Goal: Task Accomplishment & Management: Complete application form

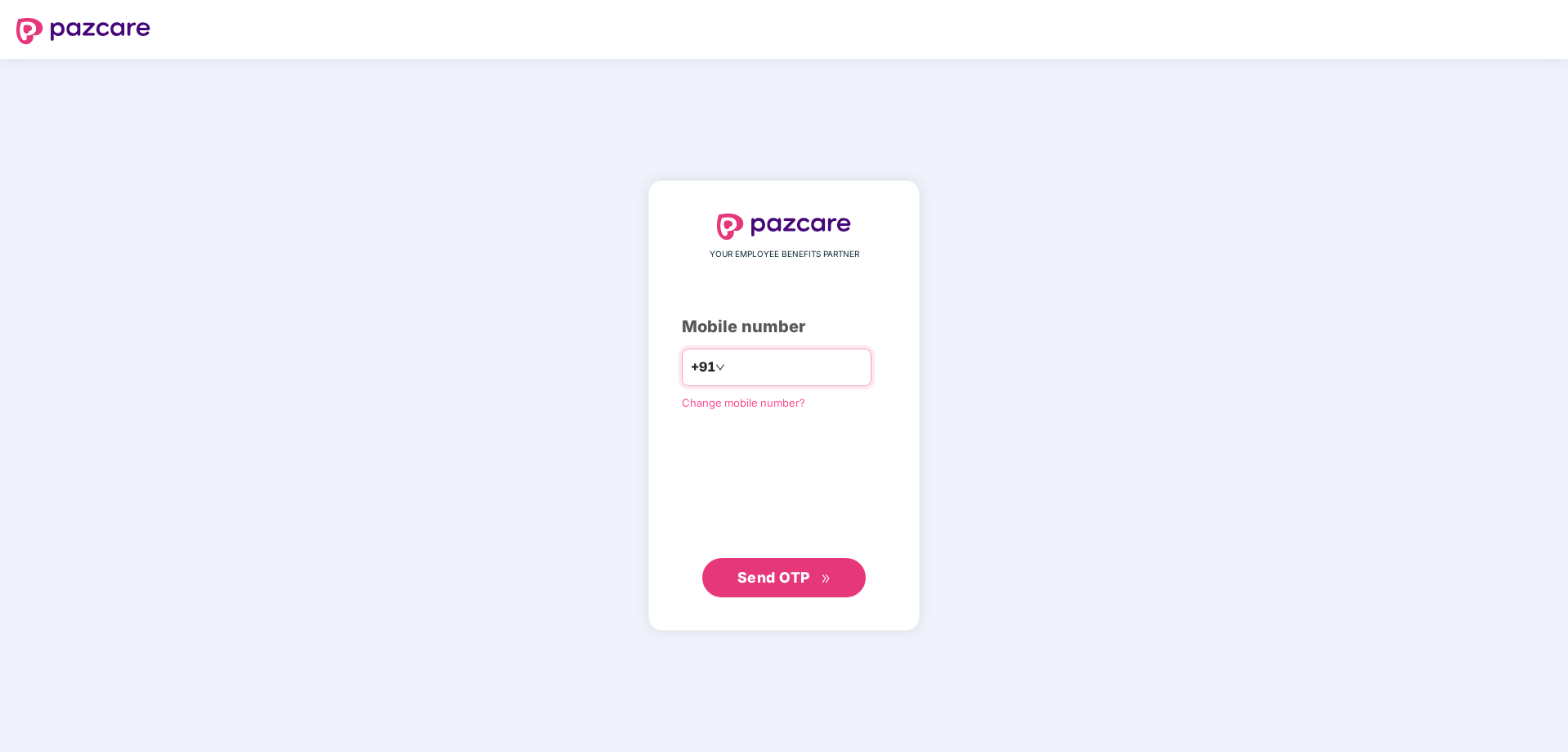
click at [782, 369] on input "number" at bounding box center [795, 368] width 134 height 26
type input "**********"
drag, startPoint x: 807, startPoint y: 546, endPoint x: 808, endPoint y: 560, distance: 14.0
click at [808, 548] on div "**********" at bounding box center [783, 405] width 204 height 384
click at [807, 564] on button "Send OTP" at bounding box center [784, 577] width 163 height 39
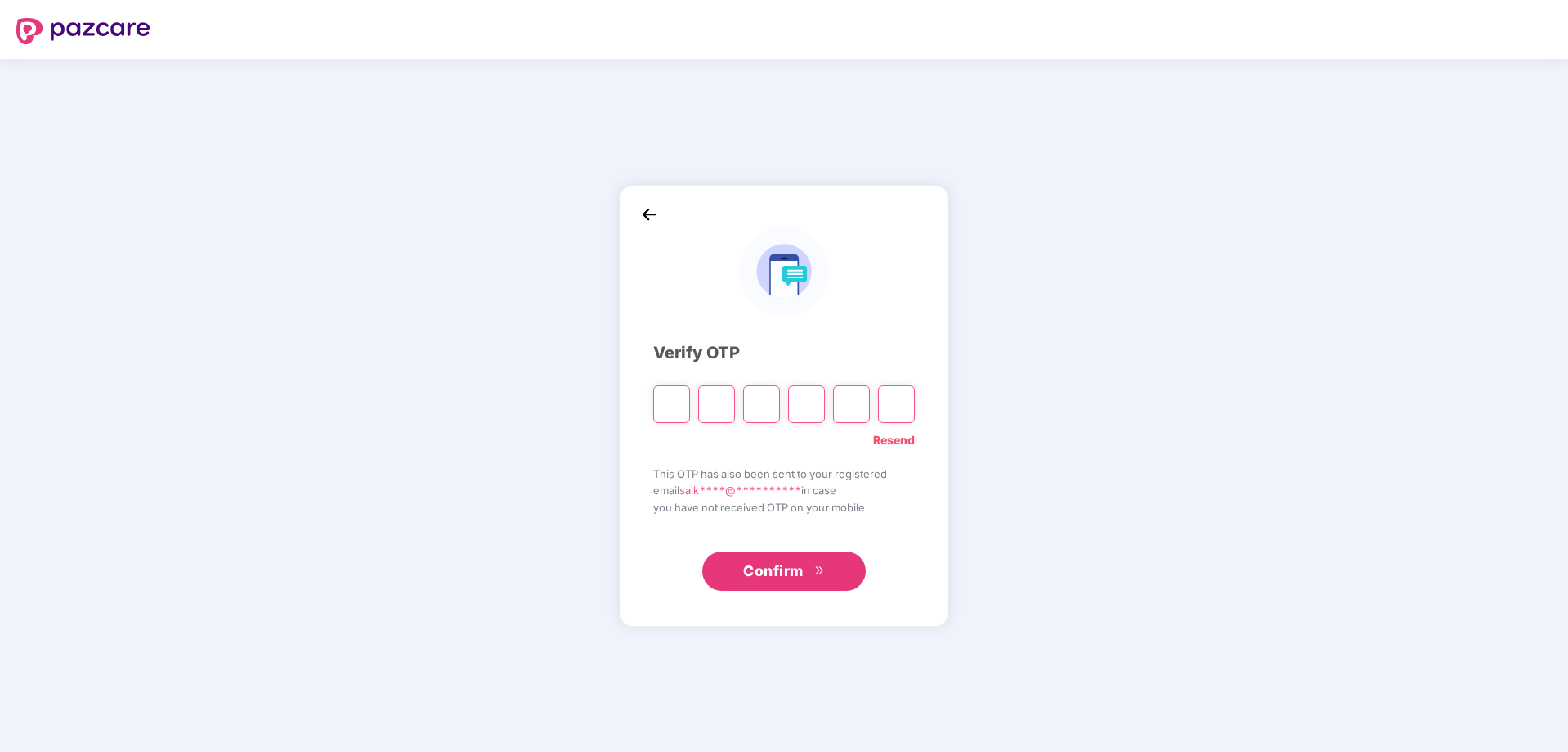
type input "*"
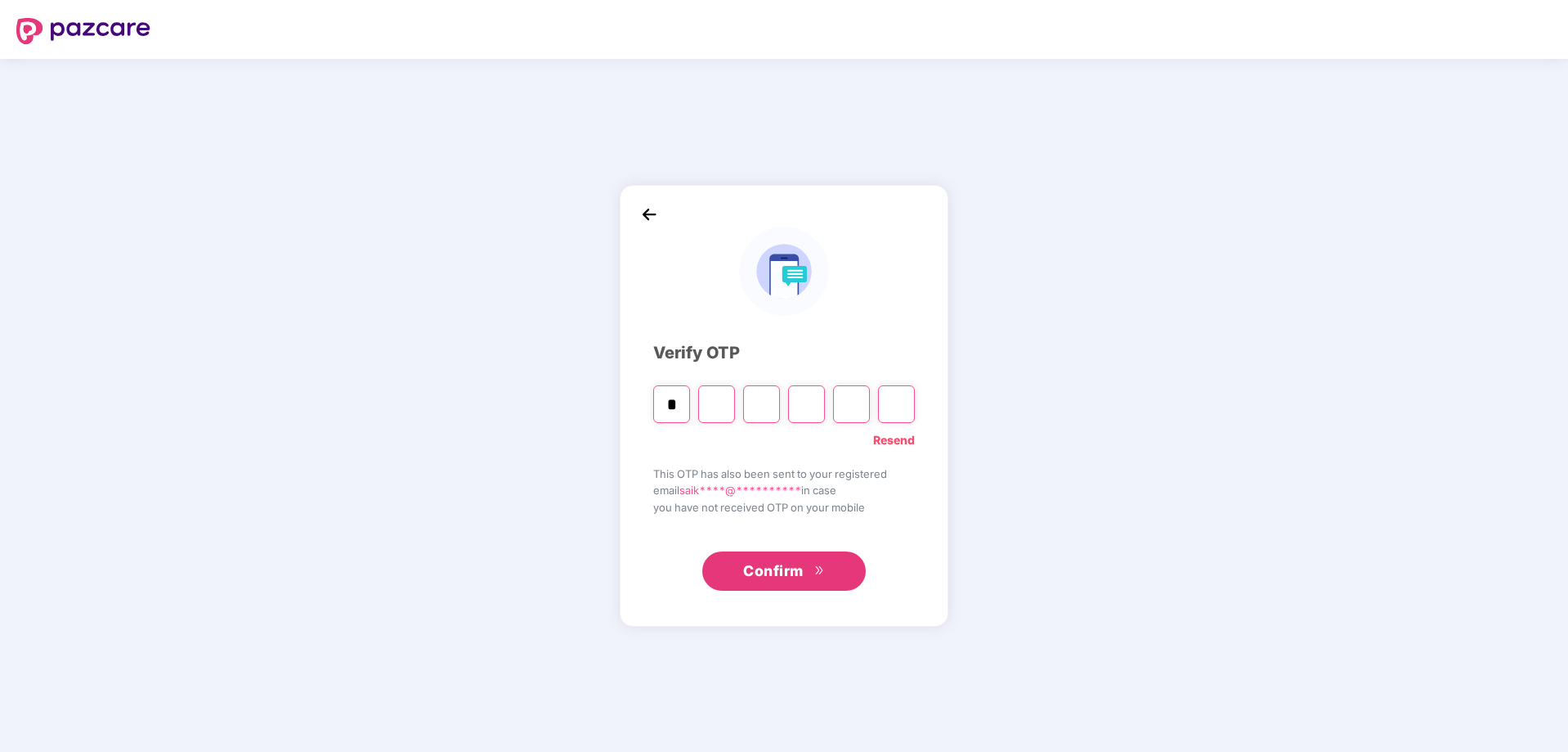
type input "*"
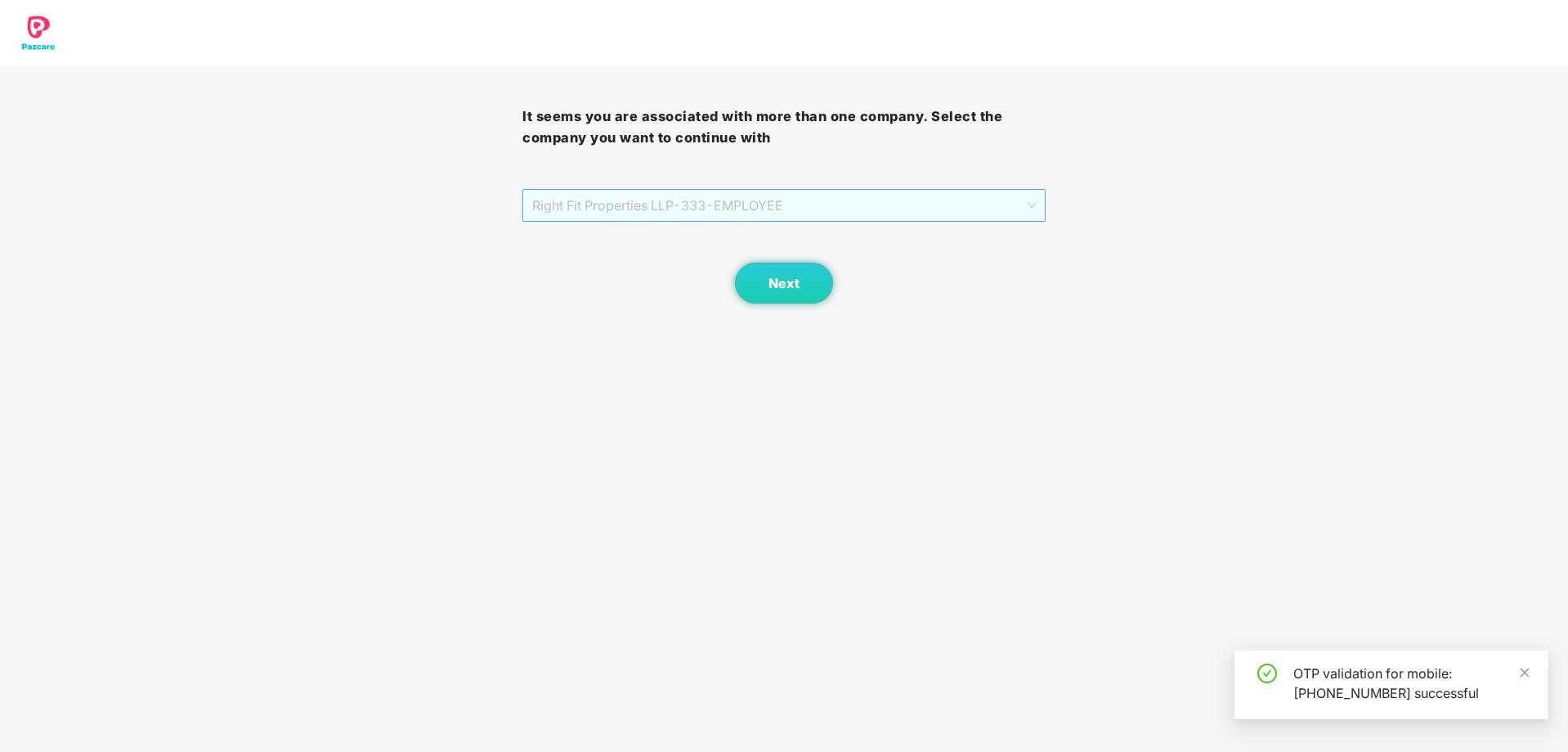
click at [812, 210] on span "Right Fit Properties LLP - 333 - EMPLOYEE" at bounding box center [783, 204] width 502 height 31
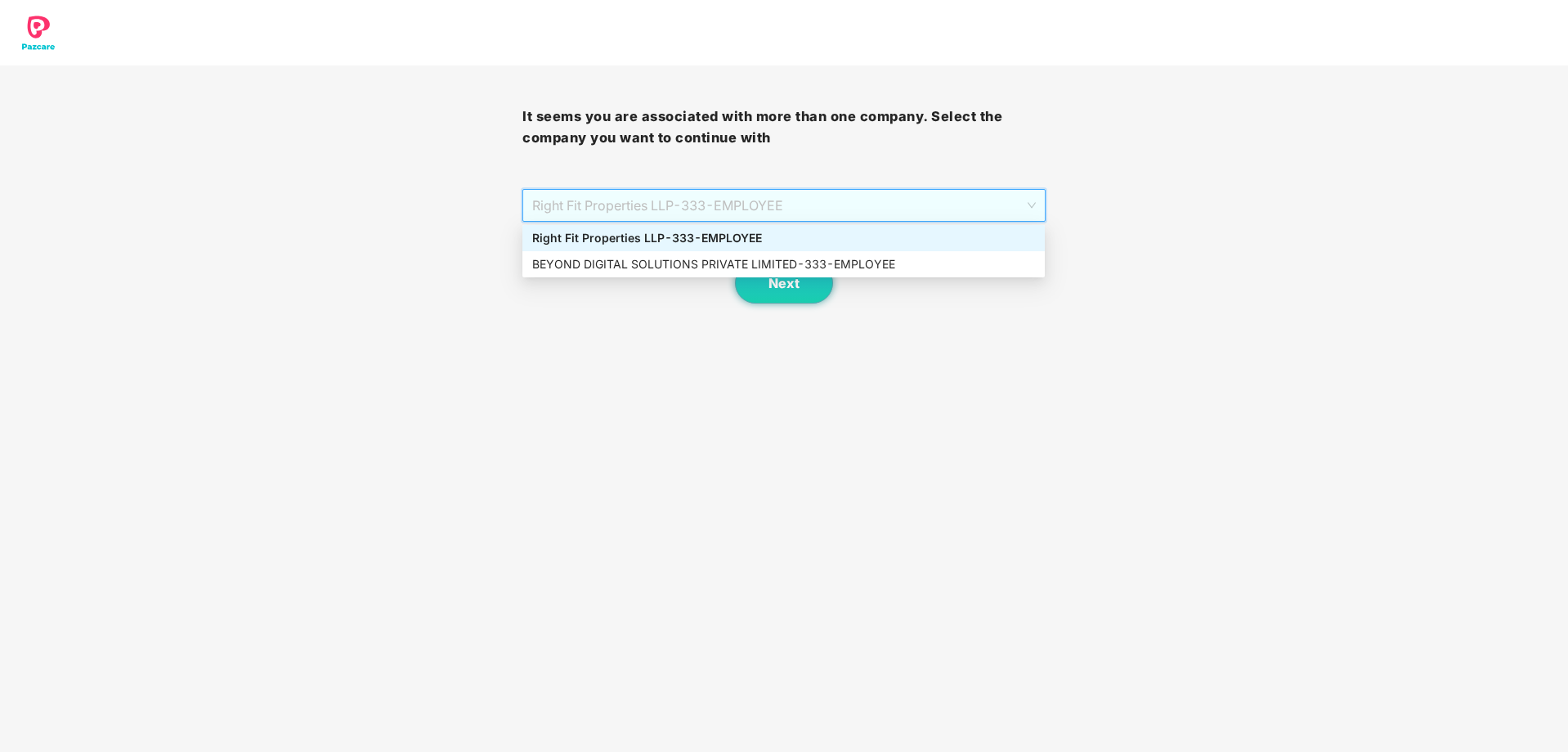
click at [813, 242] on div "Right Fit Properties LLP - 333 - EMPLOYEE" at bounding box center [783, 238] width 502 height 18
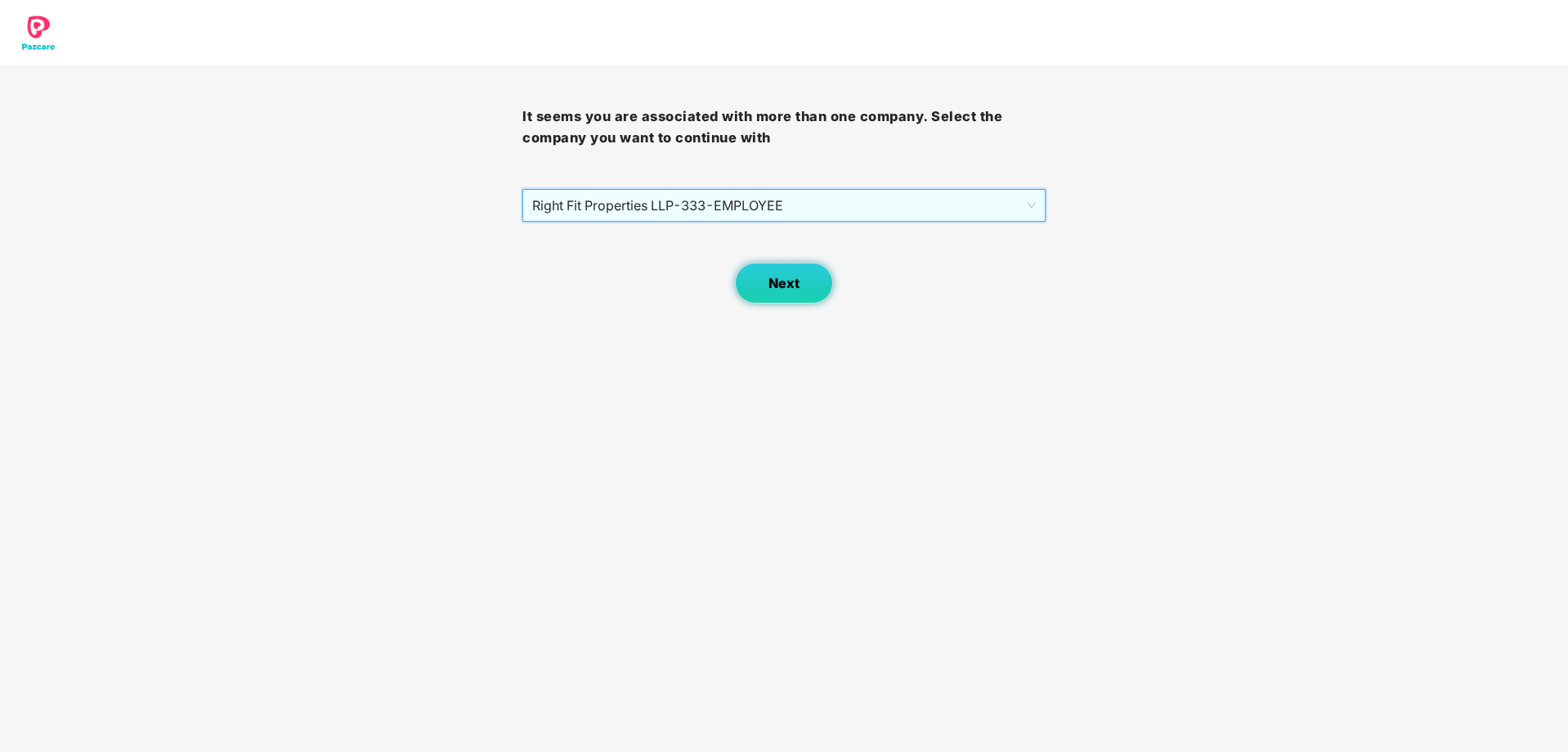
click at [756, 271] on button "Next" at bounding box center [784, 283] width 98 height 41
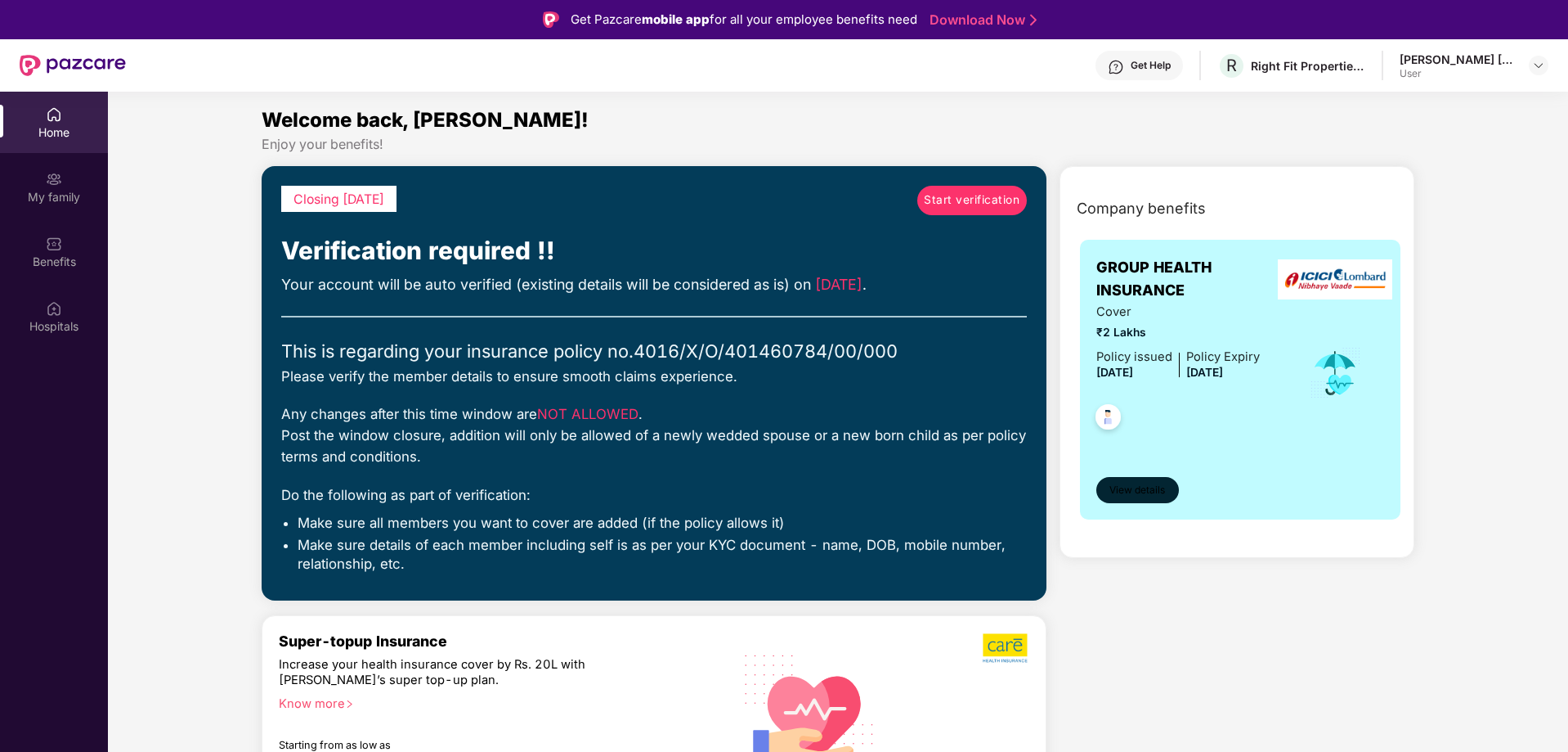
click at [1134, 486] on span "View details" at bounding box center [1137, 491] width 55 height 16
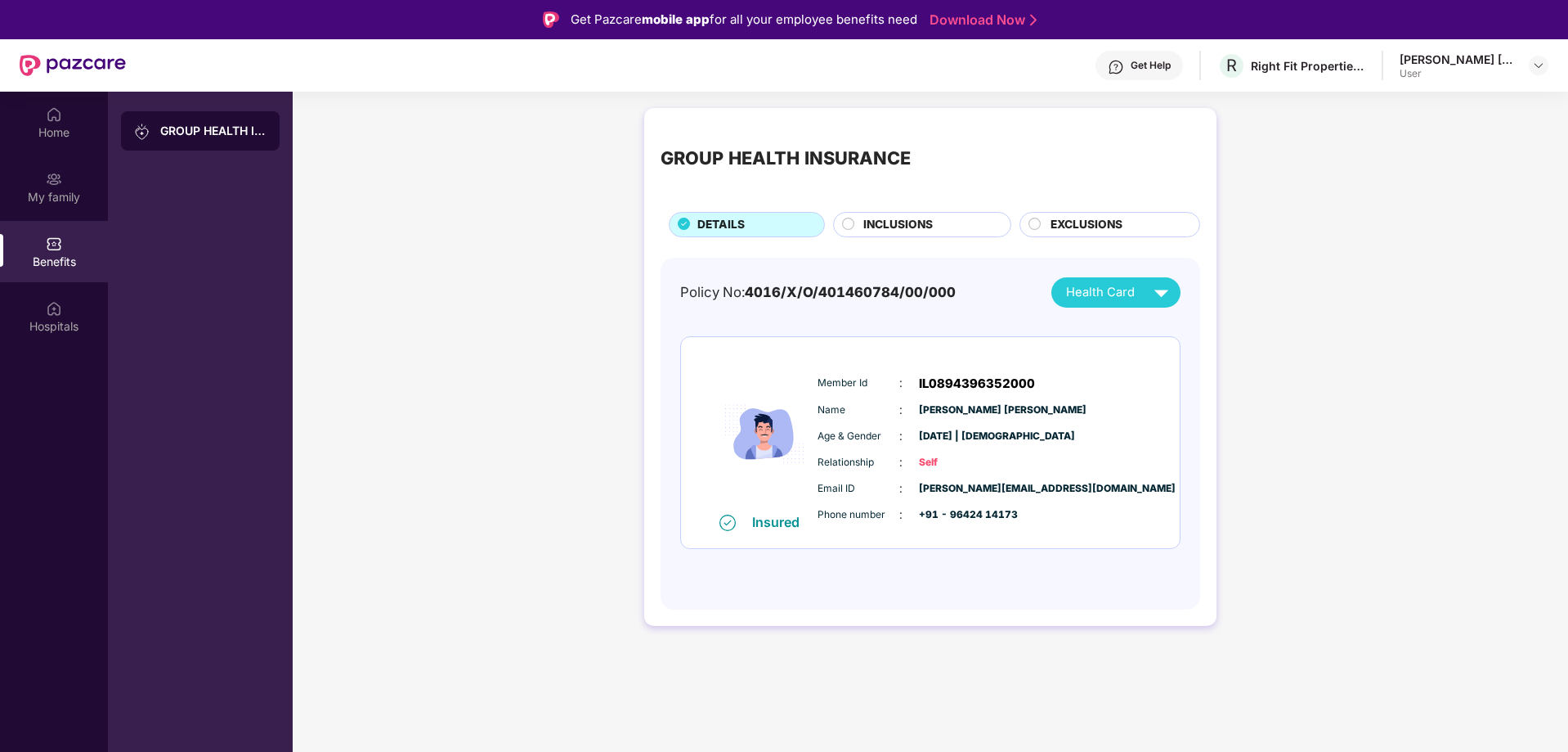
click at [848, 226] on circle at bounding box center [848, 223] width 11 height 11
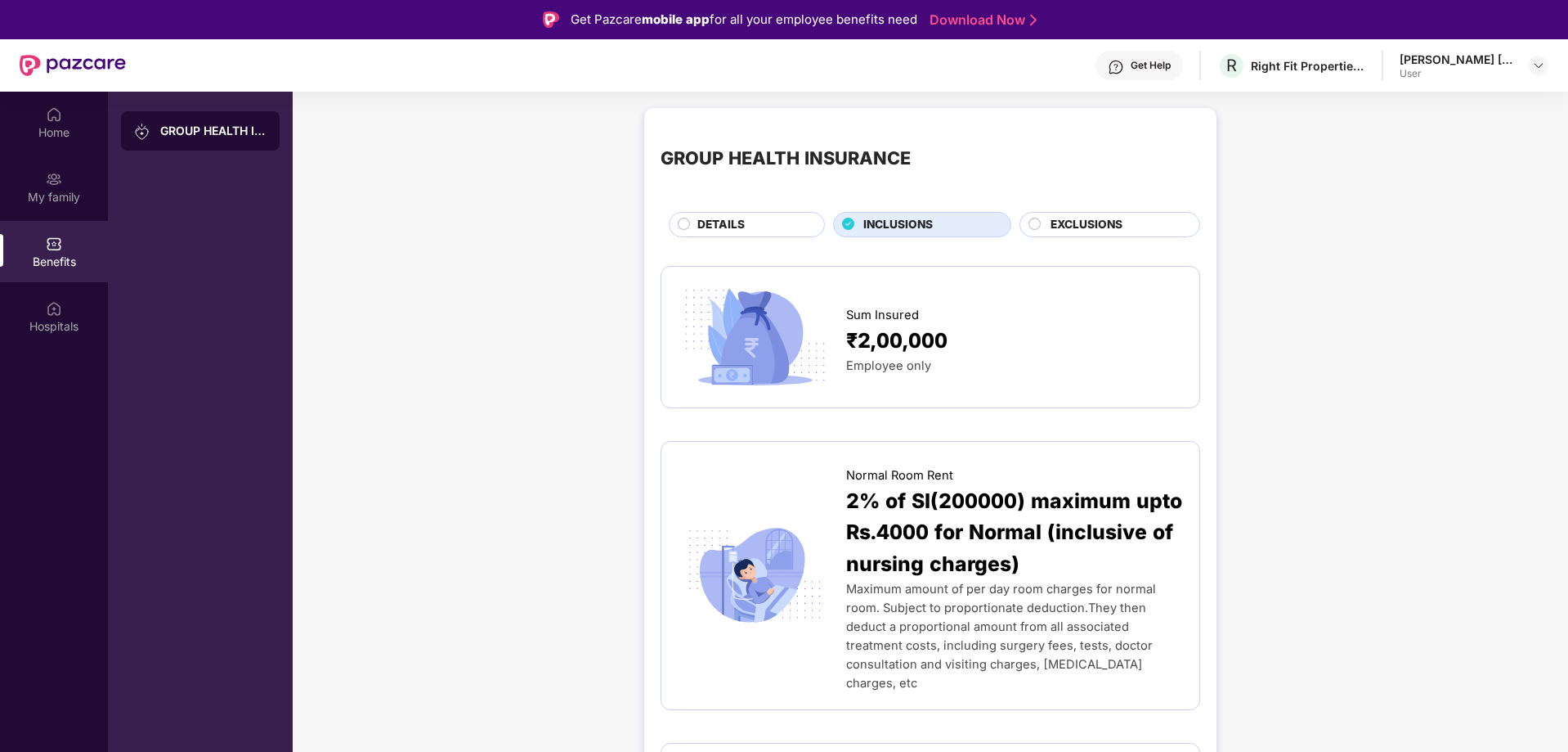
click at [1062, 223] on span "EXCLUSIONS" at bounding box center [1087, 225] width 72 height 18
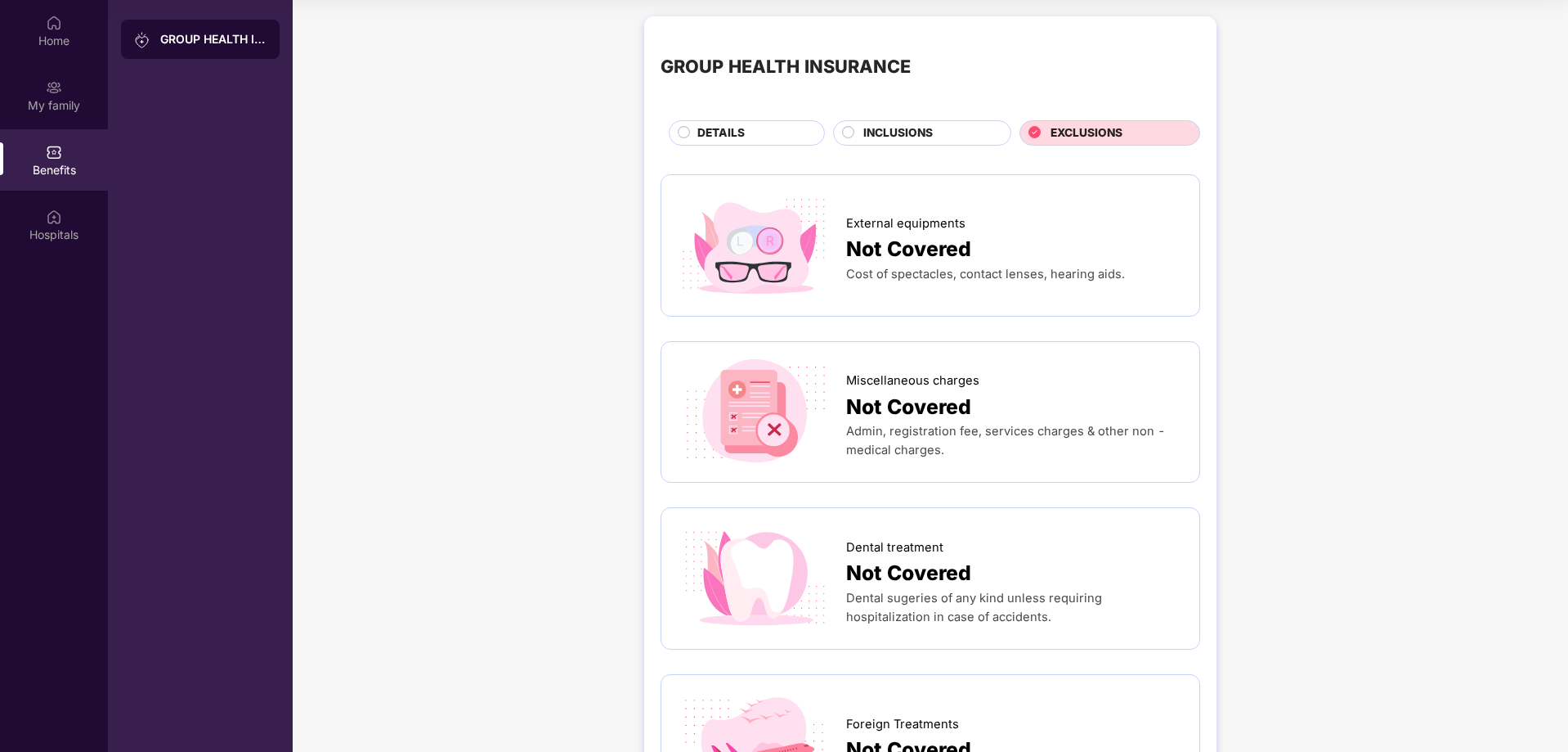
click at [896, 129] on span "INCLUSIONS" at bounding box center [897, 133] width 69 height 18
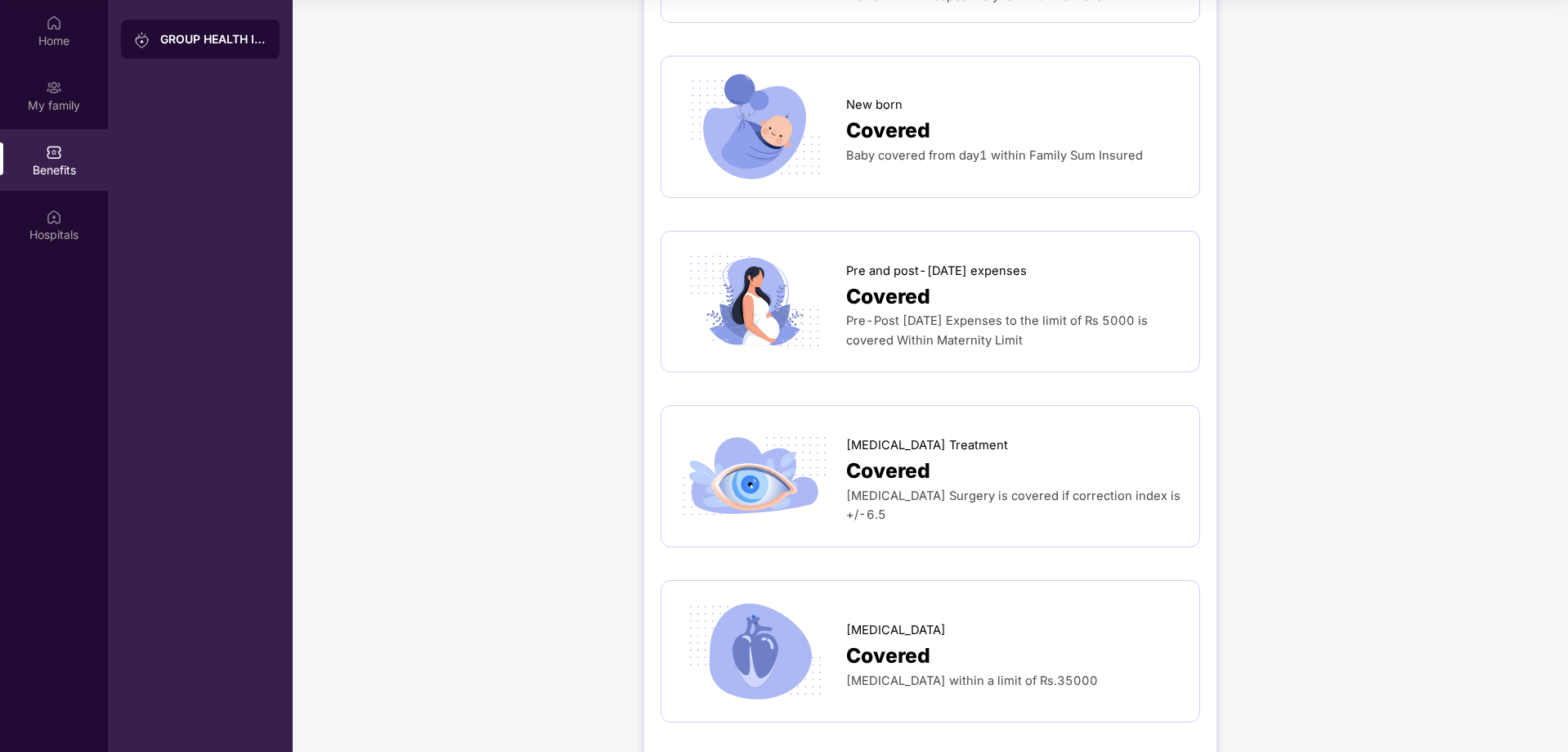
scroll to position [2290, 0]
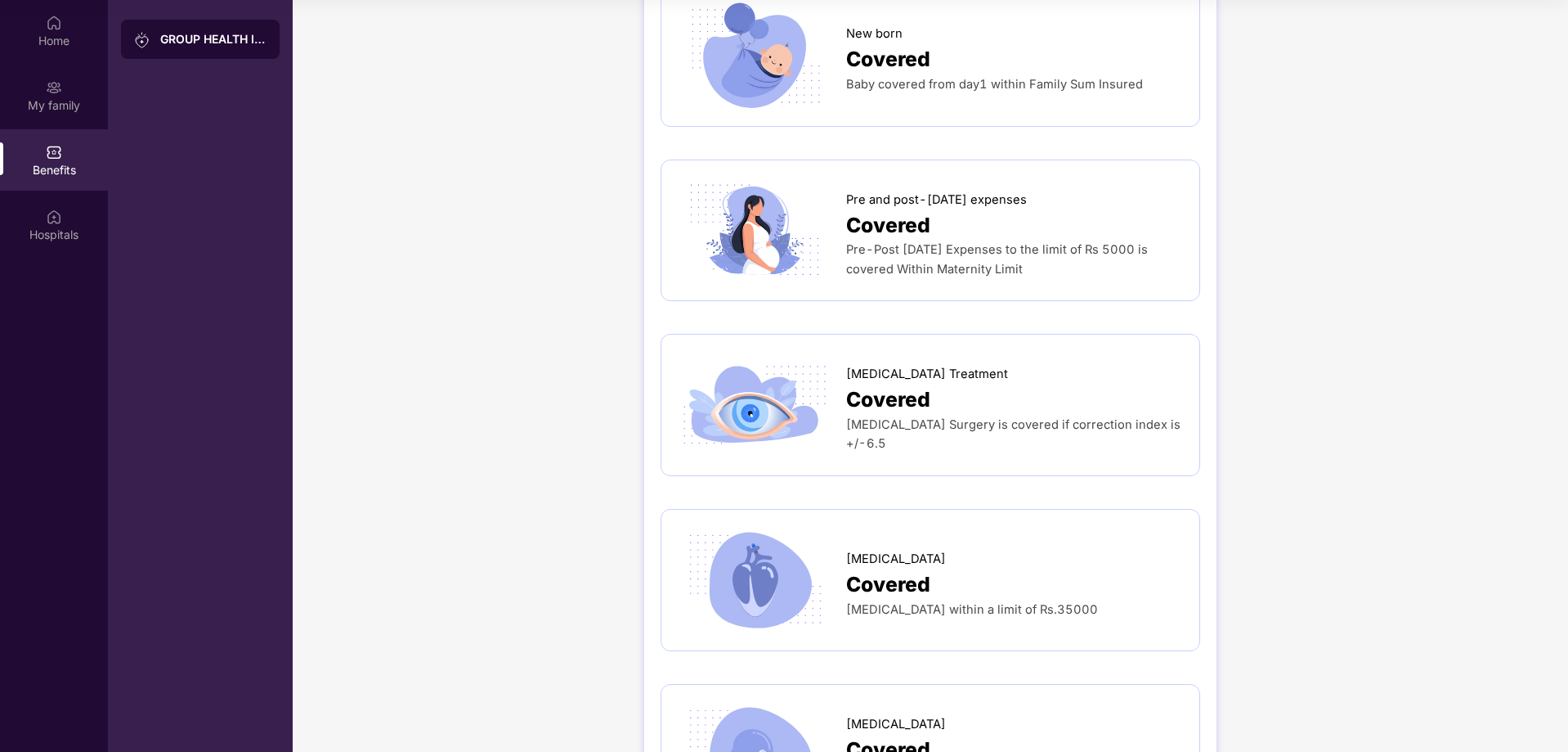
click at [1111, 417] on span "[MEDICAL_DATA] Surgery is covered if correction index is +/-6.5" at bounding box center [1013, 433] width 334 height 33
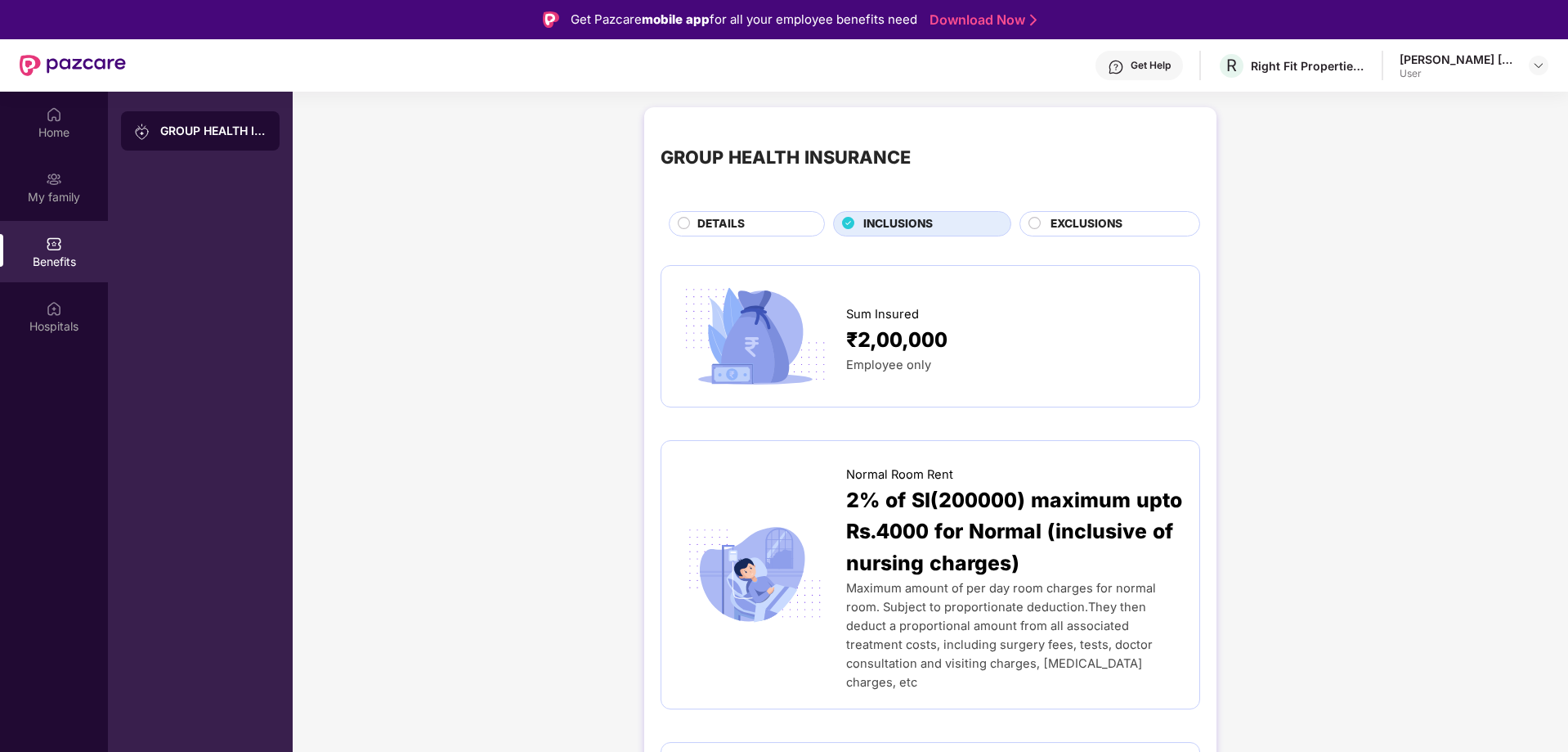
scroll to position [0, 0]
click at [748, 211] on div "DETAILS" at bounding box center [746, 224] width 156 height 25
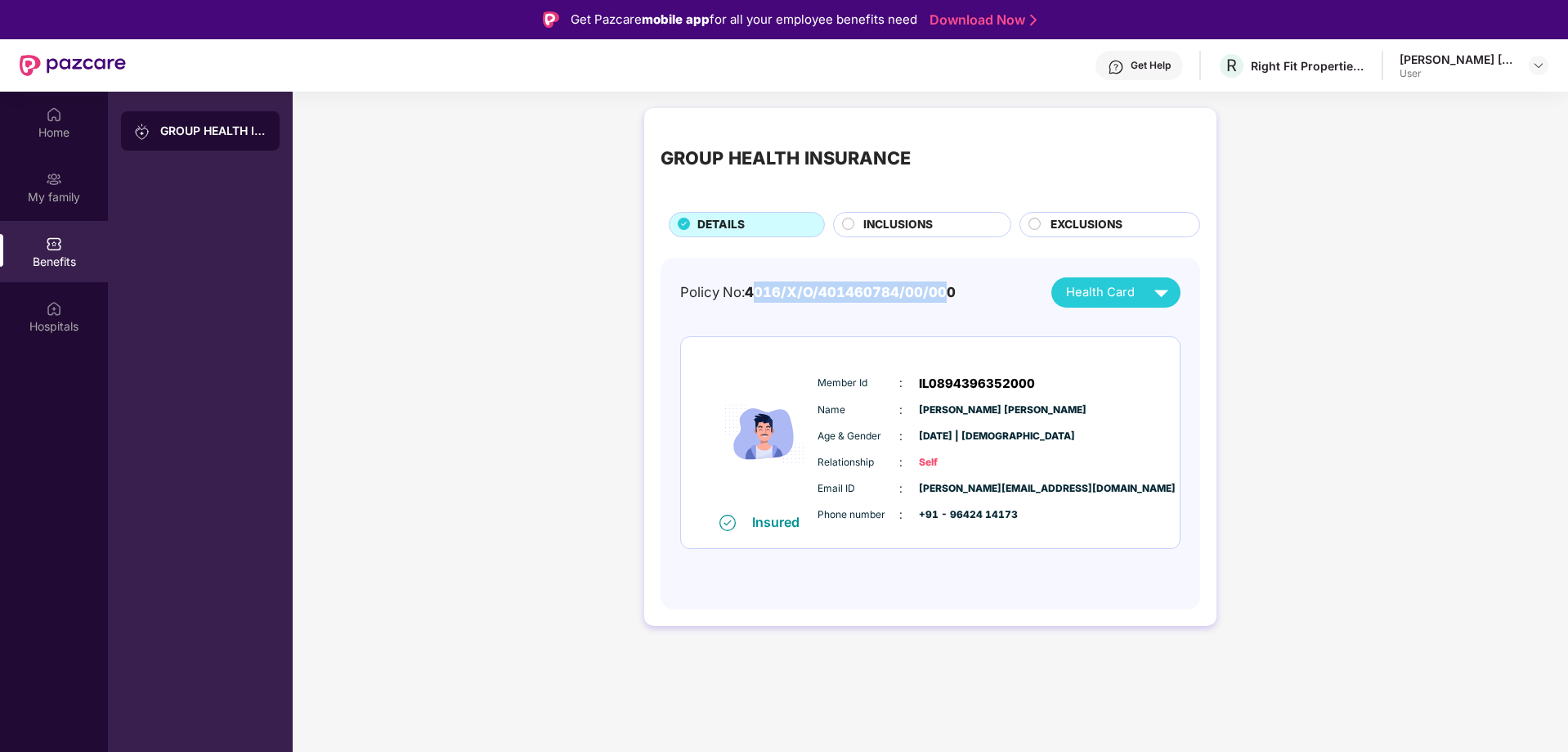
drag, startPoint x: 755, startPoint y: 289, endPoint x: 966, endPoint y: 303, distance: 211.5
click at [956, 303] on div "Policy No: 4016/X/O/401460784/00/000" at bounding box center [817, 292] width 275 height 21
click at [970, 304] on div "Policy No: 4016/X/O/401460784/00/000 Health Card" at bounding box center [930, 292] width 500 height 30
click at [1113, 303] on div "Health Card" at bounding box center [1120, 292] width 110 height 29
click at [1164, 297] on img at bounding box center [1161, 292] width 29 height 29
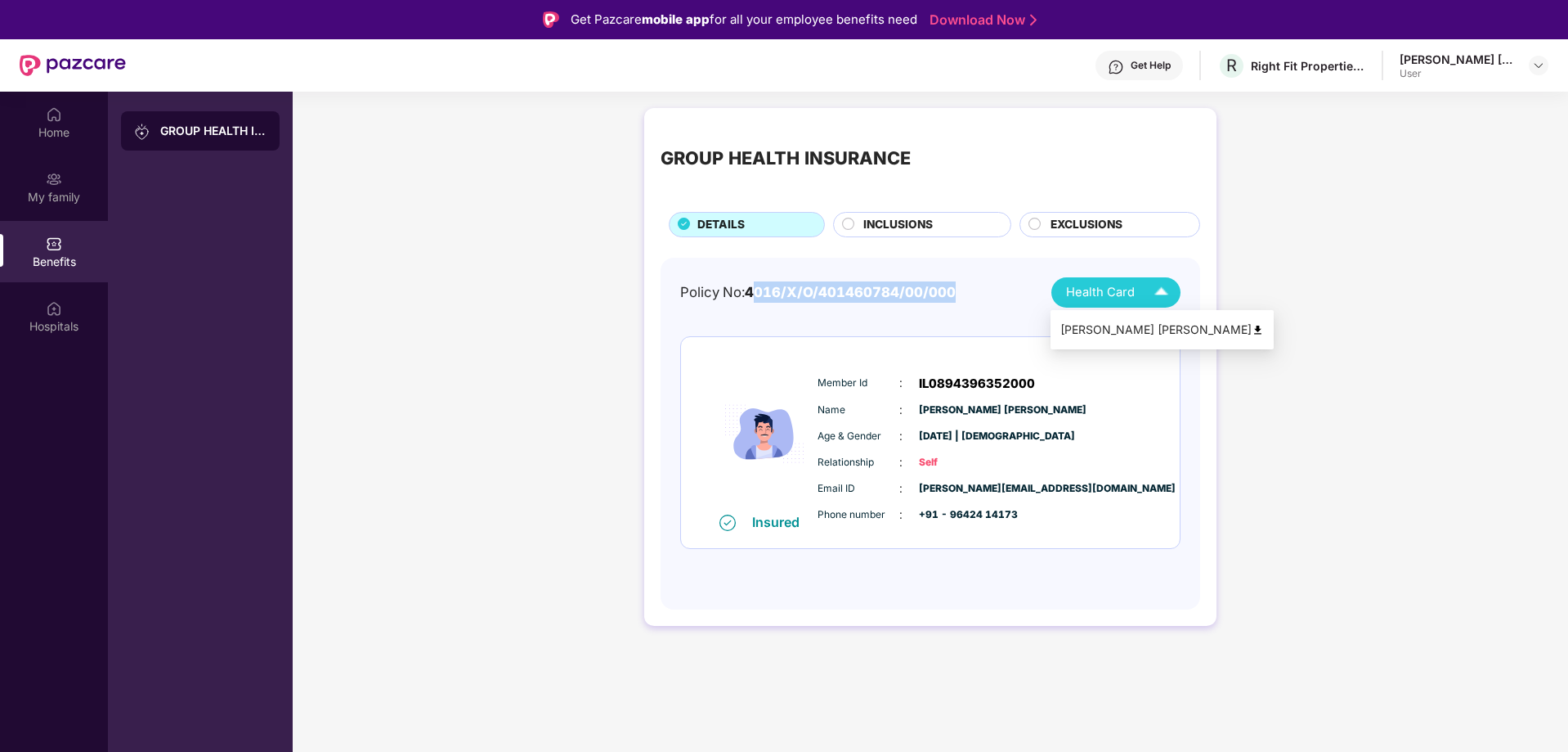
click at [1251, 328] on img at bounding box center [1258, 330] width 12 height 12
click at [195, 140] on div "GROUP HEALTH INSURANCE" at bounding box center [200, 131] width 159 height 39
click at [53, 247] on img at bounding box center [53, 243] width 17 height 17
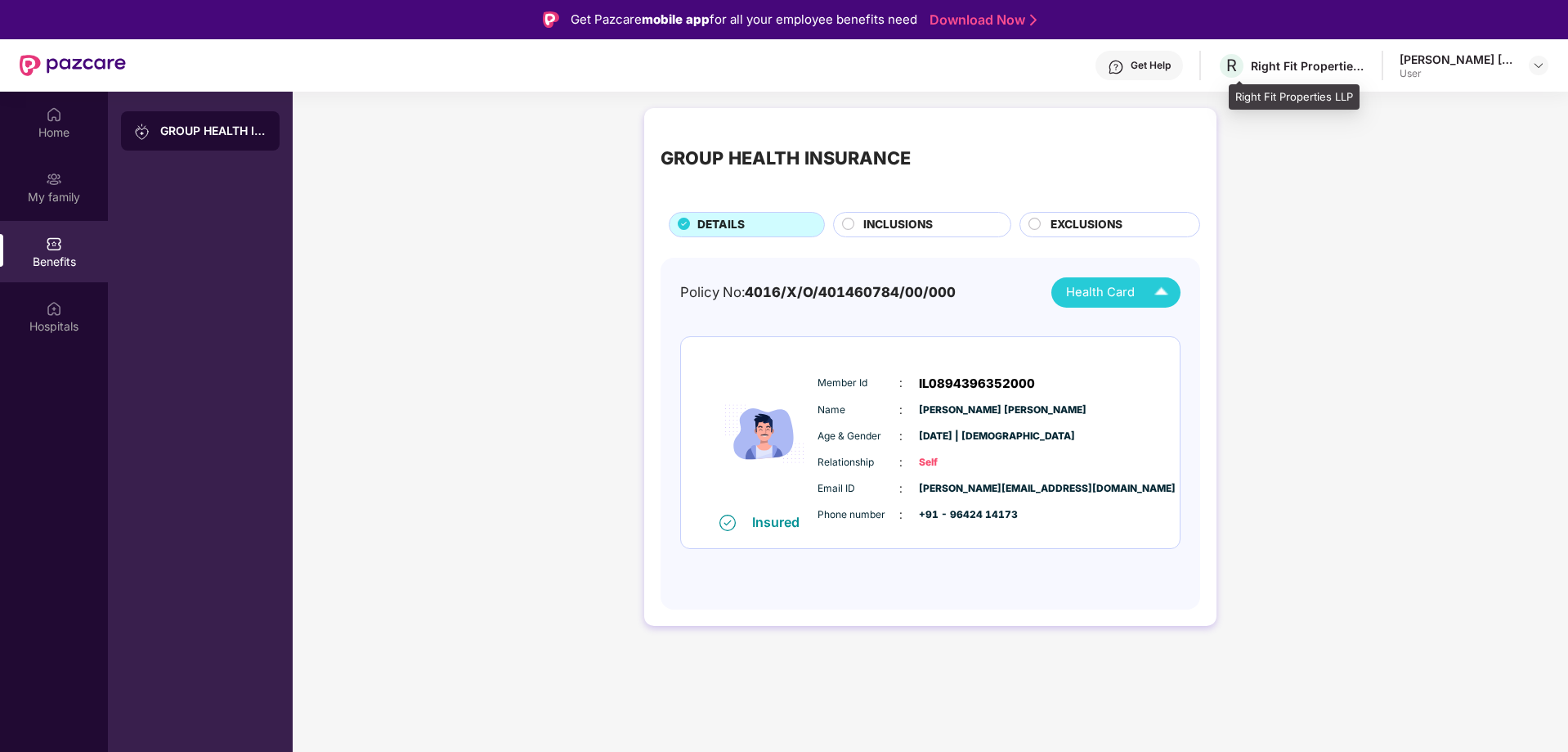
click at [1313, 71] on div "Right Fit Properties LLP" at bounding box center [1308, 66] width 114 height 16
click at [1495, 54] on div "[PERSON_NAME] [PERSON_NAME]" at bounding box center [1457, 60] width 114 height 16
click at [1492, 72] on div "User" at bounding box center [1457, 73] width 114 height 13
click at [1533, 67] on img at bounding box center [1538, 65] width 13 height 13
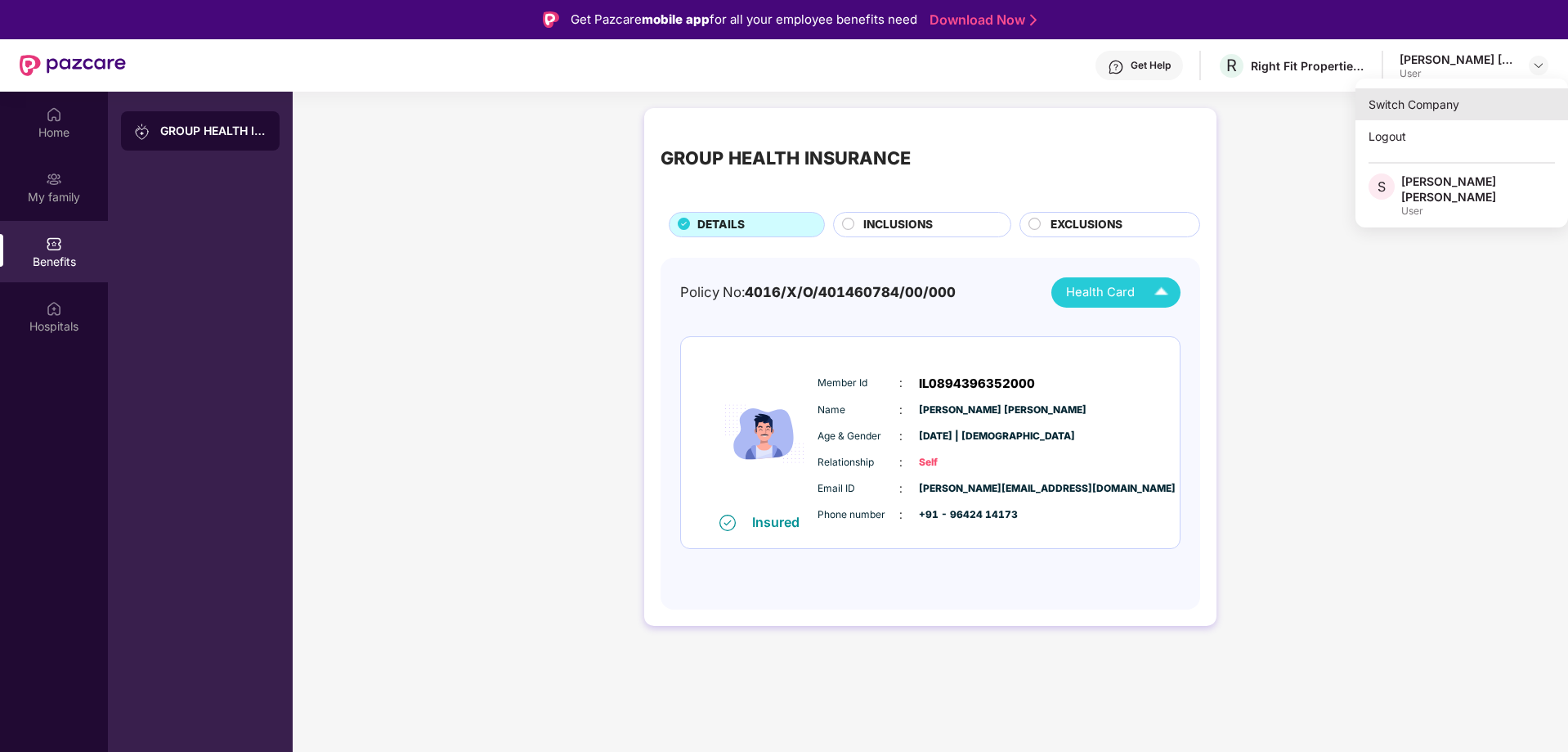
click at [1415, 114] on div "Switch Company" at bounding box center [1461, 104] width 212 height 32
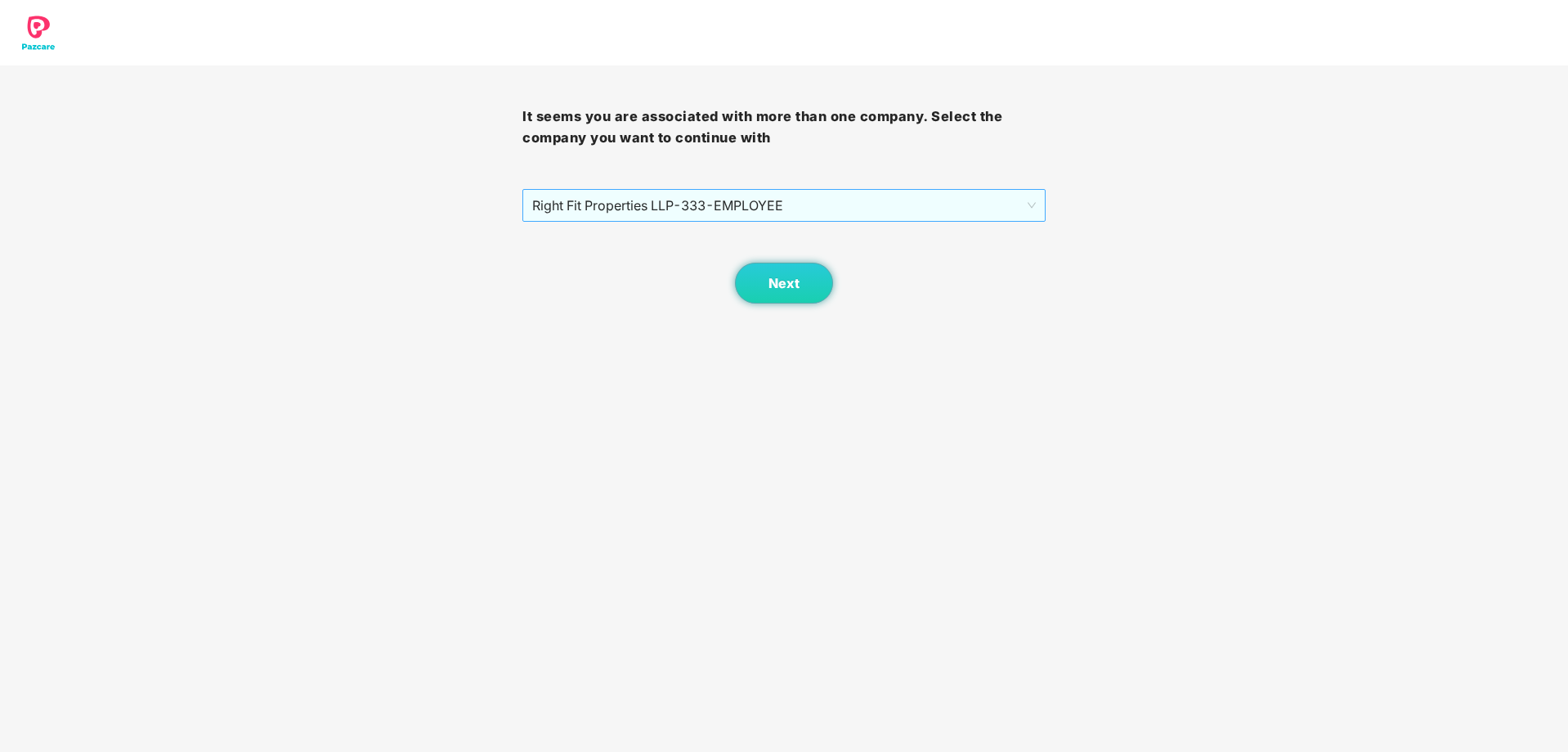
click at [733, 216] on span "Right Fit Properties LLP - 333 - EMPLOYEE" at bounding box center [783, 204] width 502 height 31
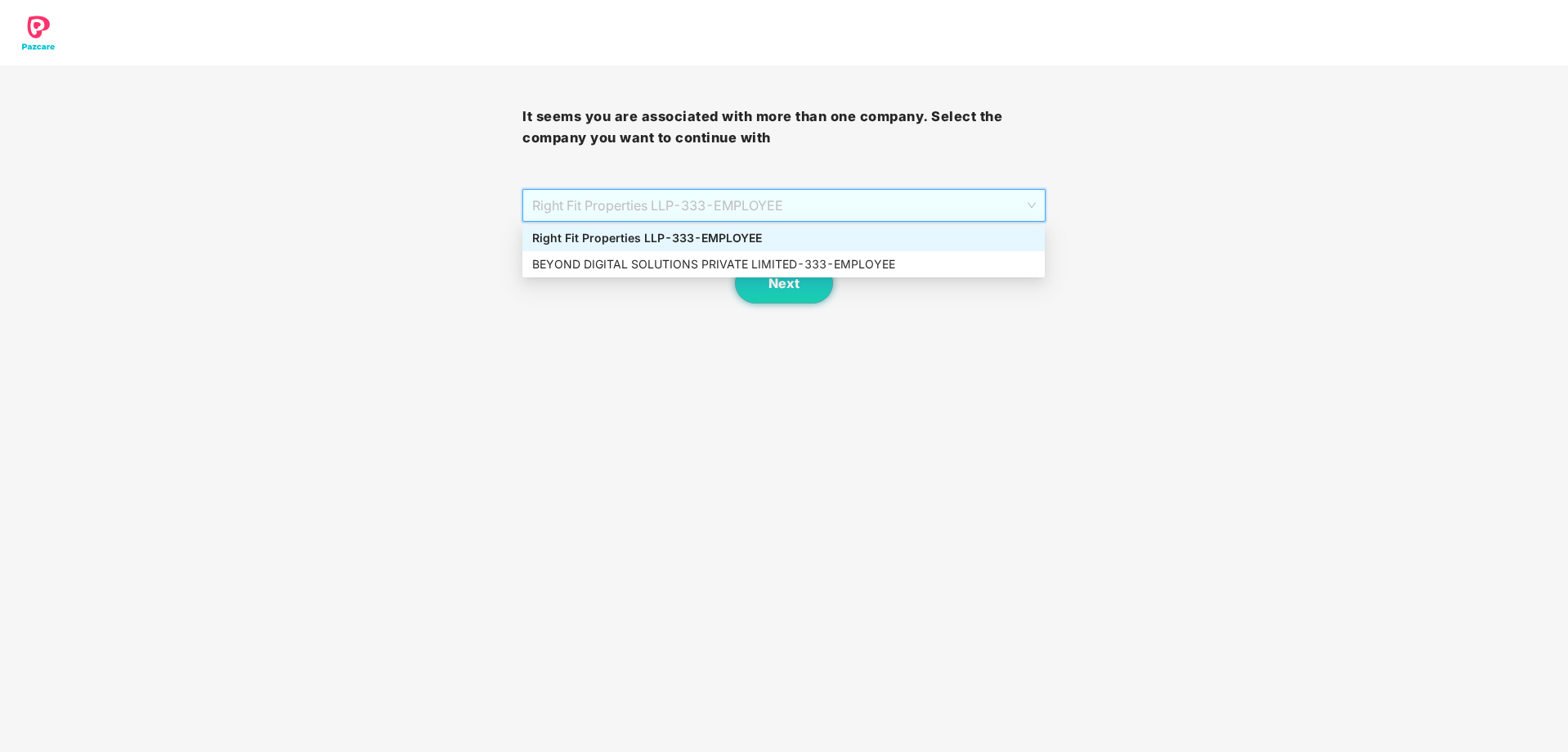
click at [743, 249] on div "Right Fit Properties LLP - 333 - EMPLOYEE" at bounding box center [784, 238] width 523 height 26
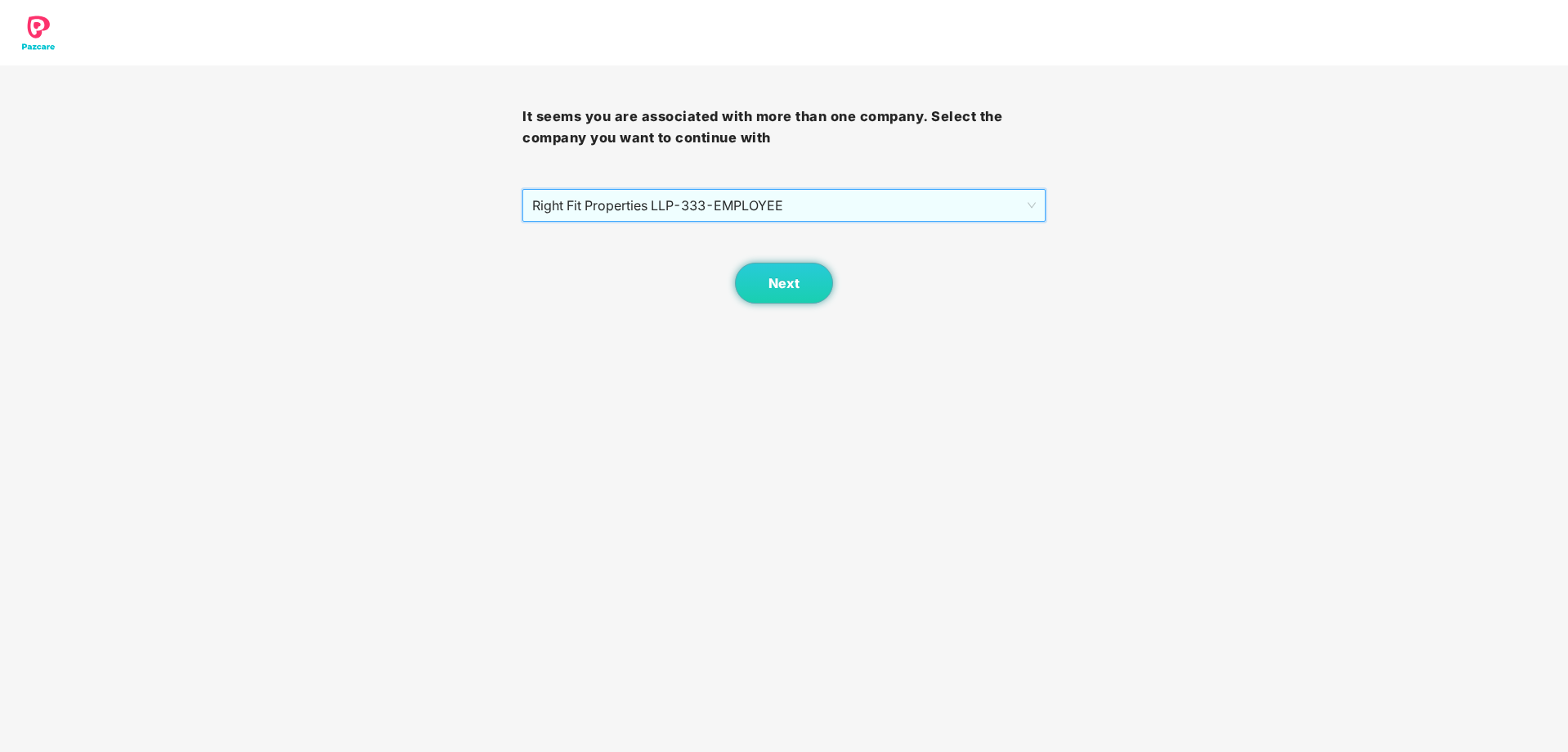
click at [745, 258] on div "Next" at bounding box center [784, 262] width 523 height 82
click at [764, 203] on span "Right Fit Properties LLP - 333 - EMPLOYEE" at bounding box center [783, 204] width 502 height 31
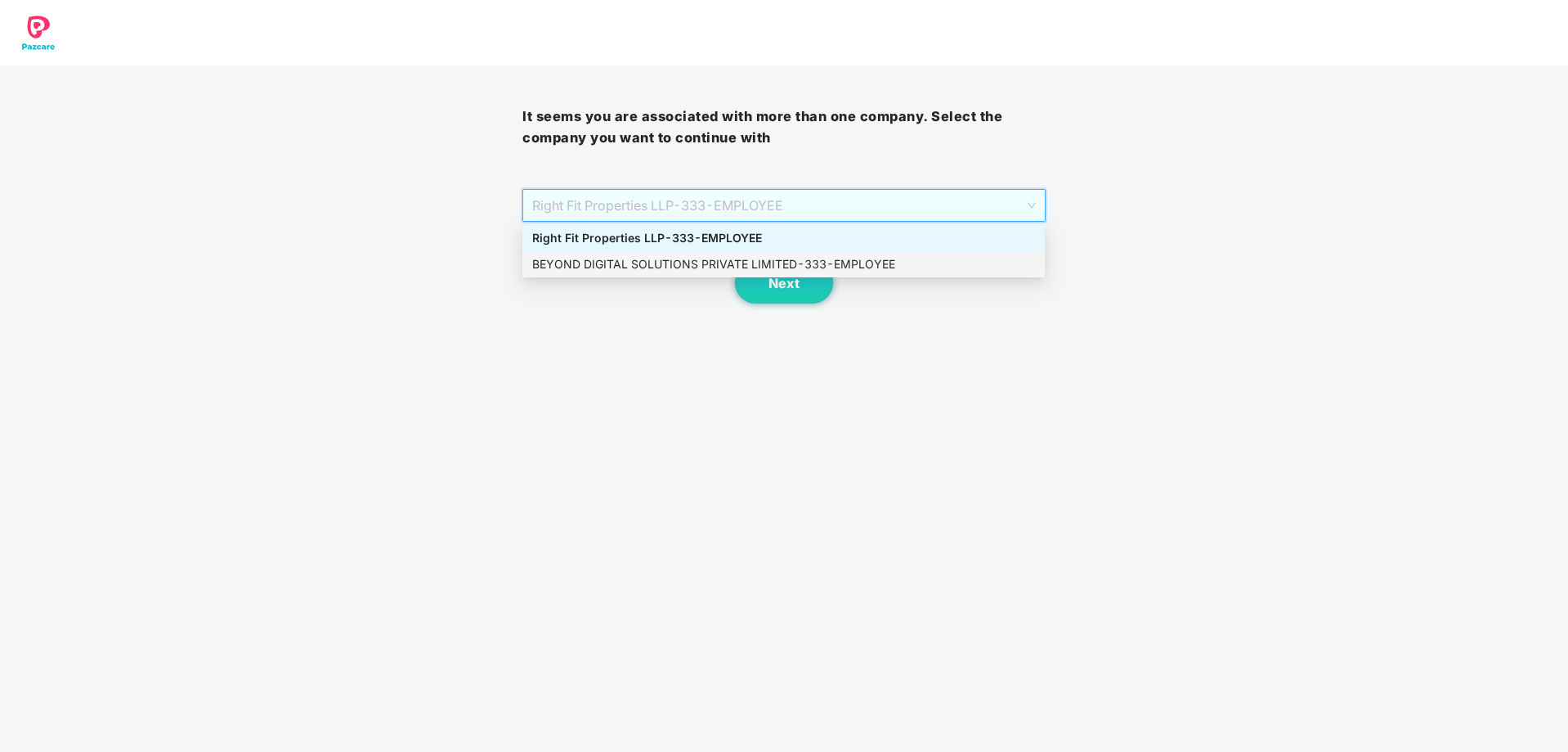
click at [762, 264] on div "BEYOND DIGITAL SOLUTIONS PRIVATE LIMITED - 333 - EMPLOYEE" at bounding box center [783, 264] width 502 height 18
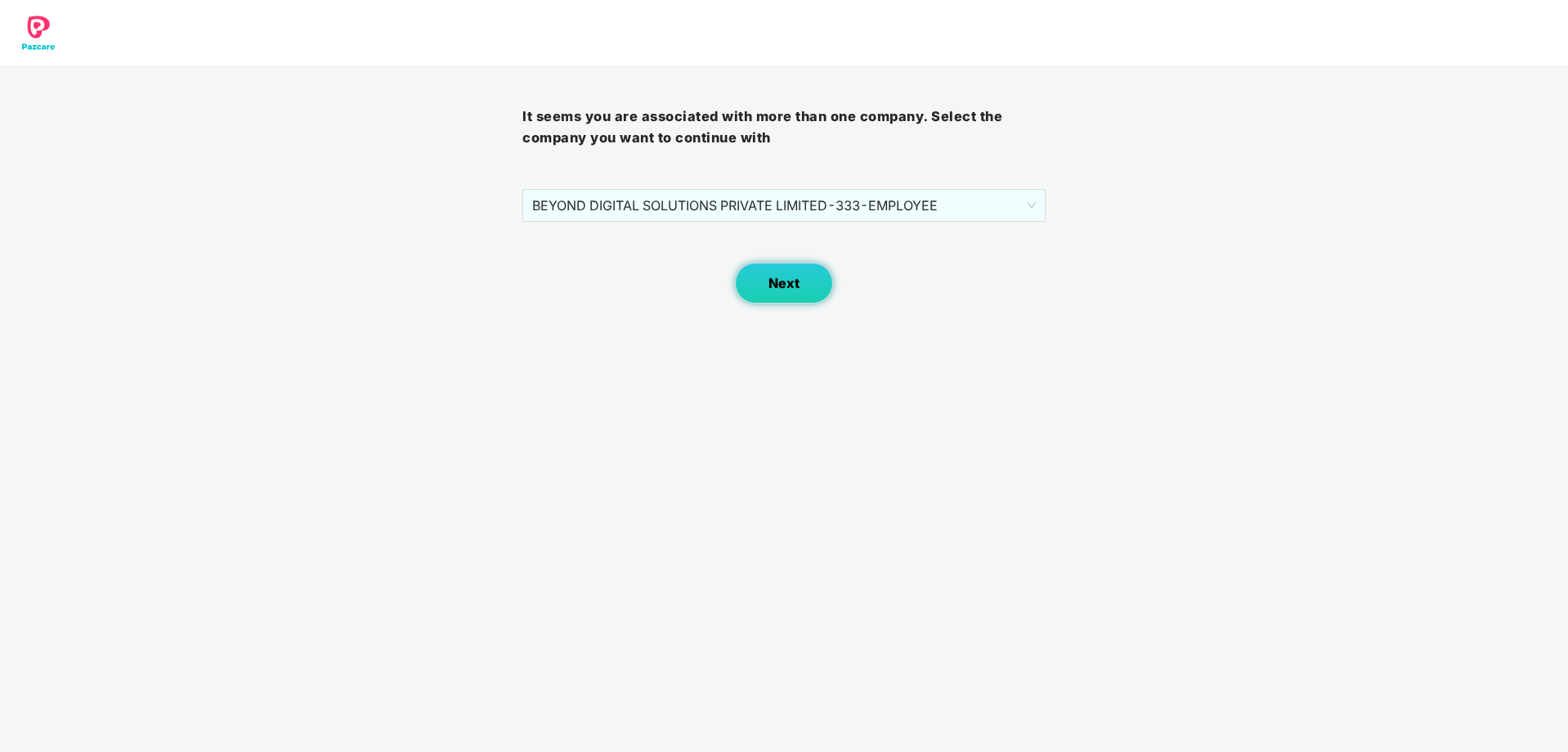
click at [771, 288] on span "Next" at bounding box center [783, 283] width 31 height 16
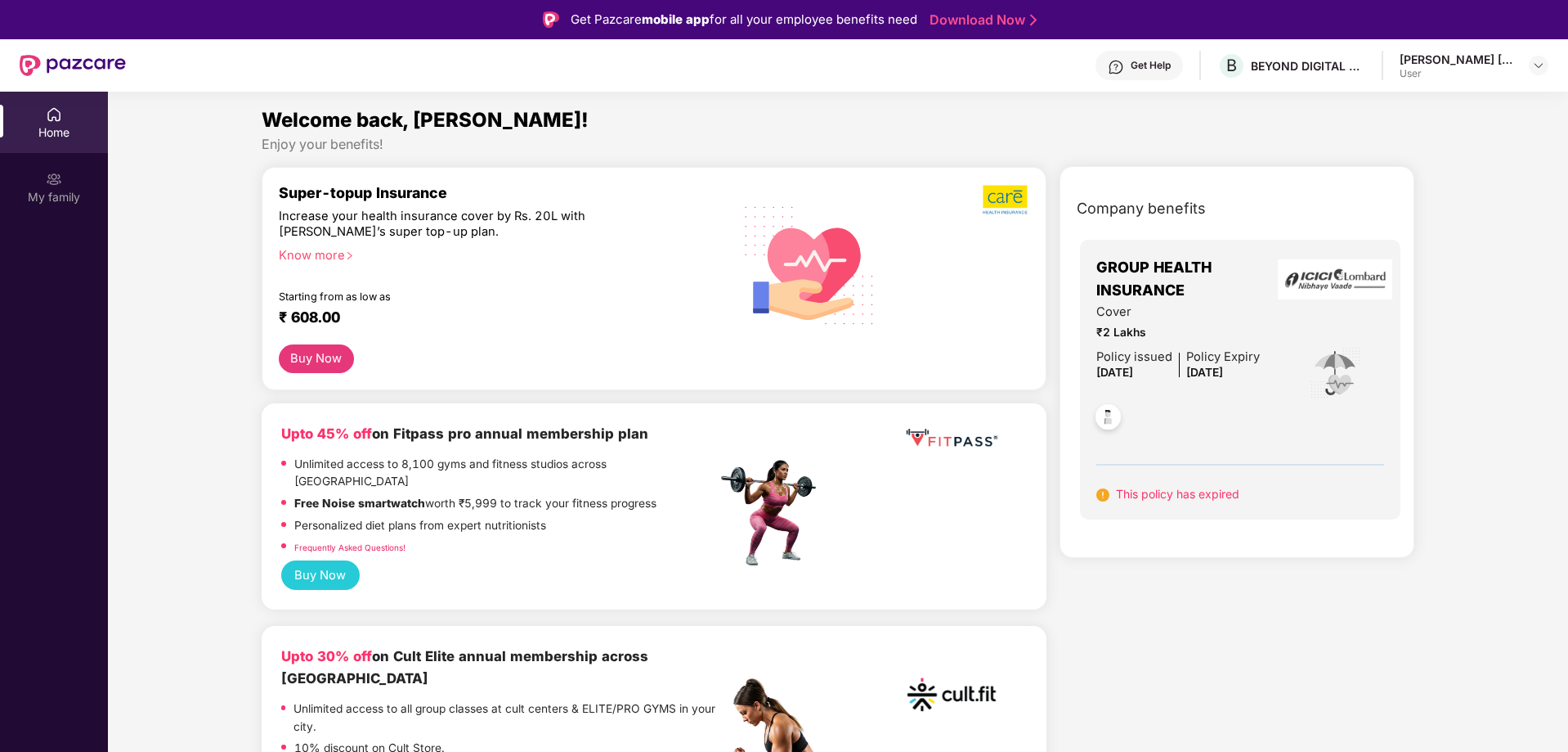
click at [1522, 71] on div "[PERSON_NAME] [PERSON_NAME] User" at bounding box center [1474, 66] width 149 height 29
click at [1454, 75] on div "User" at bounding box center [1457, 73] width 114 height 13
click at [1543, 65] on img at bounding box center [1538, 65] width 13 height 13
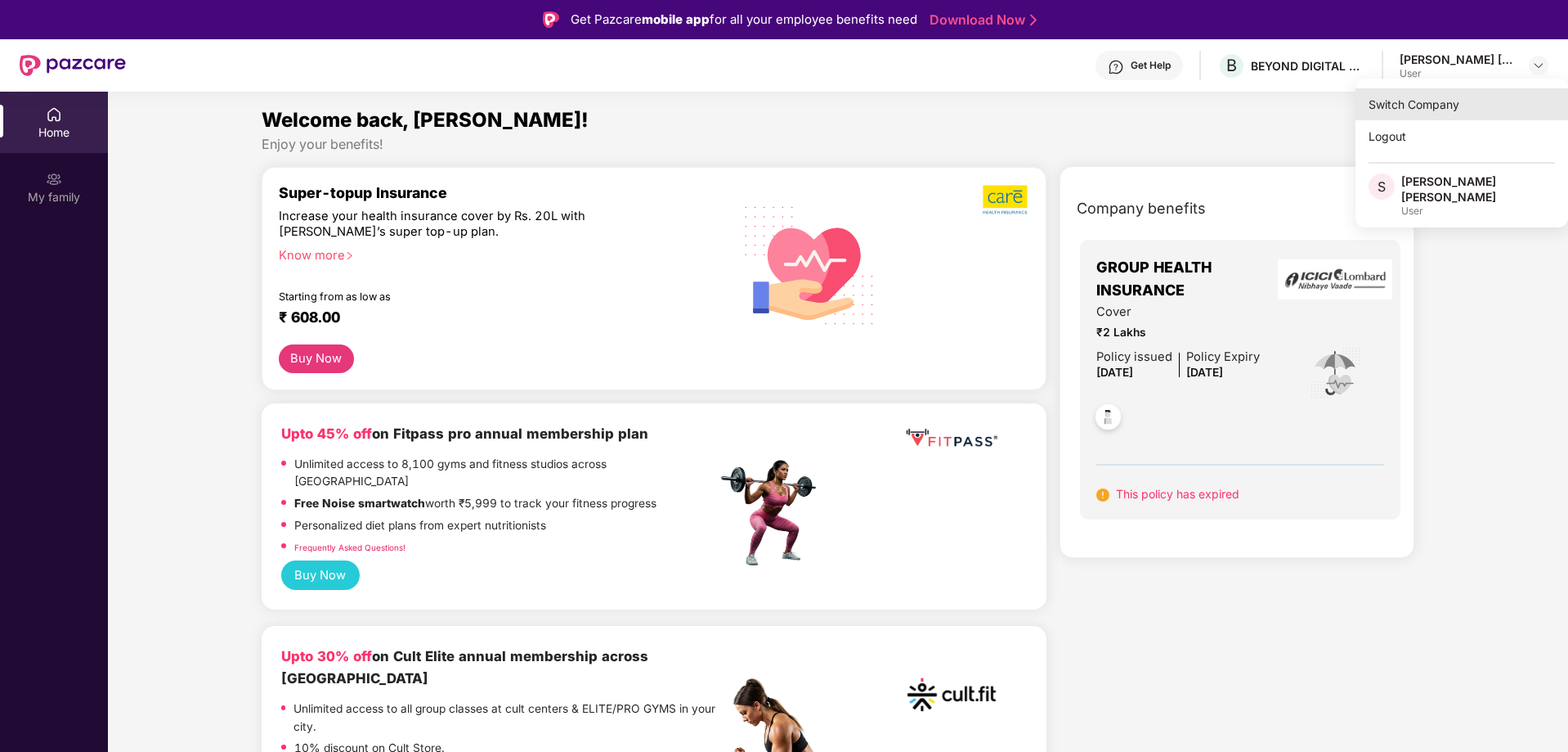
click at [1473, 104] on div "Switch Company" at bounding box center [1461, 104] width 212 height 32
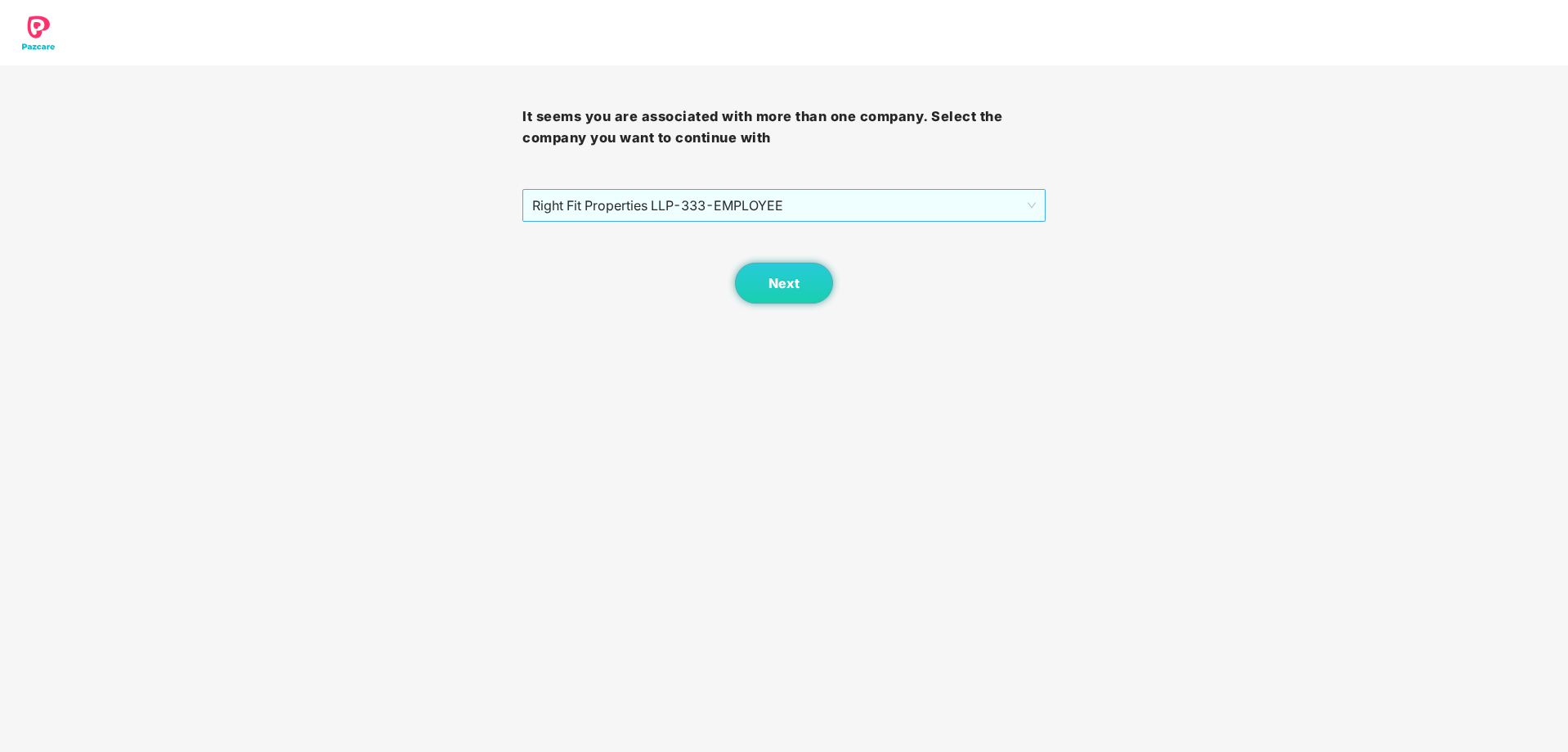
click at [817, 198] on span "Right Fit Properties LLP - 333 - EMPLOYEE" at bounding box center [783, 204] width 502 height 31
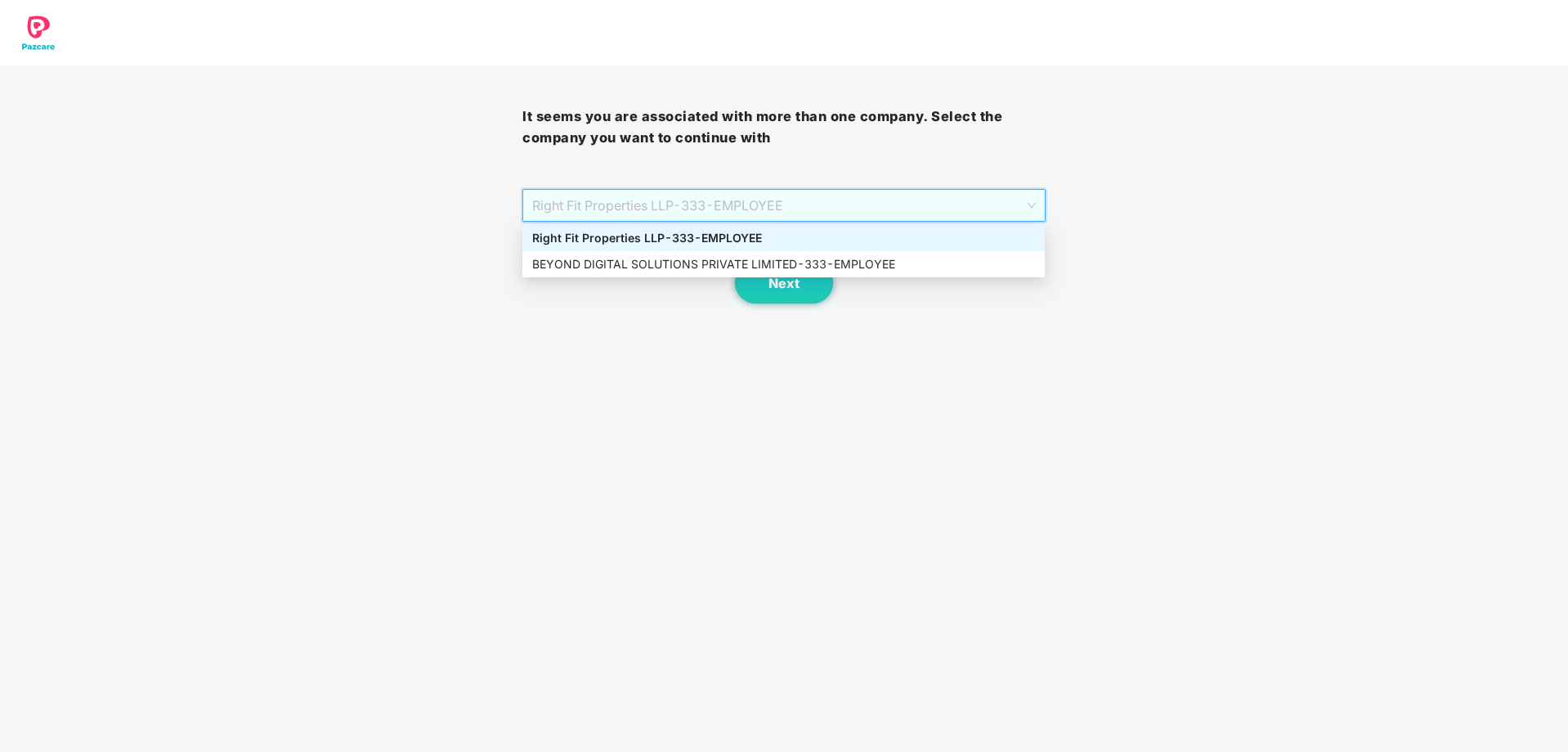
click at [813, 226] on div "Right Fit Properties LLP - 333 - EMPLOYEE" at bounding box center [784, 238] width 523 height 26
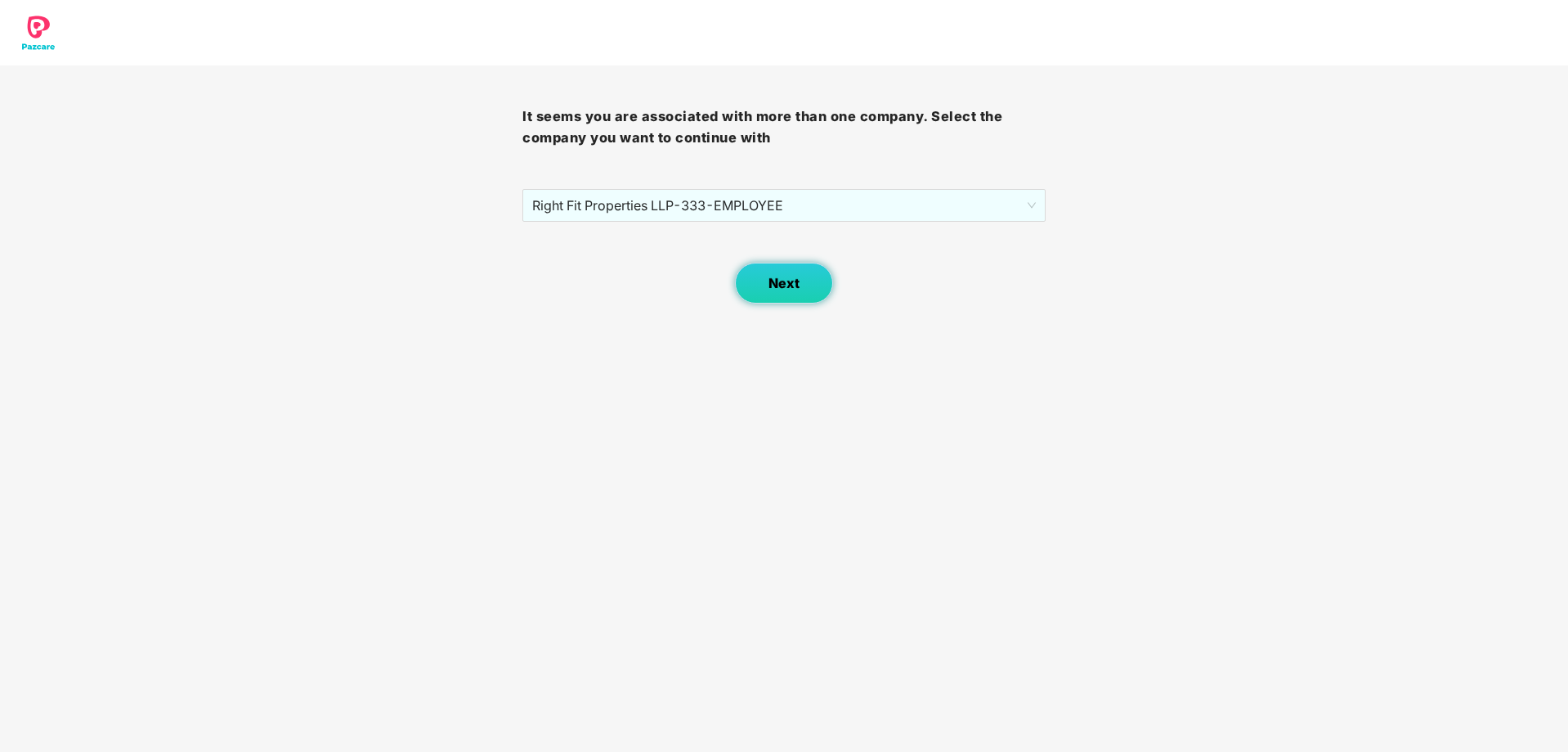
click at [802, 282] on button "Next" at bounding box center [784, 283] width 98 height 41
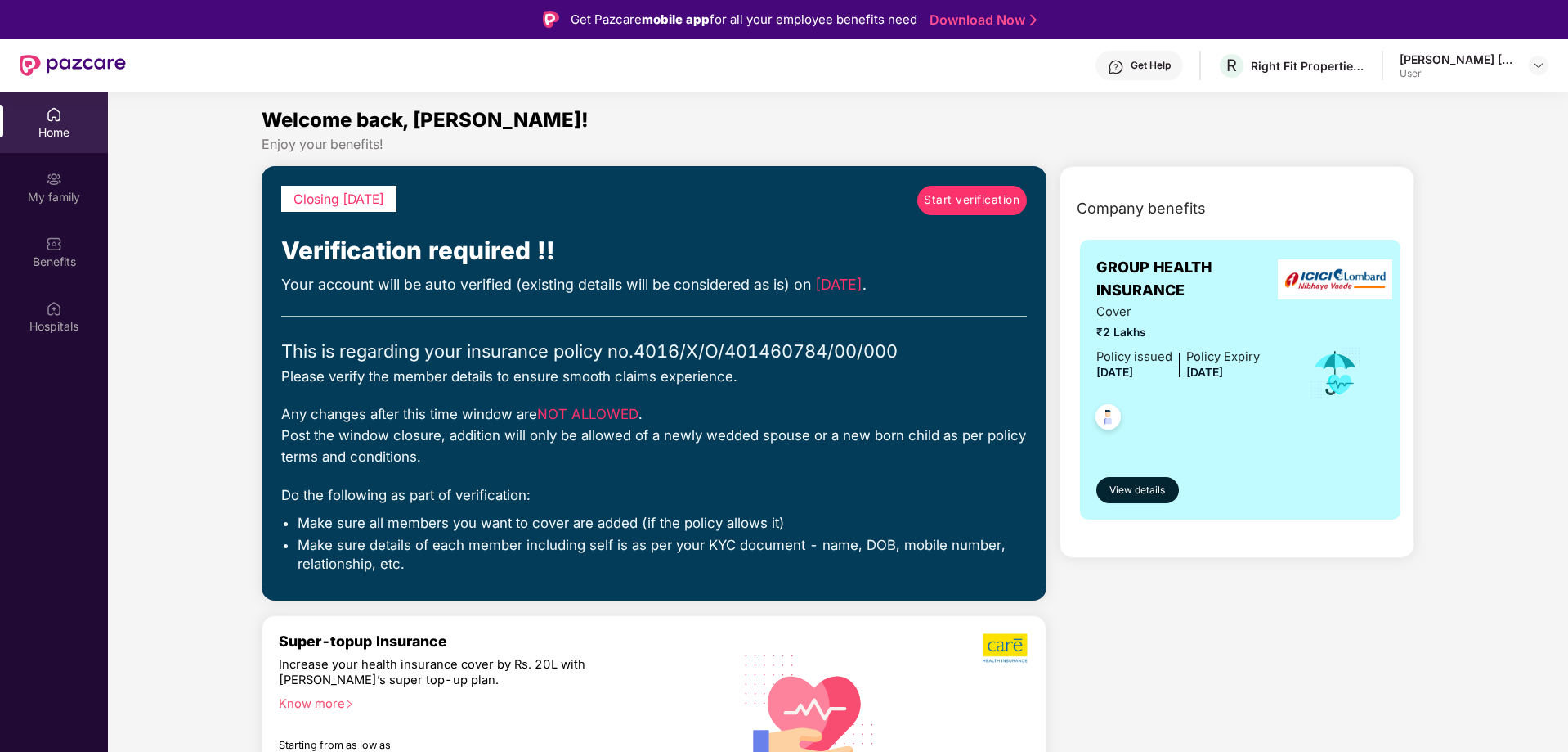
click at [975, 211] on link "Start verification" at bounding box center [972, 201] width 110 height 30
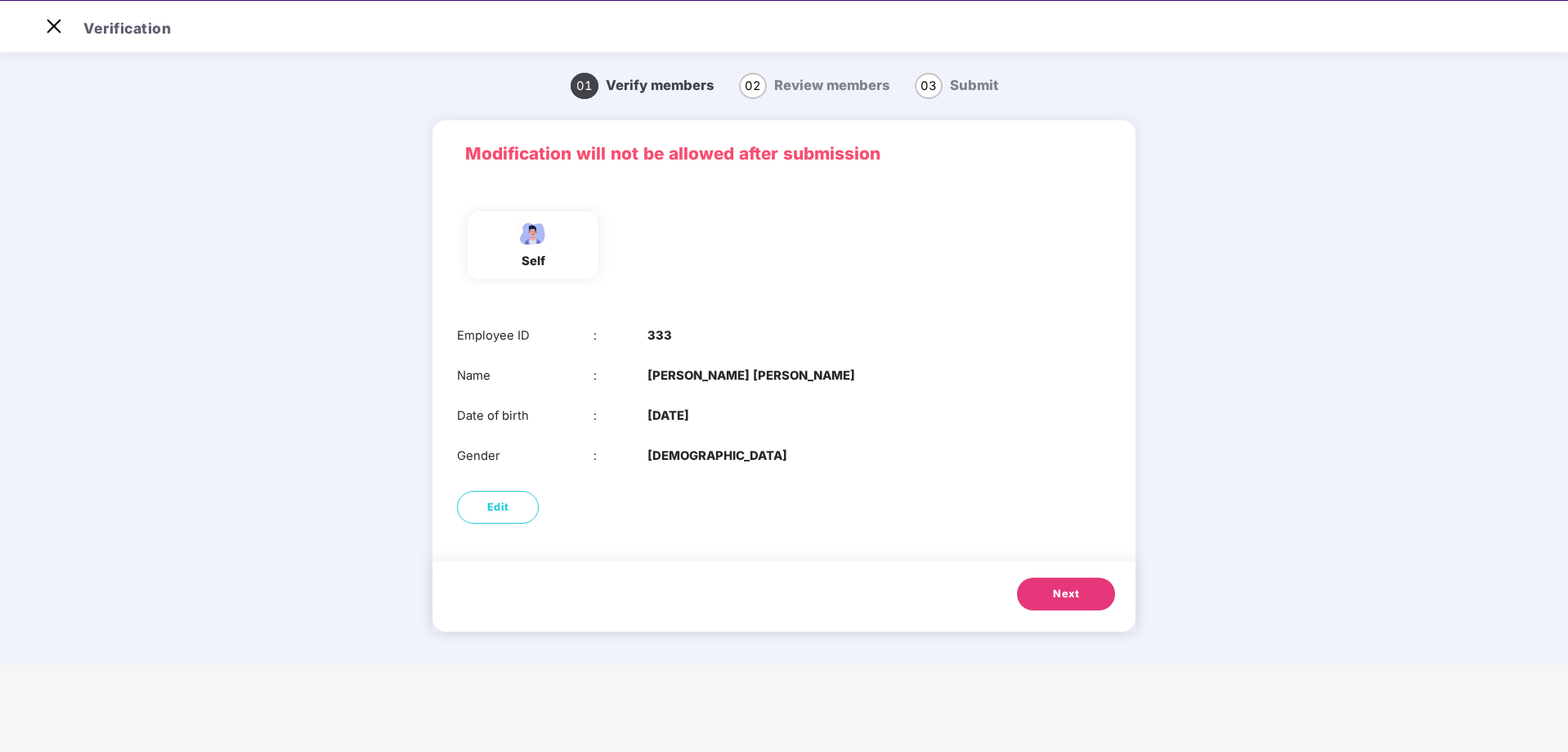
scroll to position [39, 0]
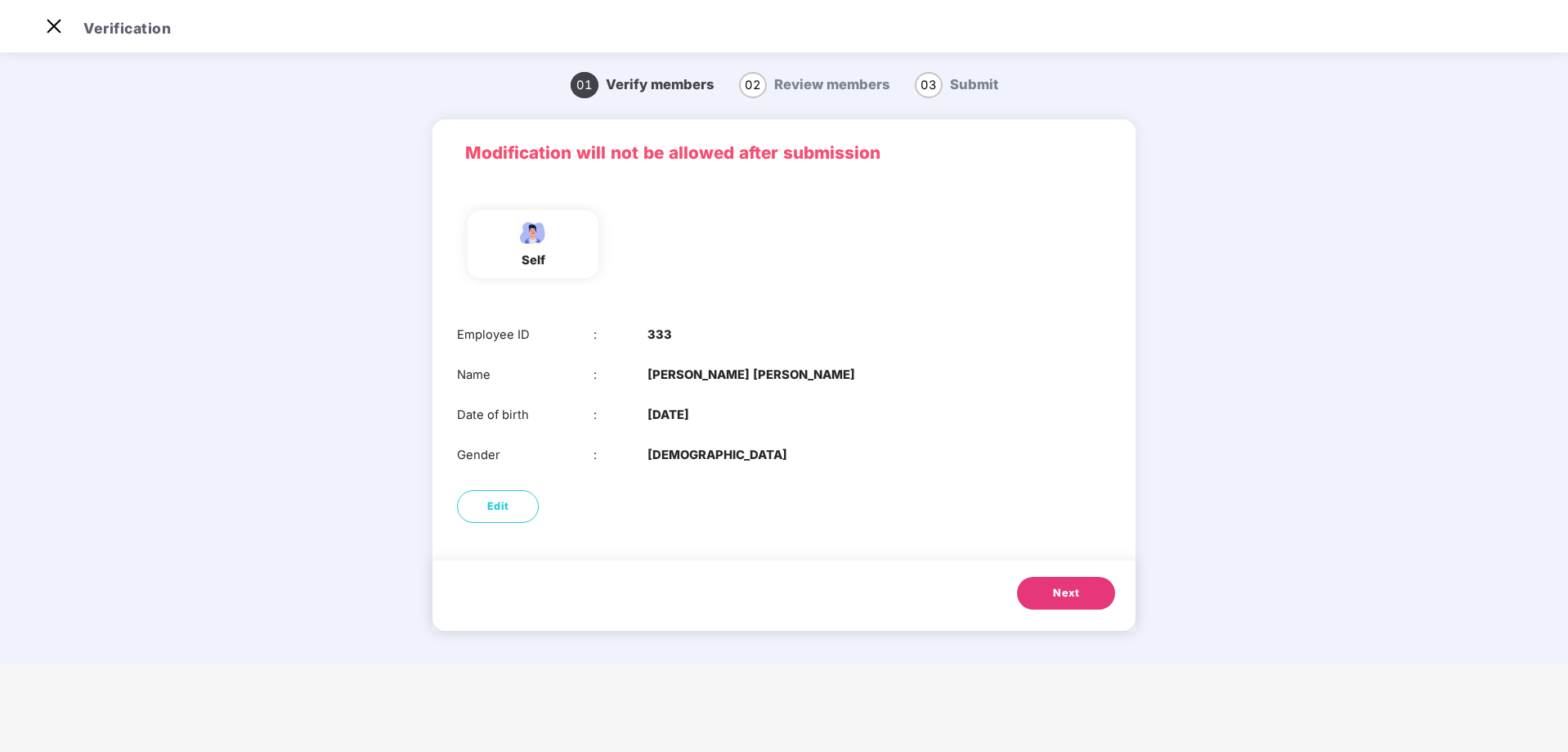
click at [1053, 585] on span "Next" at bounding box center [1066, 592] width 26 height 17
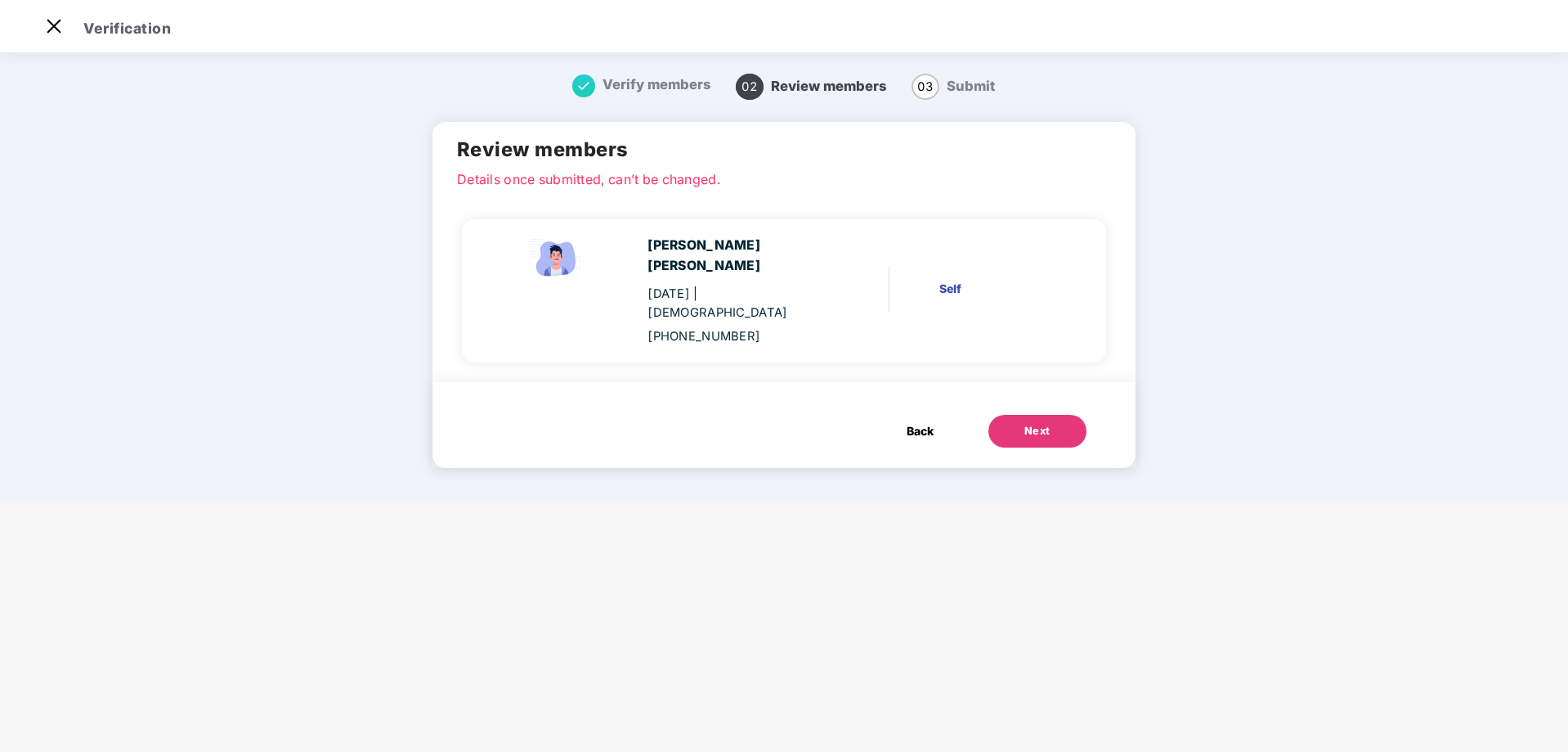
click at [1001, 415] on button "Next" at bounding box center [1037, 431] width 98 height 32
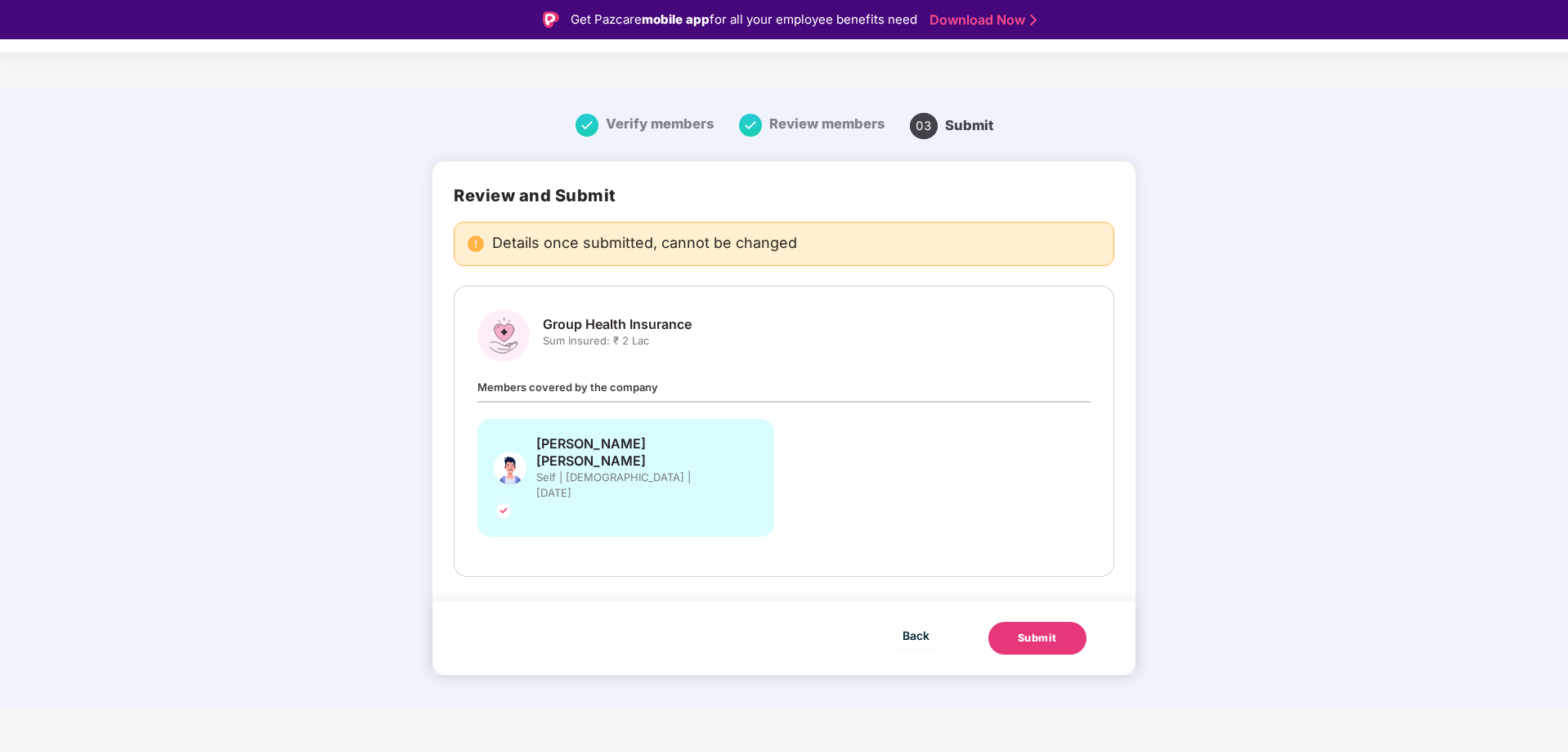
click at [946, 390] on div "Members covered by the company [PERSON_NAME] [PERSON_NAME] Self | [DEMOGRAPHIC_…" at bounding box center [783, 465] width 613 height 175
click at [606, 390] on span "Members covered by the company" at bounding box center [567, 386] width 181 height 13
click at [1059, 621] on button "Submit" at bounding box center [1037, 637] width 98 height 32
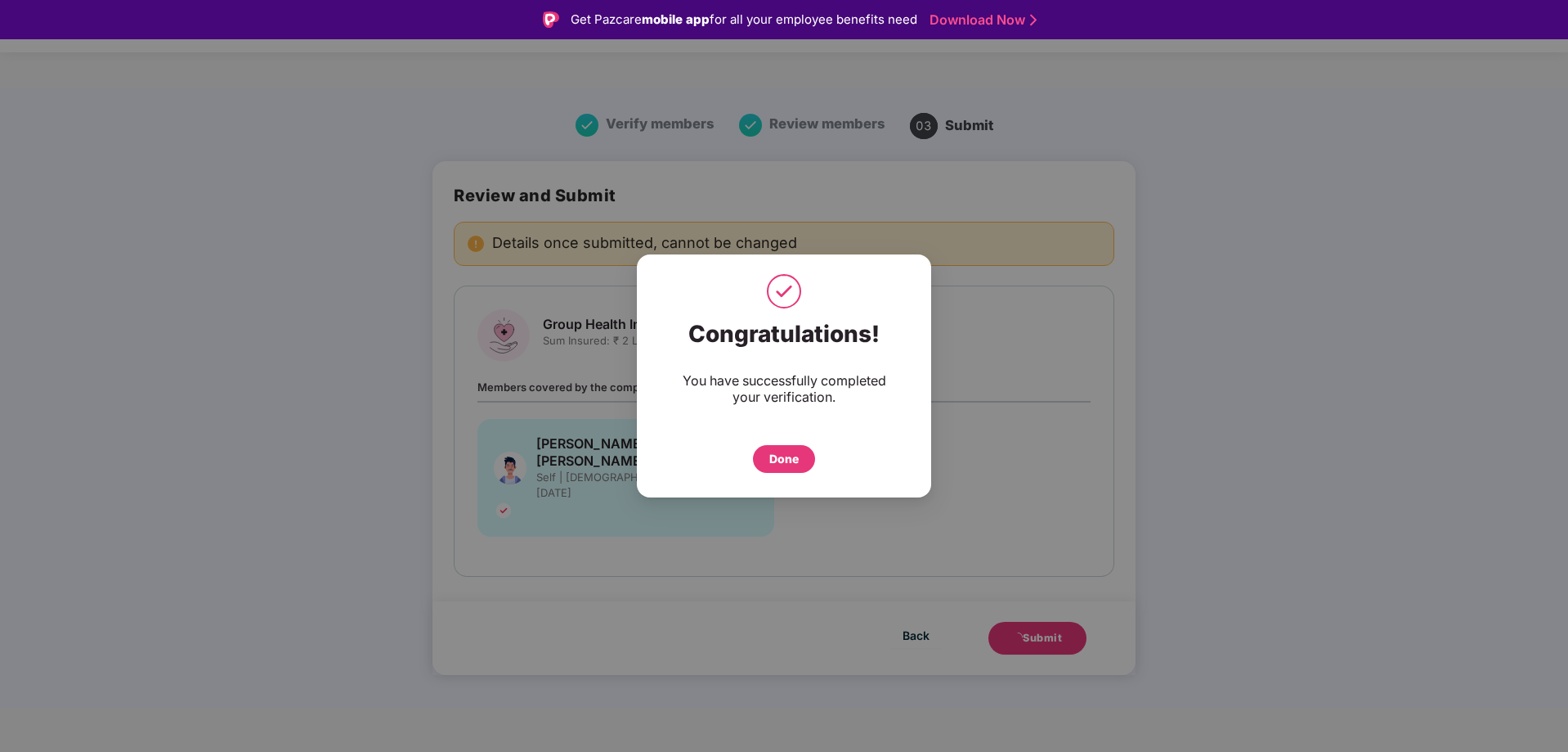
click at [800, 456] on div "Done" at bounding box center [783, 459] width 62 height 28
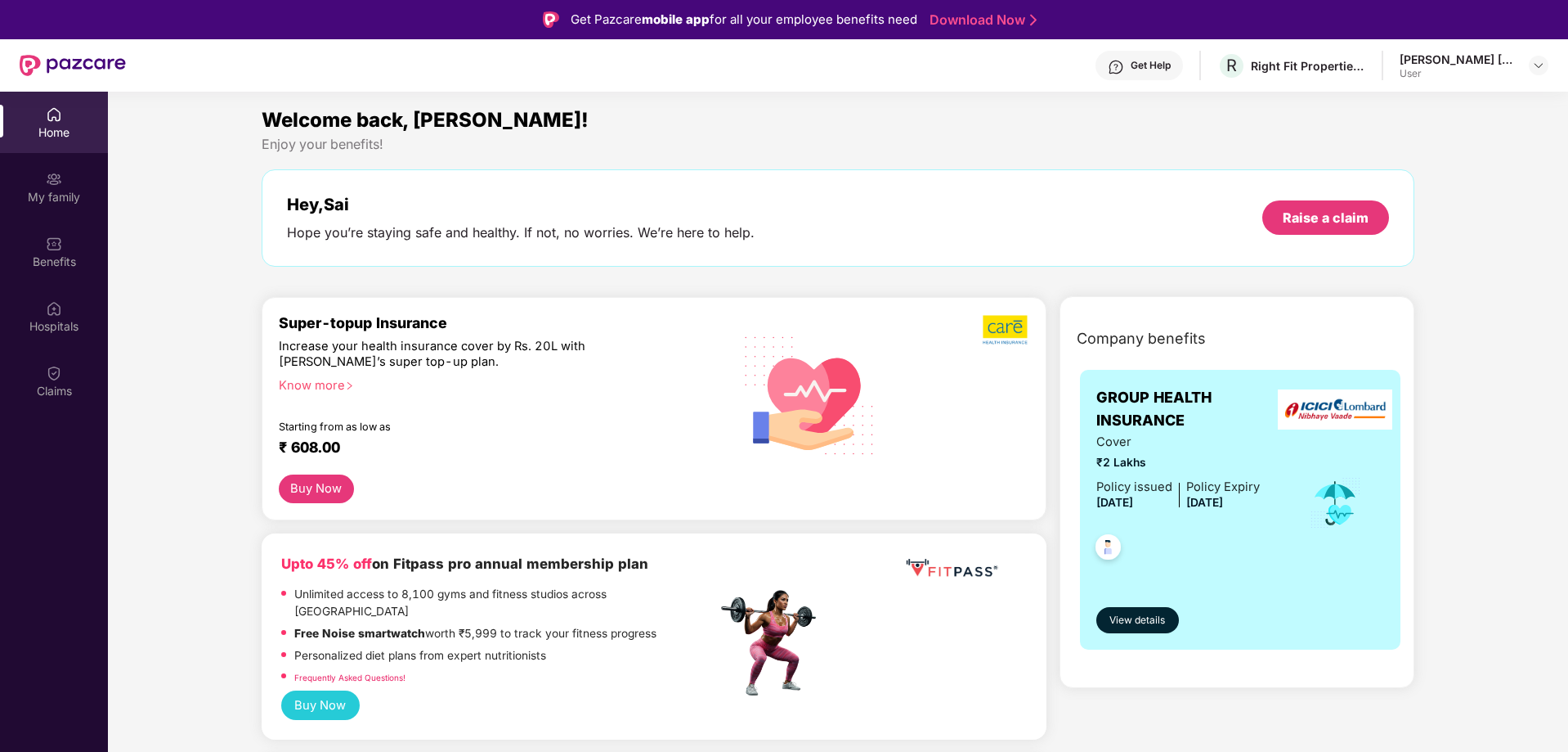
click at [317, 375] on div "Super-topup Insurance Increase your health insurance cover by Rs. 20L with PazC…" at bounding box center [498, 394] width 438 height 161
click at [324, 383] on div "Know more" at bounding box center [493, 383] width 428 height 11
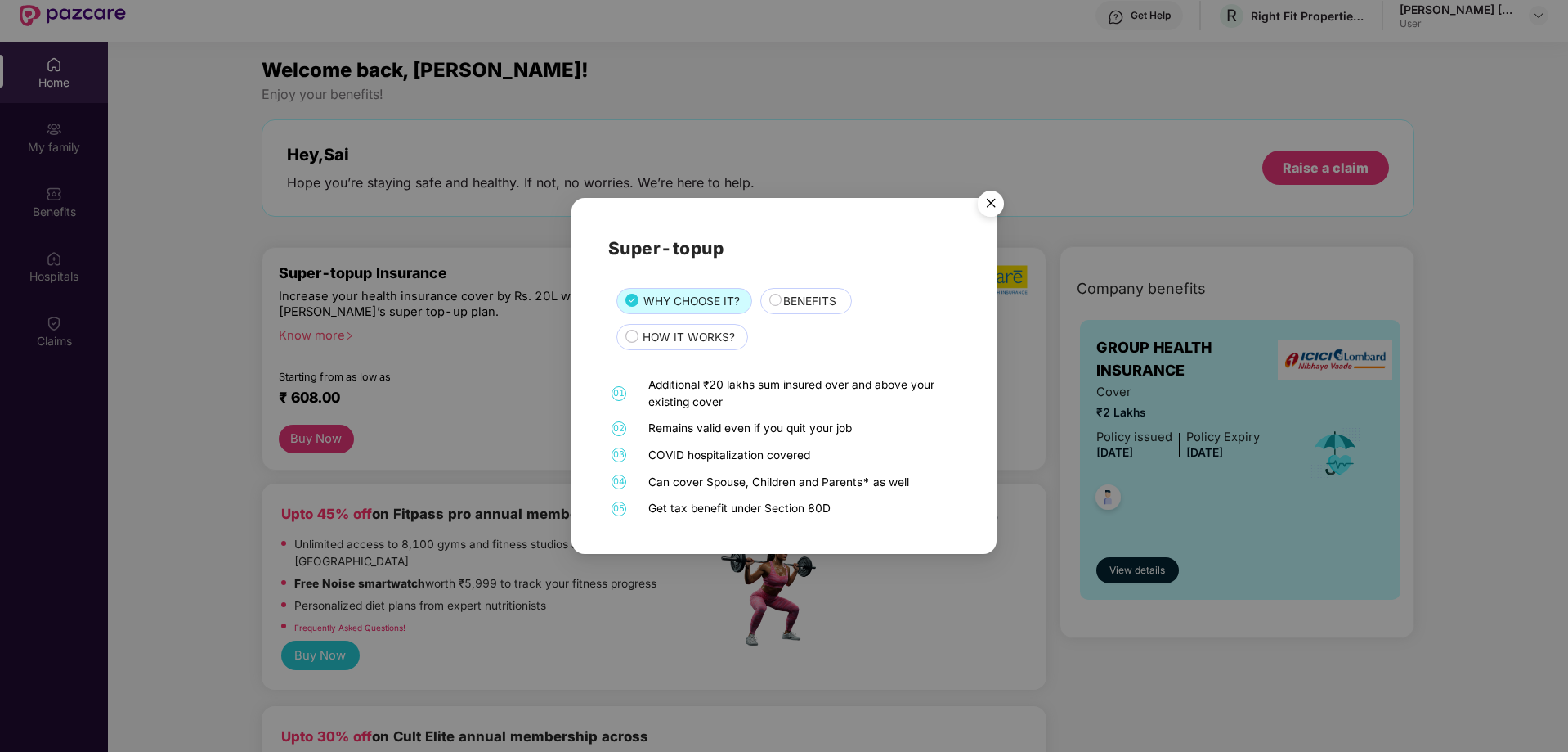
scroll to position [10, 0]
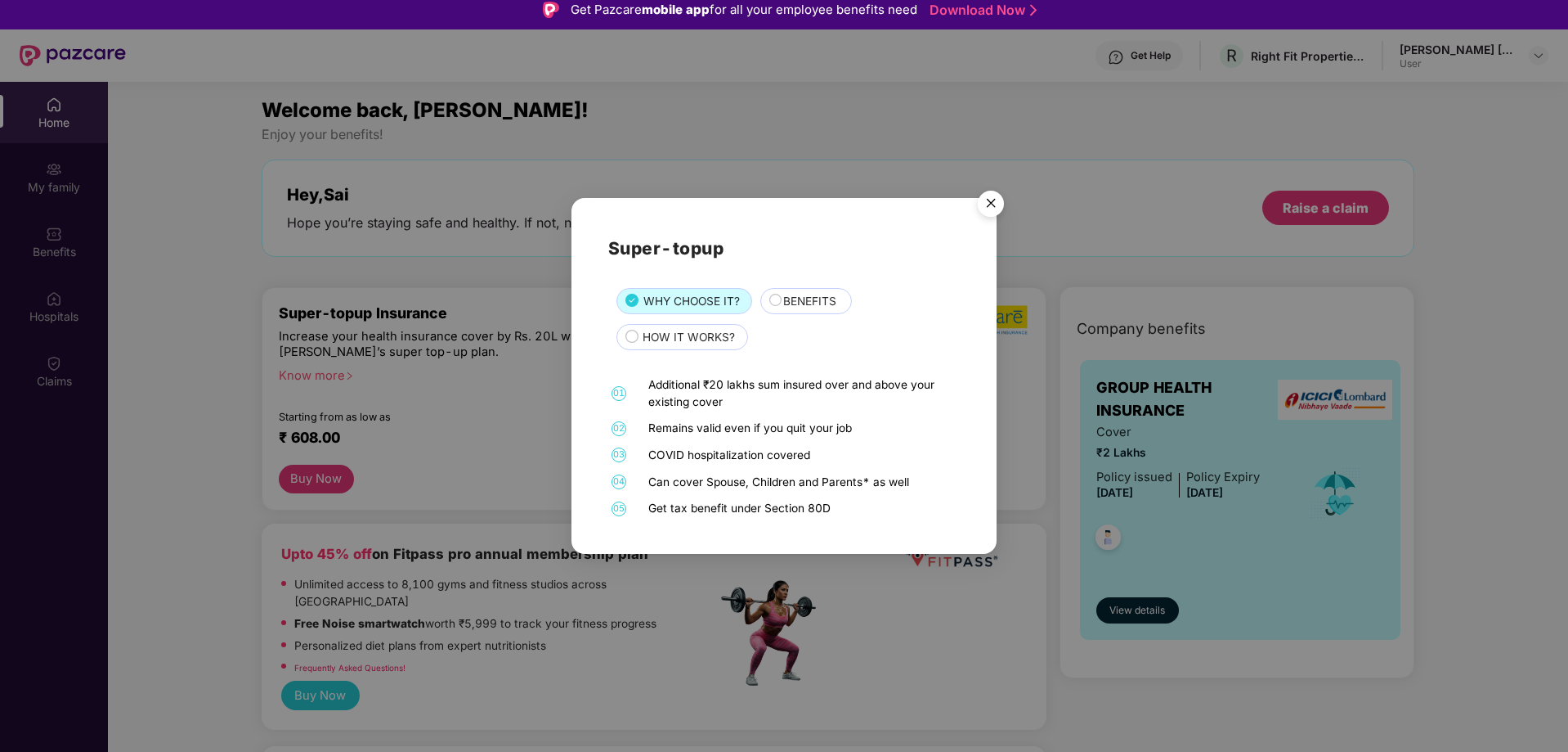
click at [773, 305] on circle at bounding box center [774, 300] width 11 height 11
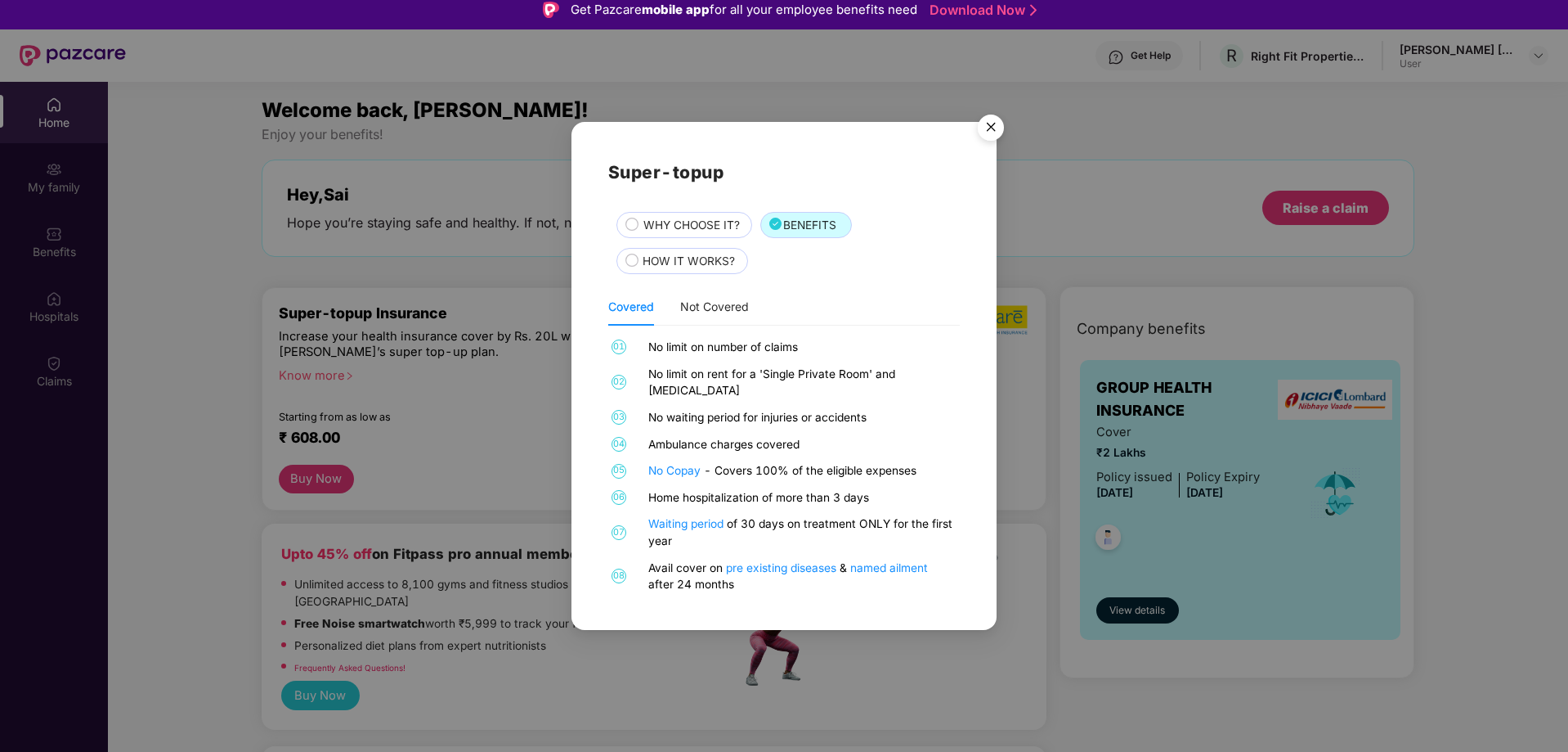
click at [695, 268] on span "HOW IT WORKS?" at bounding box center [688, 261] width 92 height 18
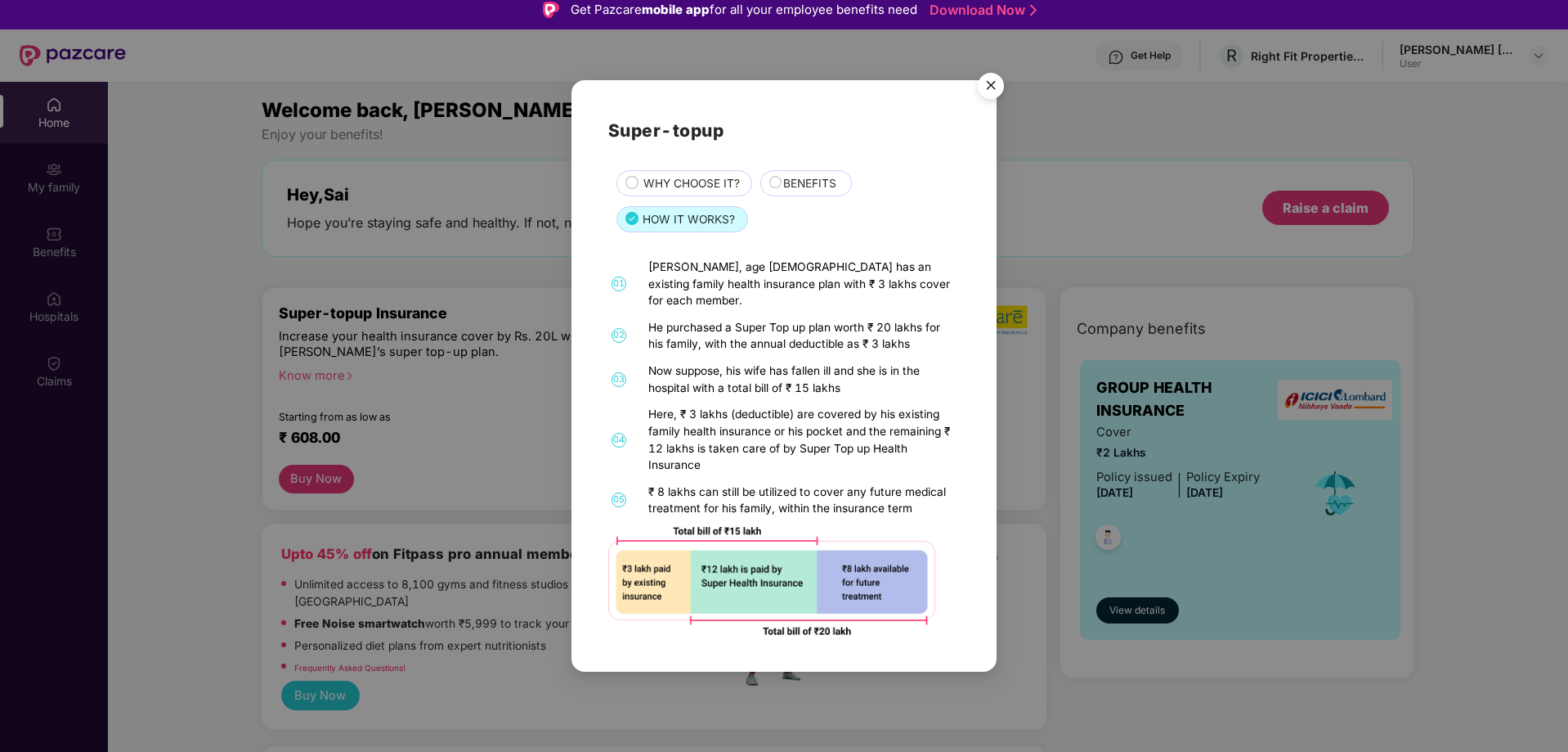
scroll to position [91, 0]
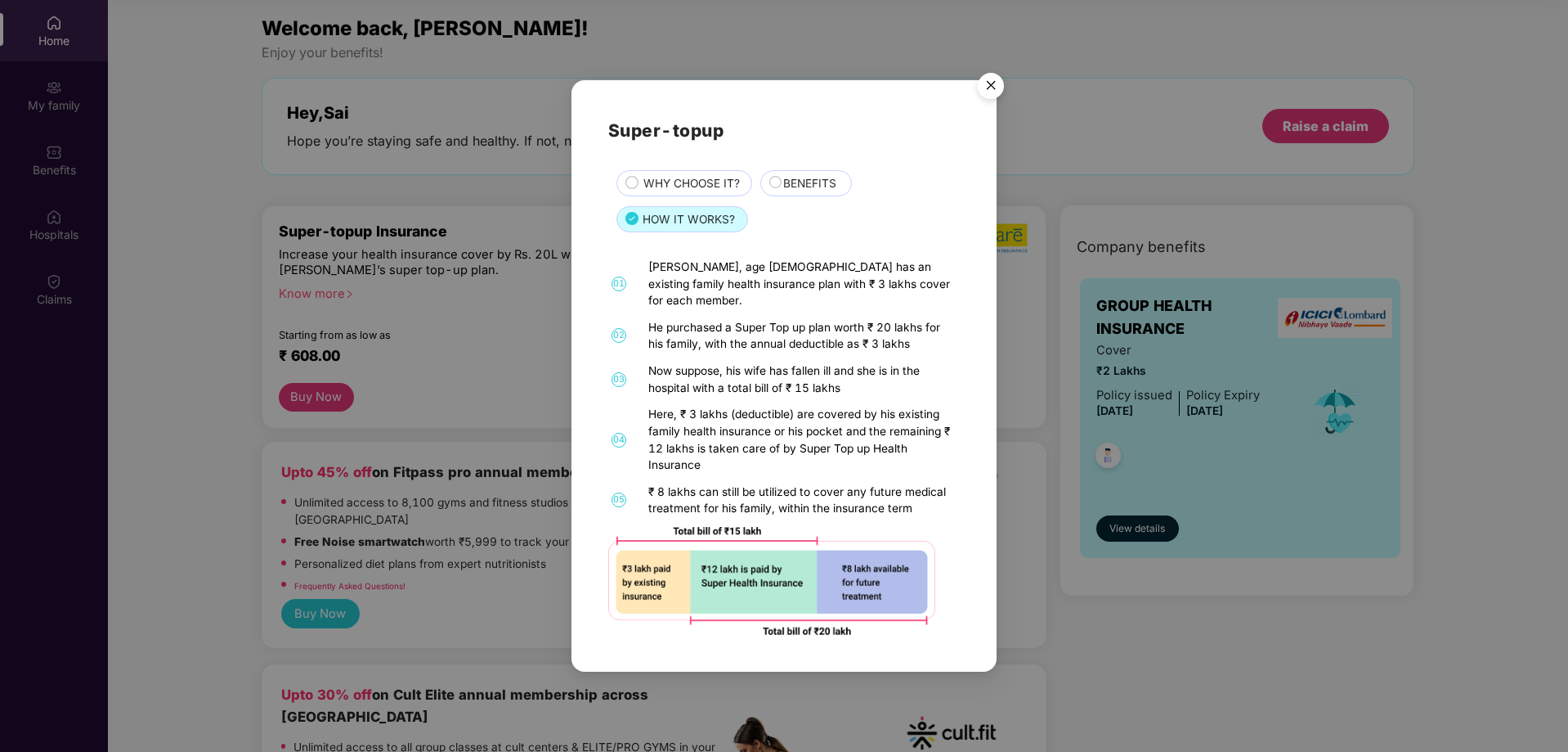
click at [764, 187] on div "BENEFITS" at bounding box center [806, 183] width 92 height 26
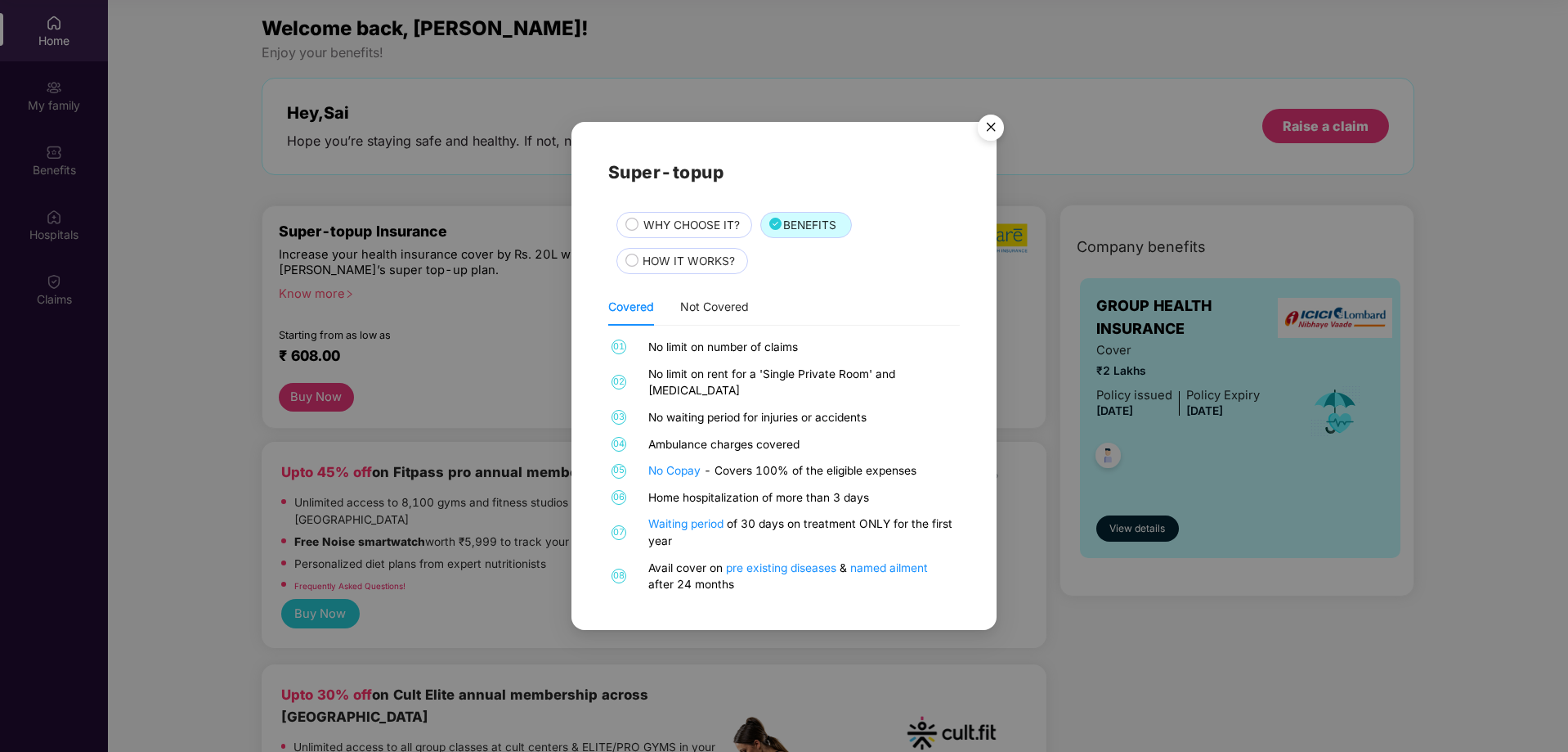
click at [692, 237] on div "WHY CHOOSE IT?" at bounding box center [688, 226] width 108 height 20
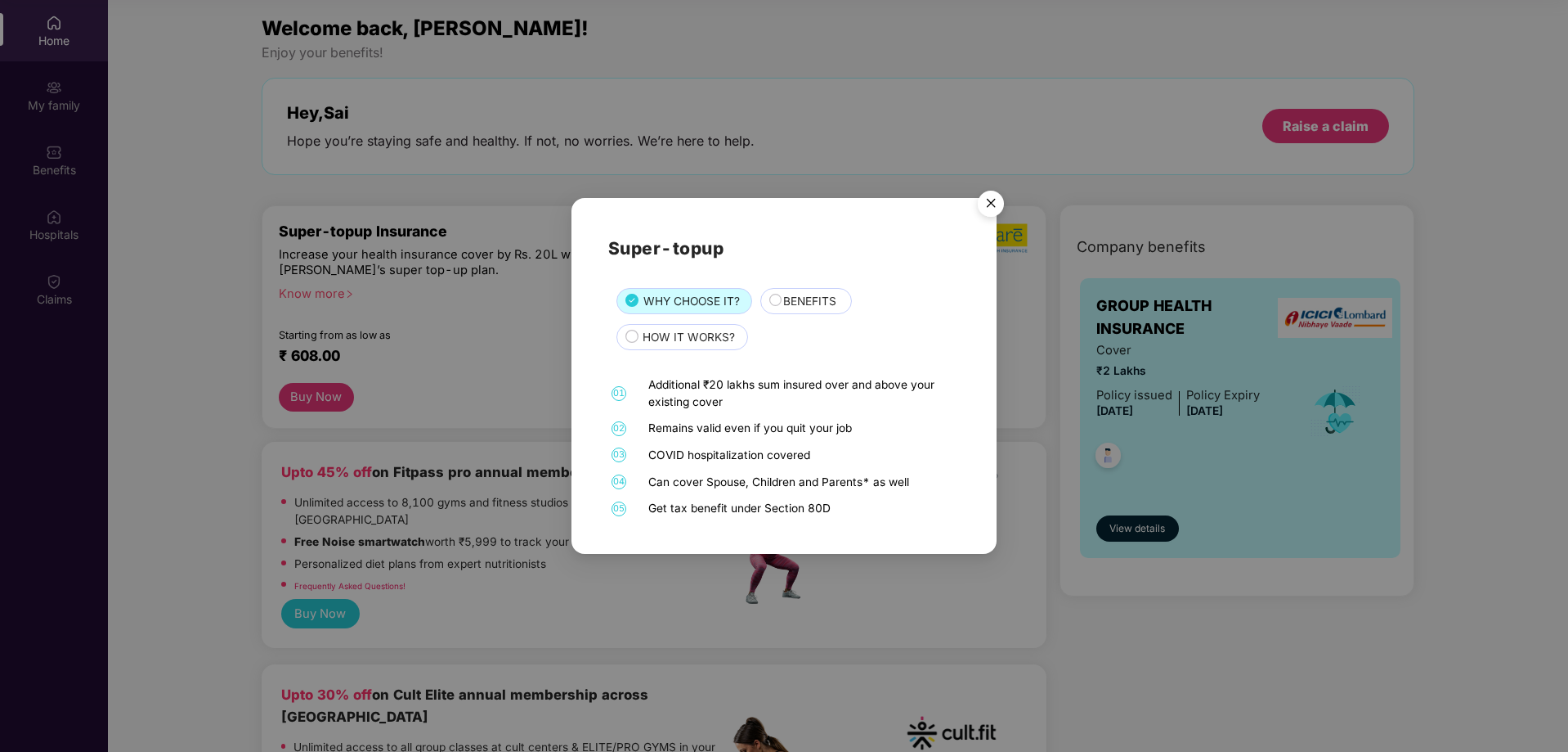
click at [987, 204] on img "Close" at bounding box center [991, 206] width 46 height 46
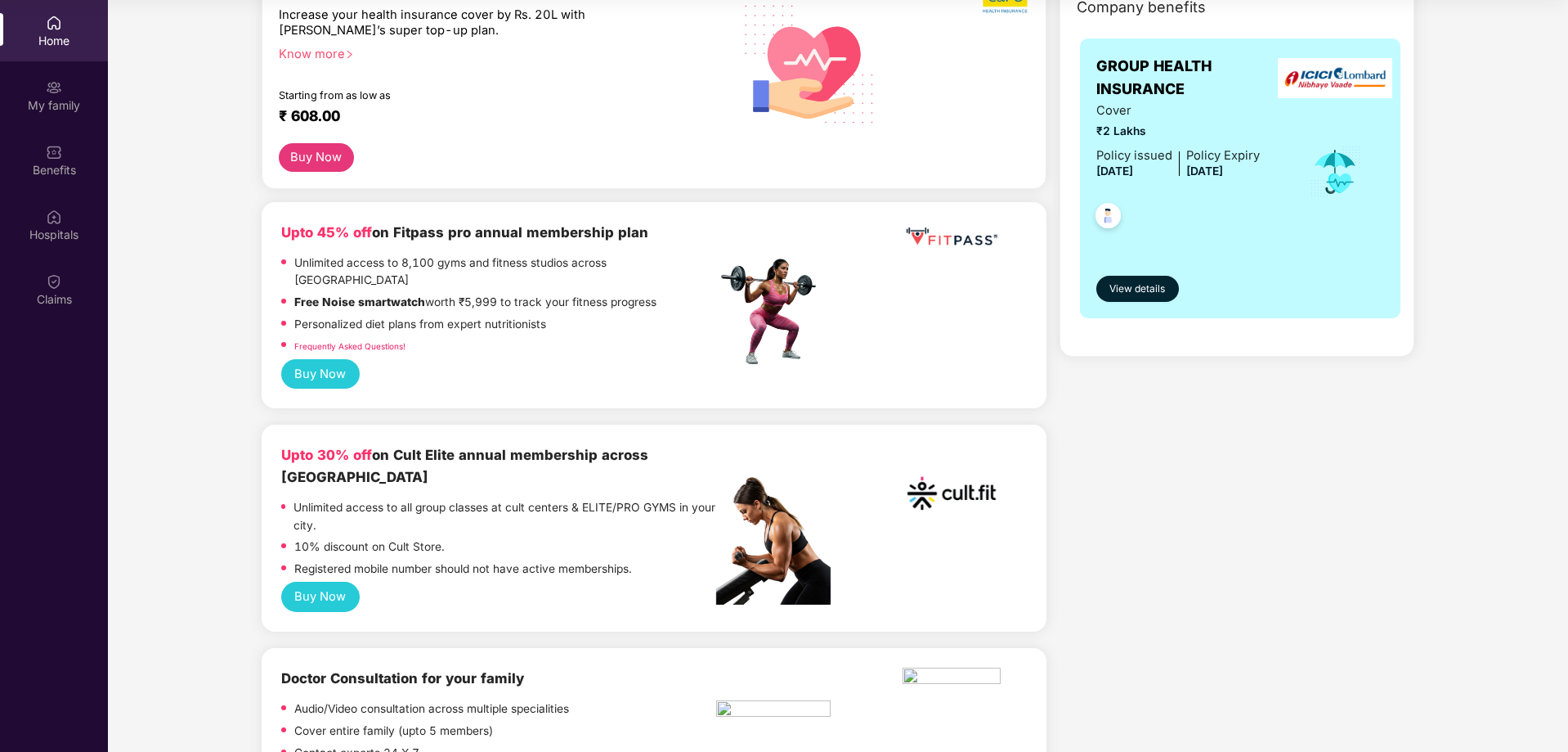
scroll to position [0, 0]
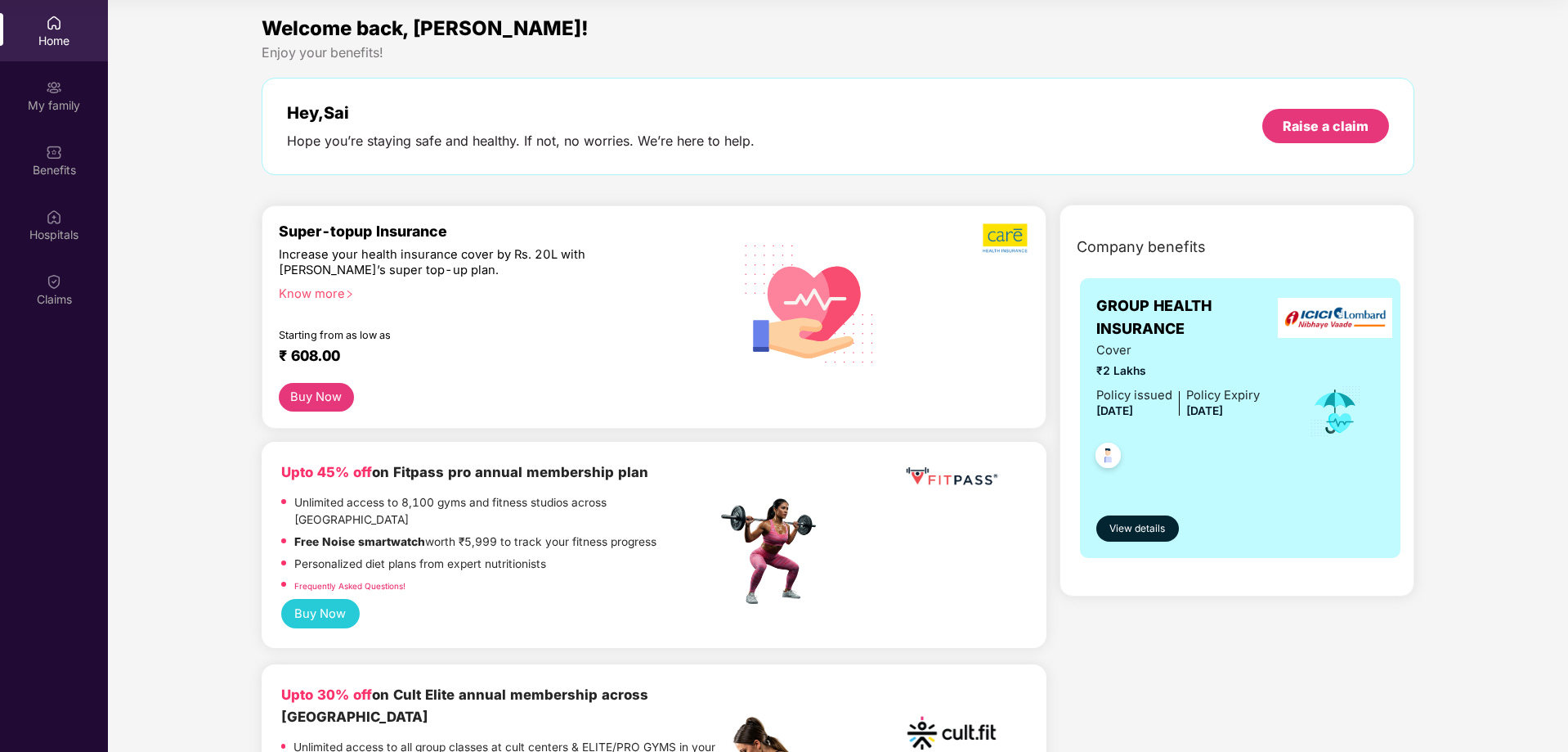
click at [330, 400] on button "Buy Now" at bounding box center [317, 397] width 75 height 29
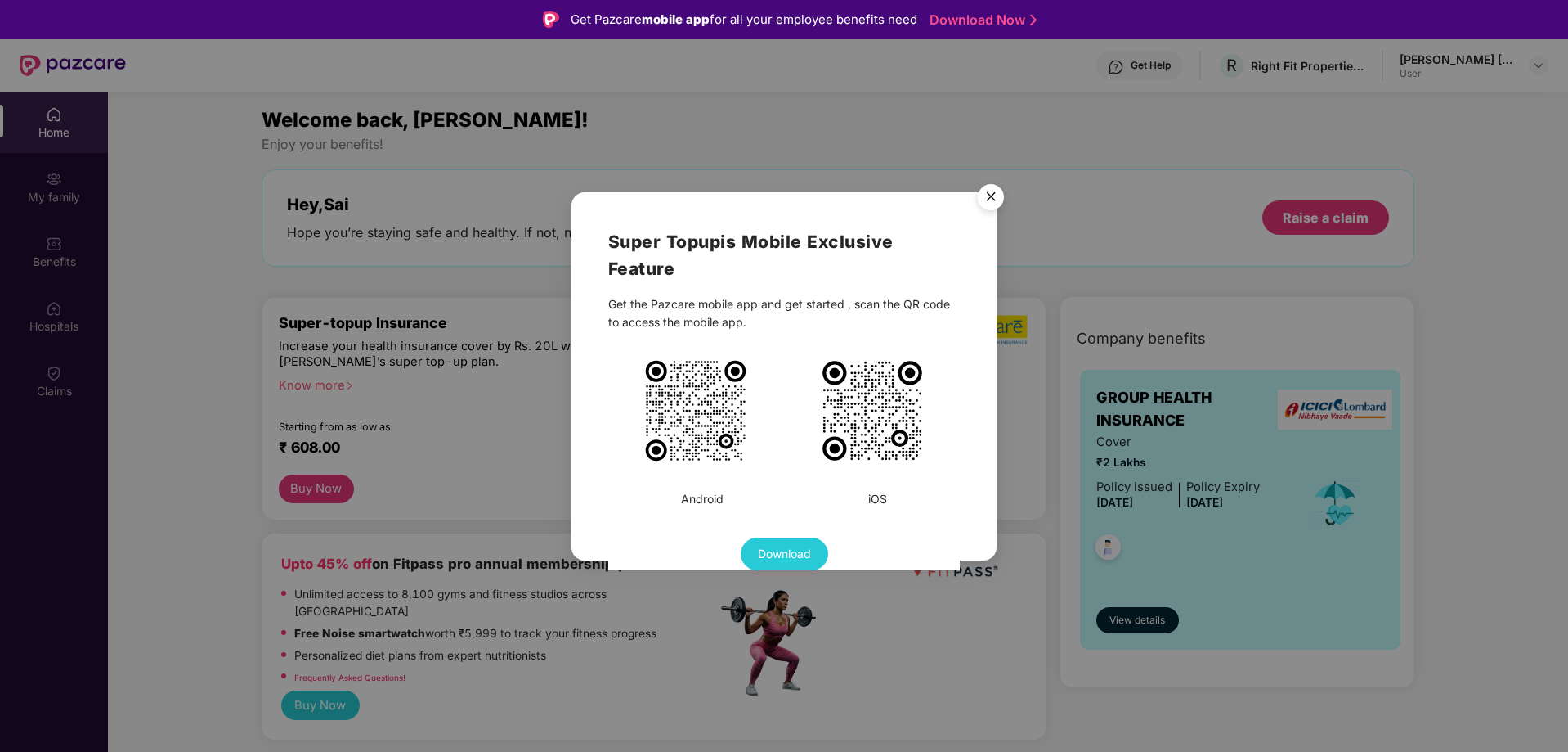
click at [983, 197] on img "Close" at bounding box center [991, 199] width 46 height 46
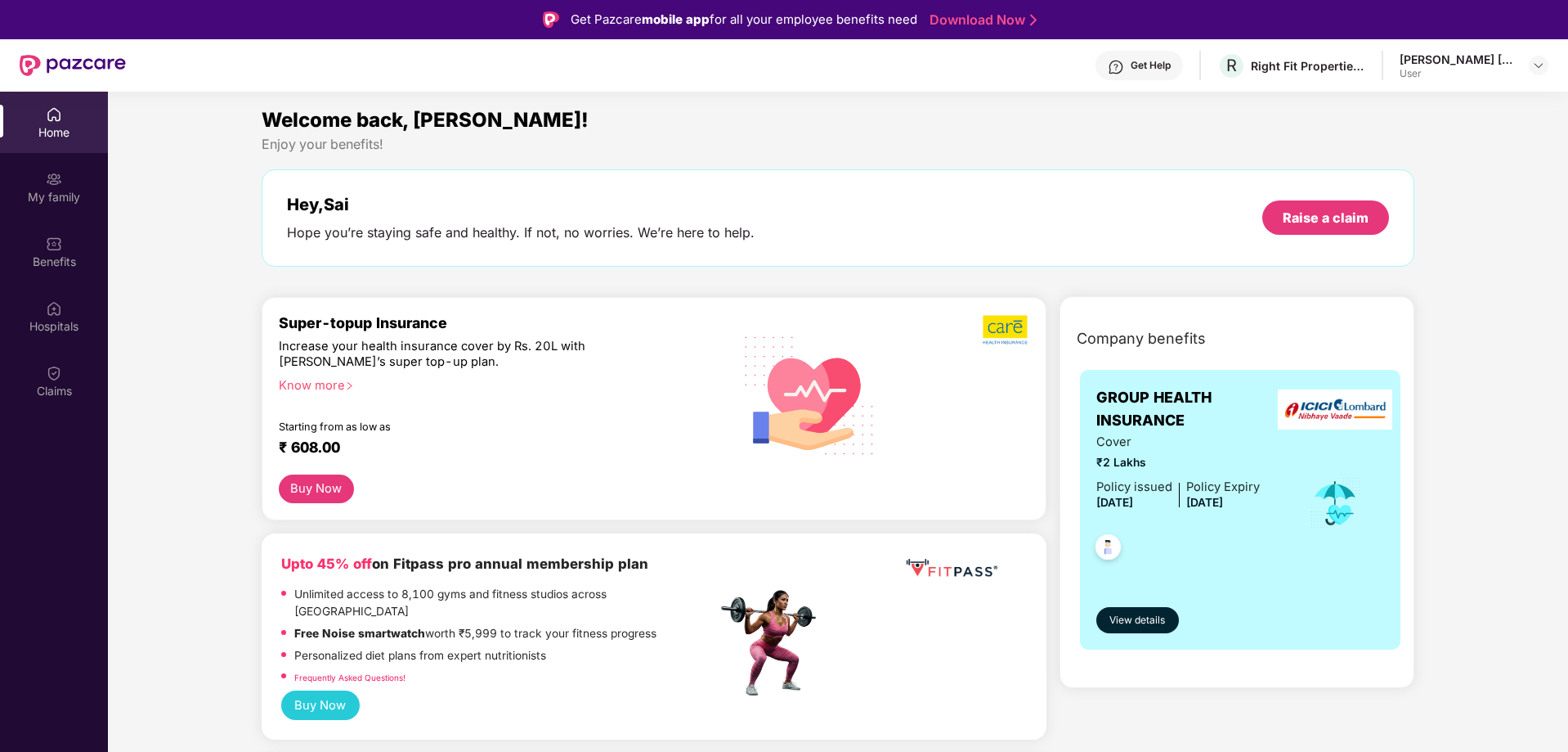
click at [327, 486] on button "Buy Now" at bounding box center [317, 489] width 75 height 29
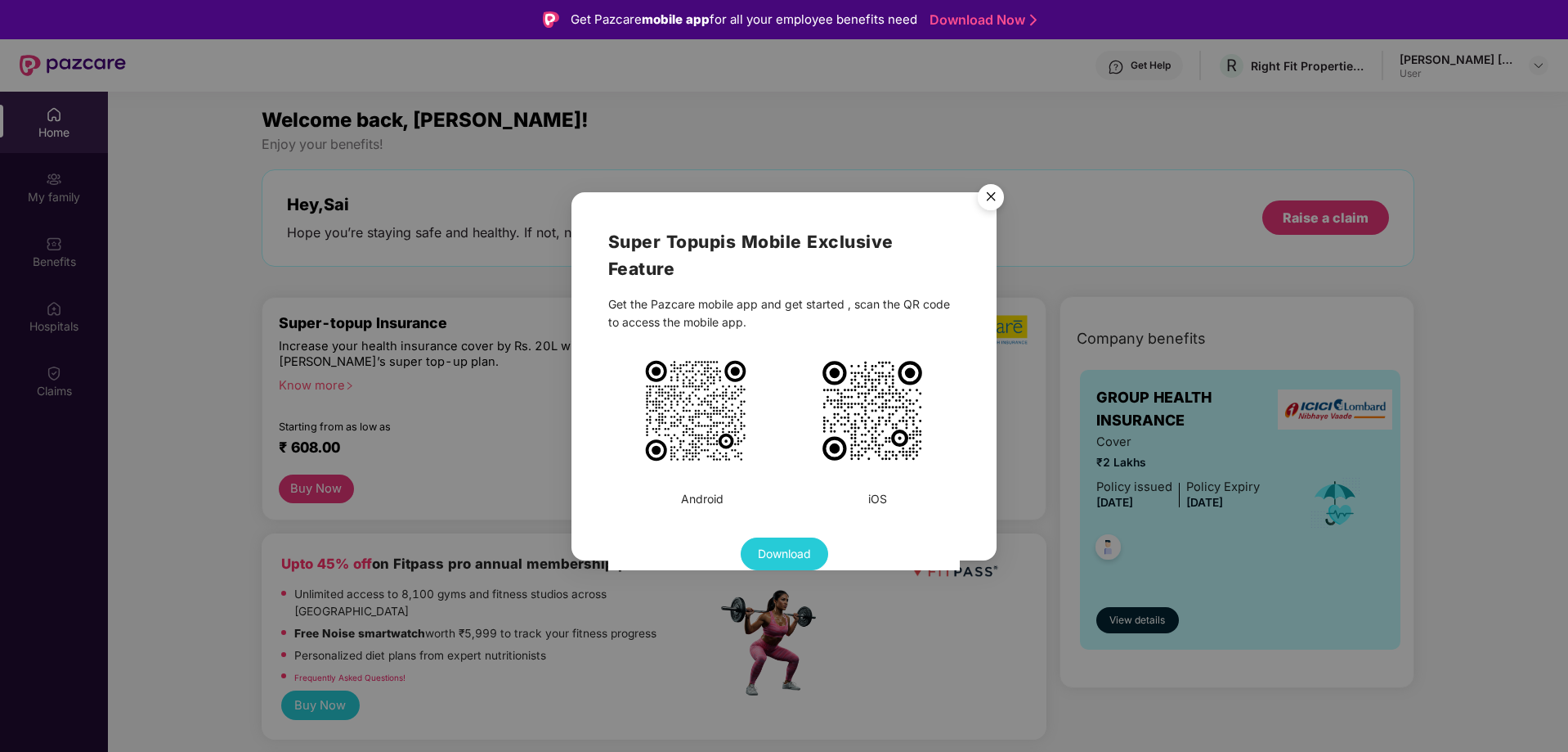
click at [991, 200] on img "Close" at bounding box center [991, 199] width 46 height 46
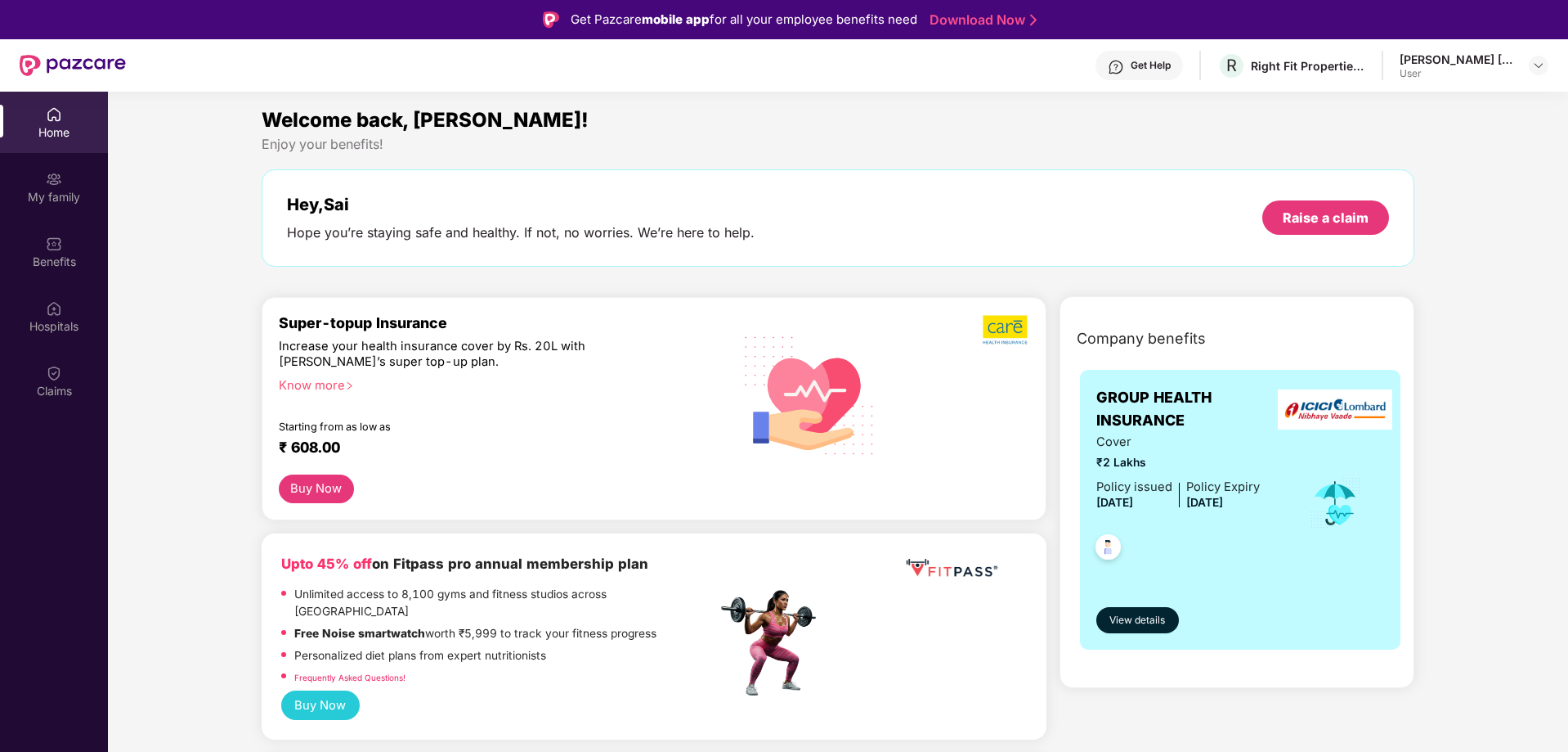
click at [349, 441] on div "₹ 608.00" at bounding box center [489, 448] width 422 height 19
click at [339, 392] on div "Super-topup Insurance Increase your health insurance cover by Rs. 20L with PazC…" at bounding box center [498, 394] width 438 height 161
click at [339, 389] on div "Know more" at bounding box center [493, 383] width 428 height 11
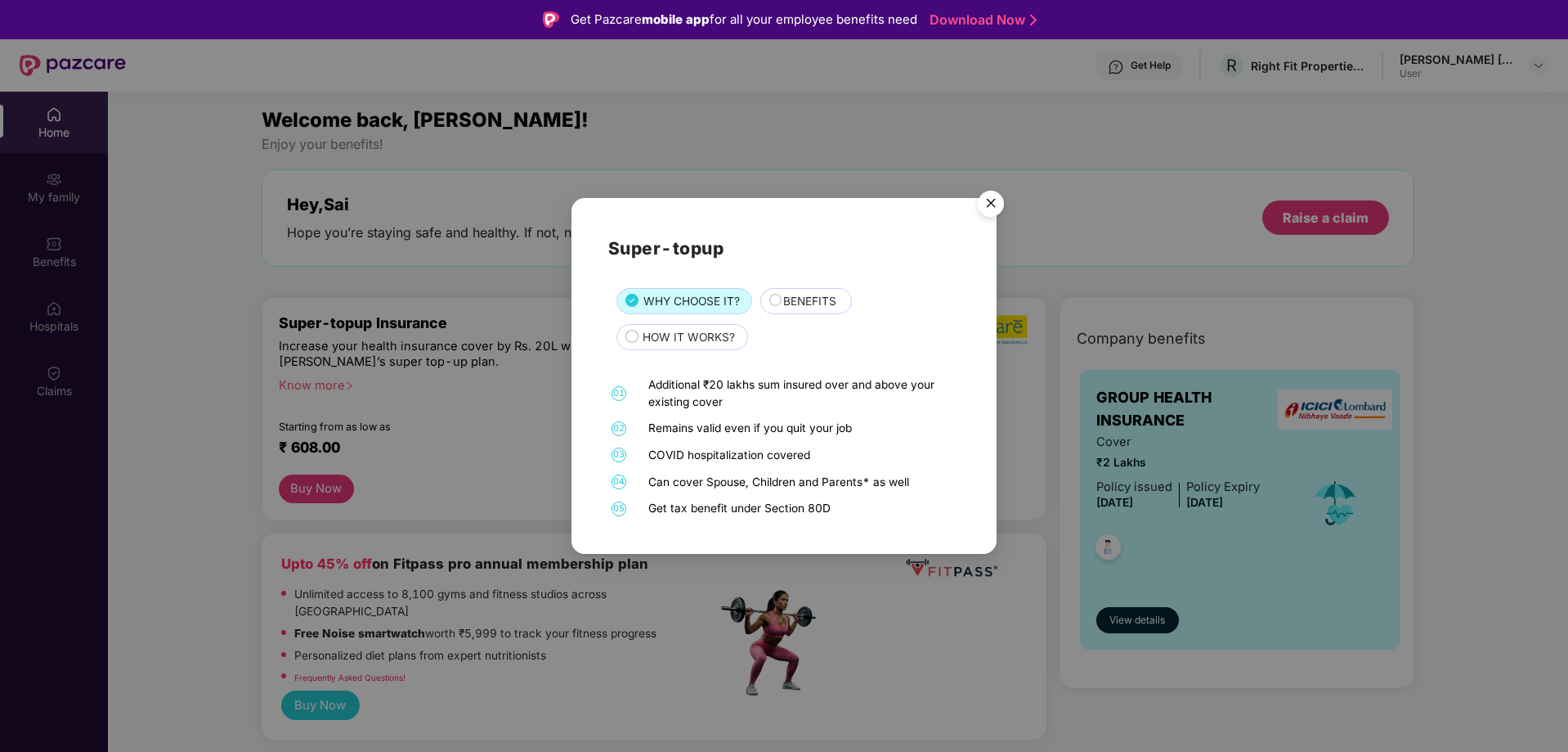
click at [992, 196] on img "Close" at bounding box center [991, 206] width 46 height 46
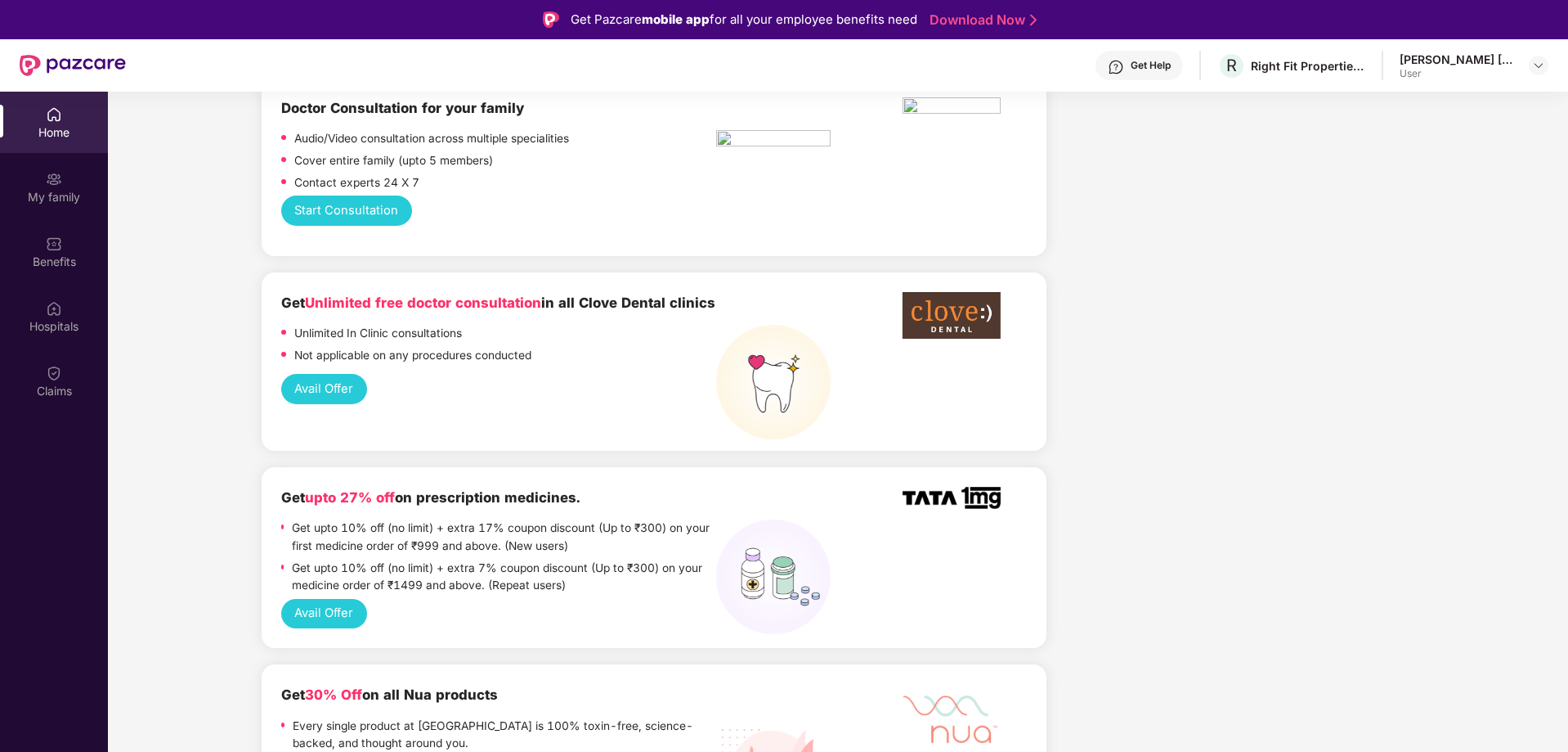
scroll to position [1145, 0]
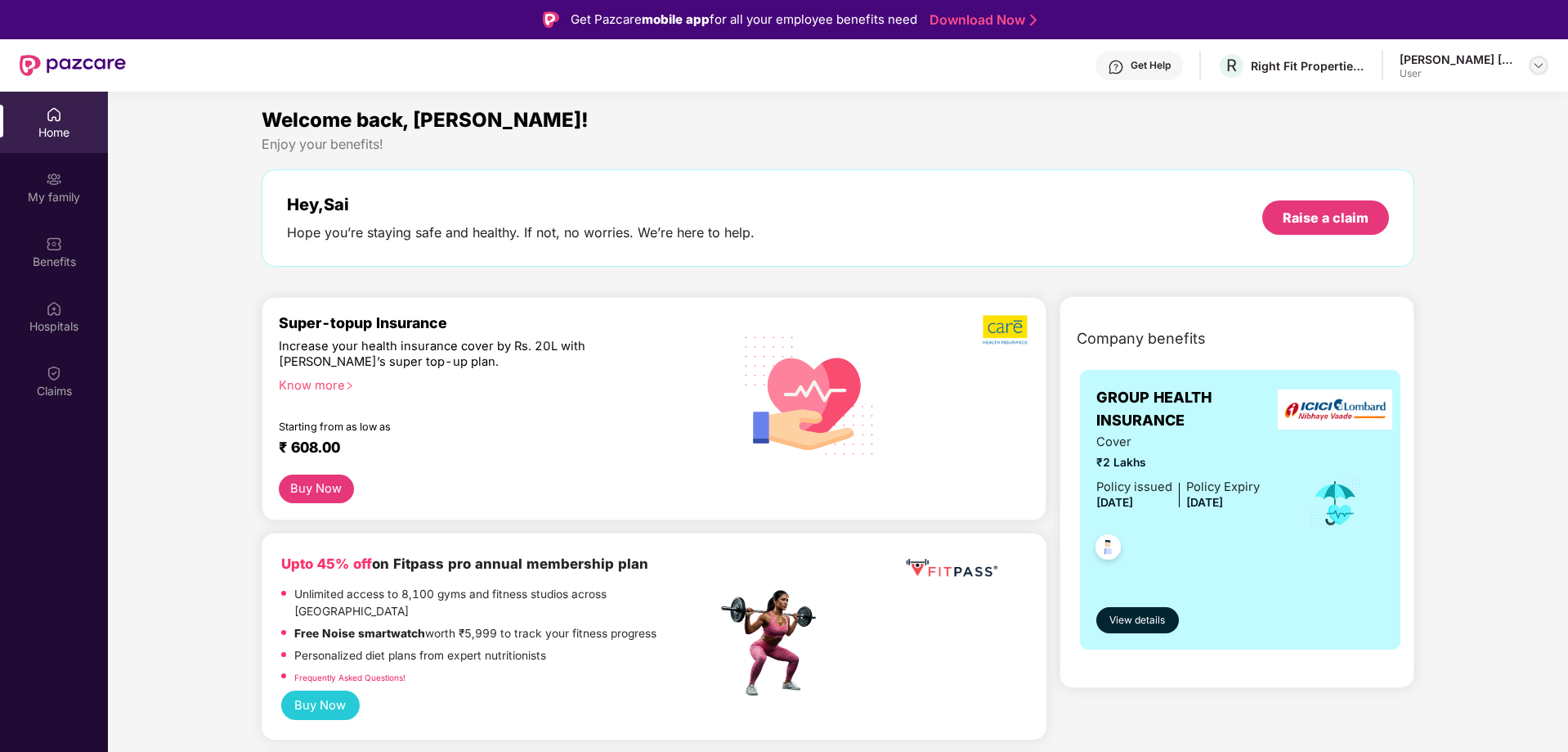
click at [1538, 66] on img at bounding box center [1538, 65] width 13 height 13
click at [1420, 125] on div "Logout" at bounding box center [1461, 136] width 212 height 32
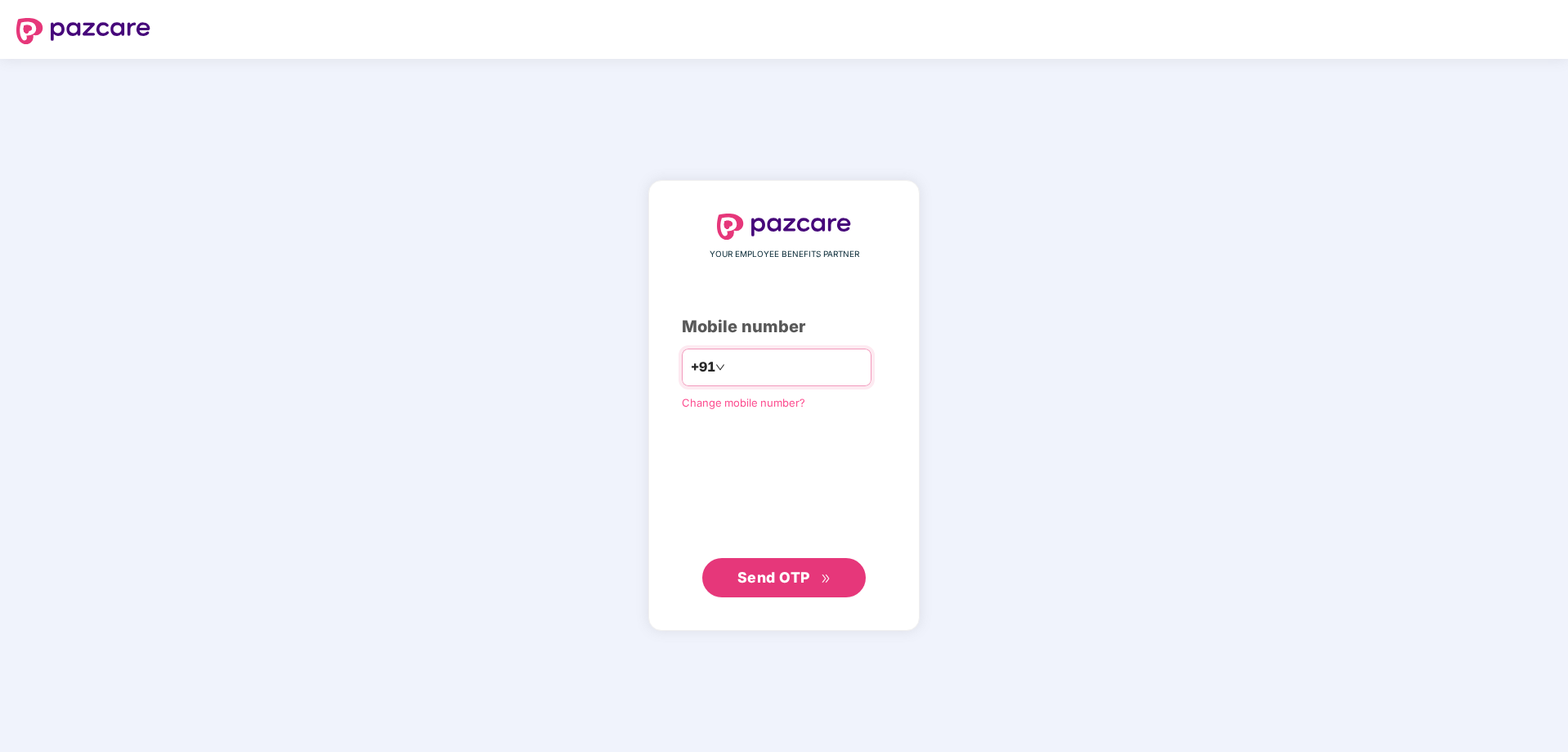
drag, startPoint x: 772, startPoint y: 375, endPoint x: 780, endPoint y: 373, distance: 8.2
click at [772, 375] on input "number" at bounding box center [795, 368] width 134 height 26
type input "**********"
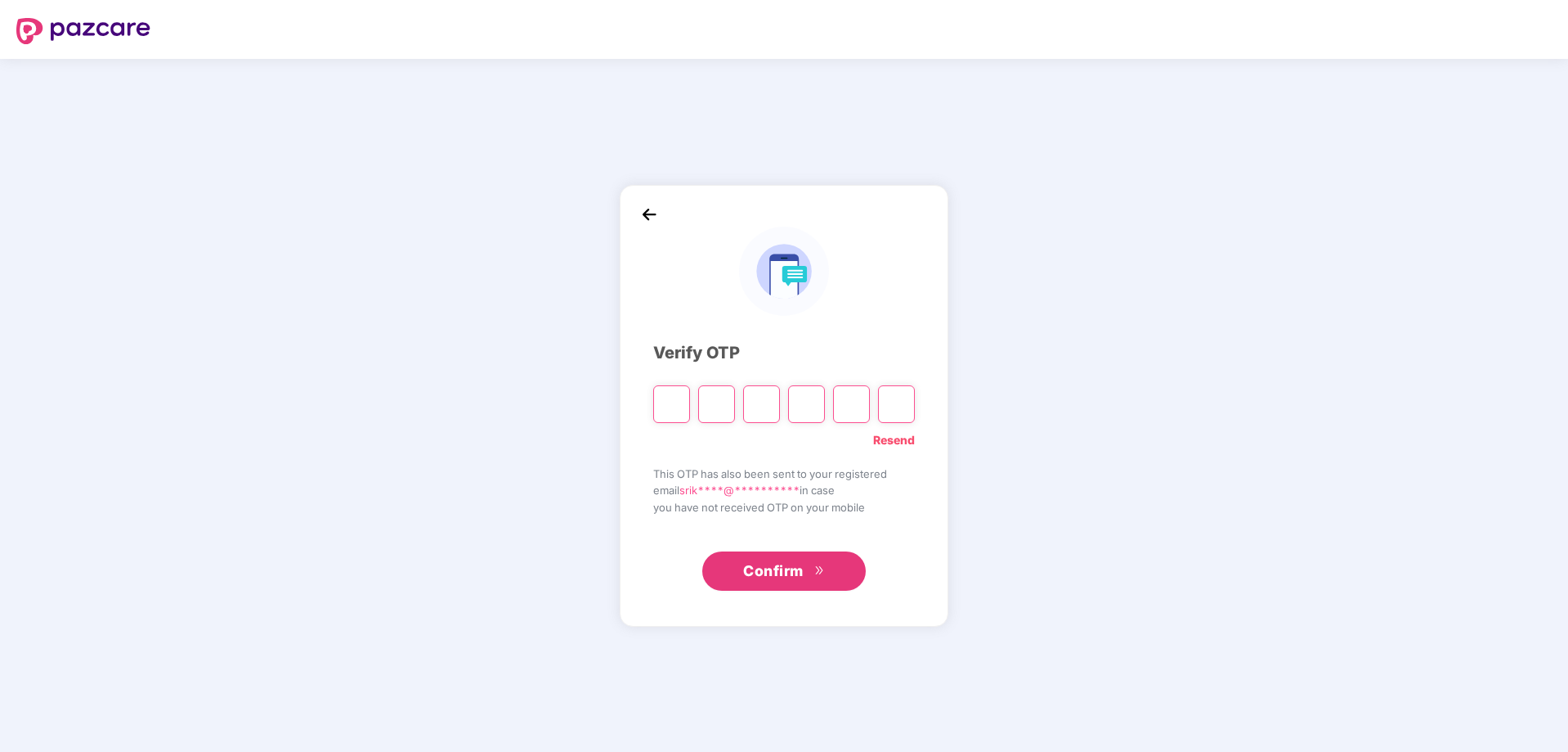
type input "*"
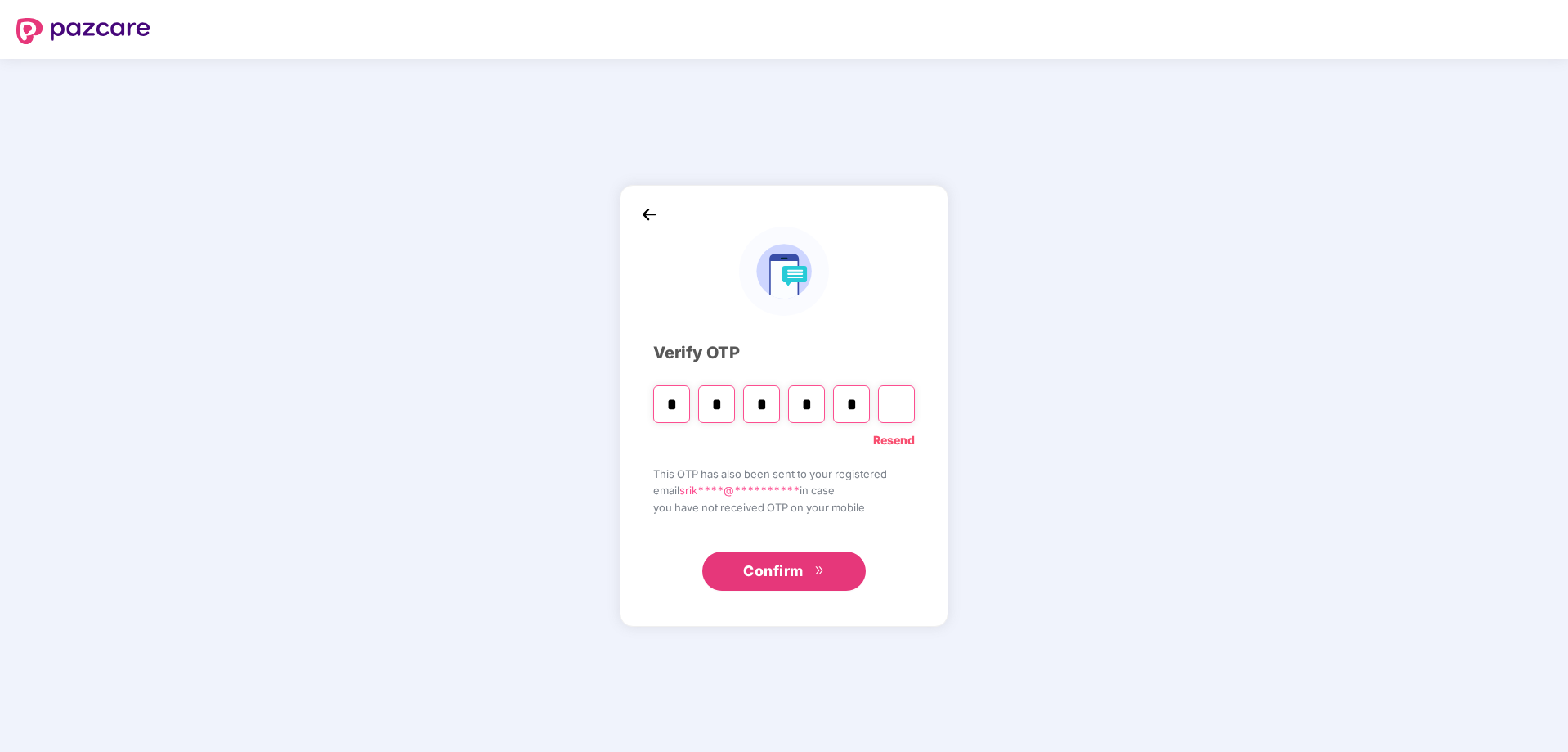
type input "*"
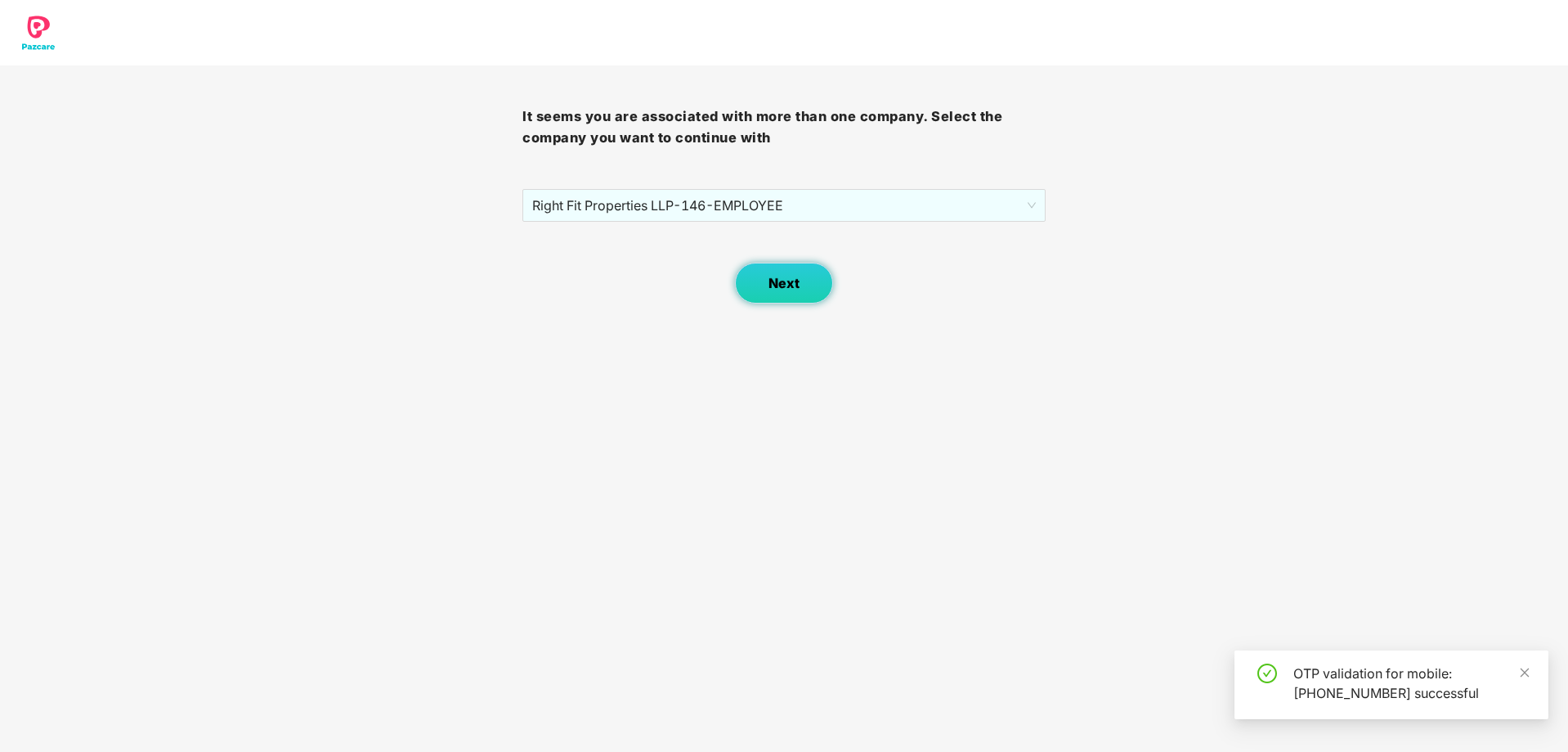
click at [789, 278] on span "Next" at bounding box center [783, 283] width 31 height 16
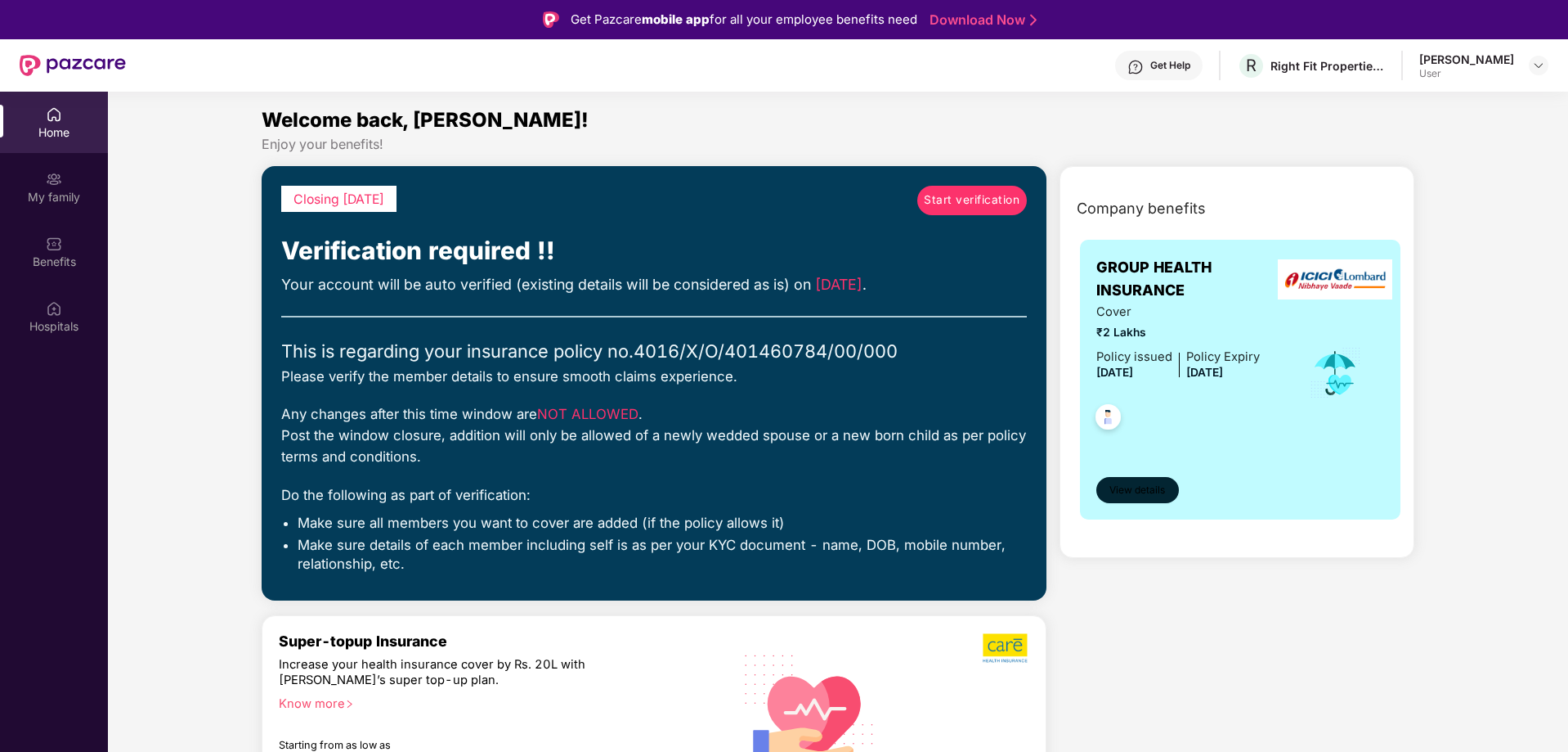
click at [1157, 488] on span "View details" at bounding box center [1137, 491] width 55 height 16
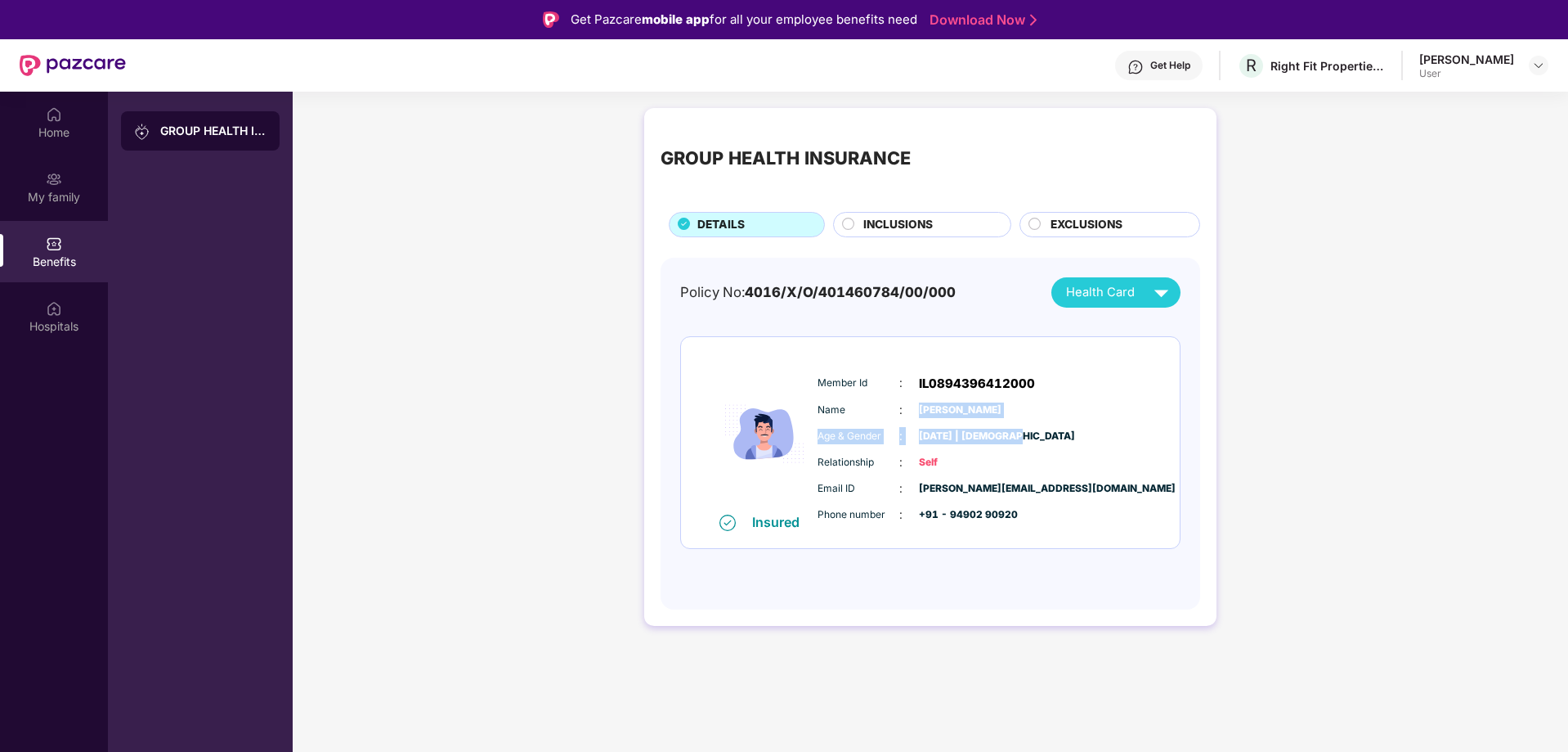
drag, startPoint x: 918, startPoint y: 409, endPoint x: 1030, endPoint y: 437, distance: 115.4
click at [1030, 437] on div "Member Id : IL0894396412000 Name : Sri Kumar Gullapati Age & Gender : 18 Dec 19…" at bounding box center [979, 449] width 332 height 167
click at [1041, 442] on div "Age & Gender : 18 Dec 1985 | Male" at bounding box center [980, 436] width 324 height 18
click at [60, 247] on img at bounding box center [53, 243] width 17 height 17
click at [42, 132] on div "Home" at bounding box center [53, 132] width 108 height 17
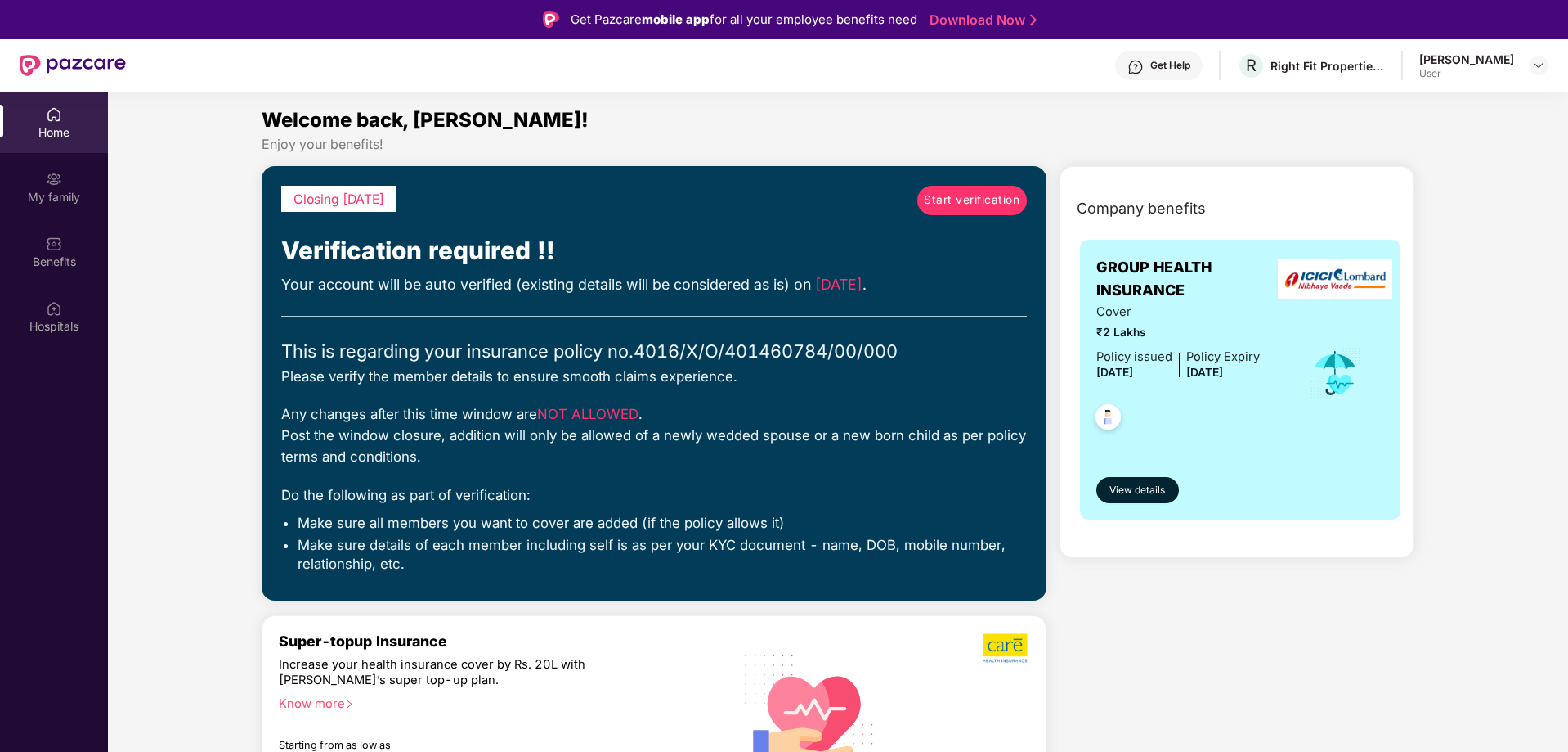
click at [971, 198] on span "Start verification" at bounding box center [971, 200] width 96 height 18
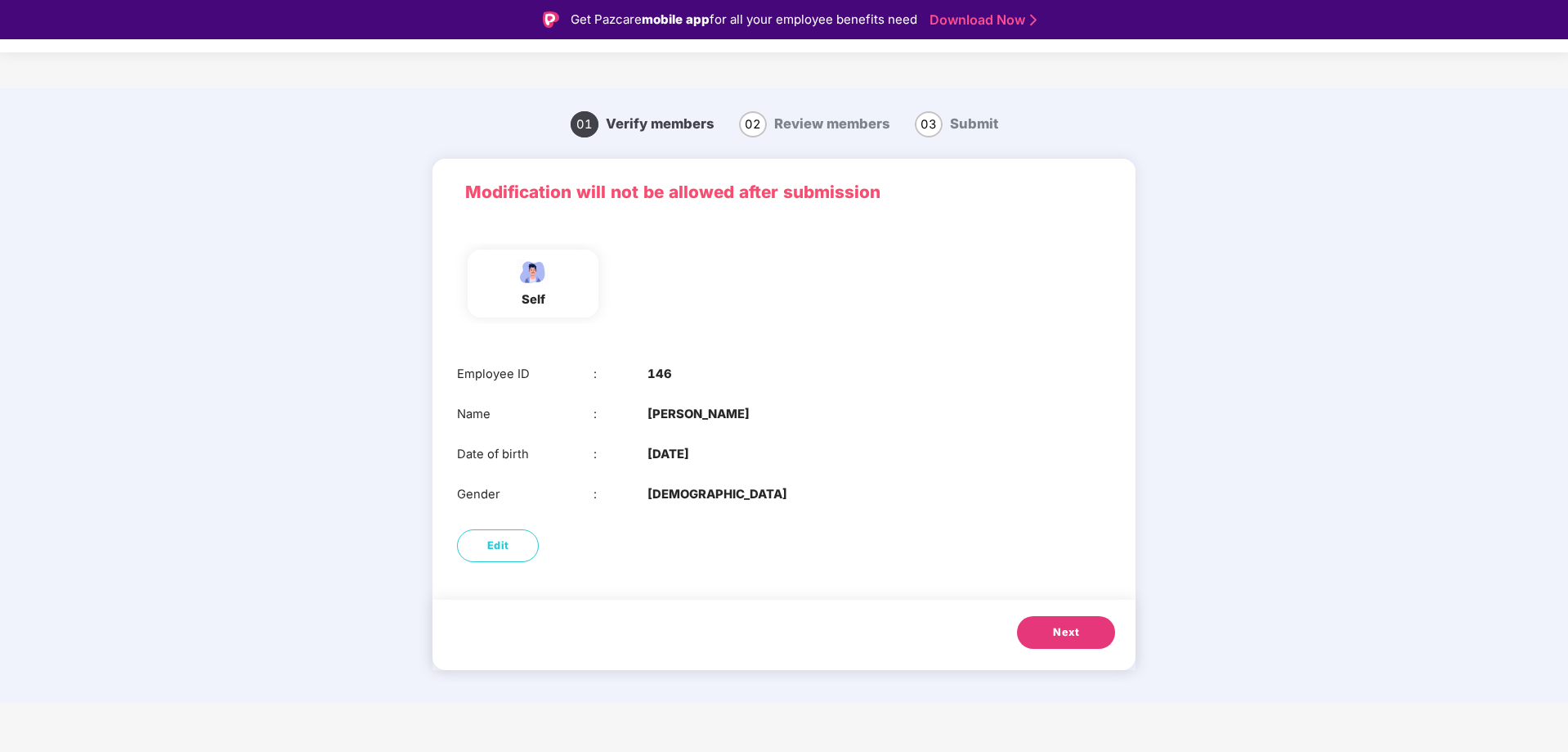
drag, startPoint x: 652, startPoint y: 416, endPoint x: 776, endPoint y: 412, distance: 124.1
click at [776, 412] on div "Name : Sri Kumar Gullapati" at bounding box center [784, 413] width 654 height 18
drag, startPoint x: 633, startPoint y: 450, endPoint x: 743, endPoint y: 453, distance: 110.0
click at [743, 453] on div "Date of birth : 18 Dec 1985" at bounding box center [784, 454] width 654 height 18
drag, startPoint x: 636, startPoint y: 361, endPoint x: 738, endPoint y: 433, distance: 124.9
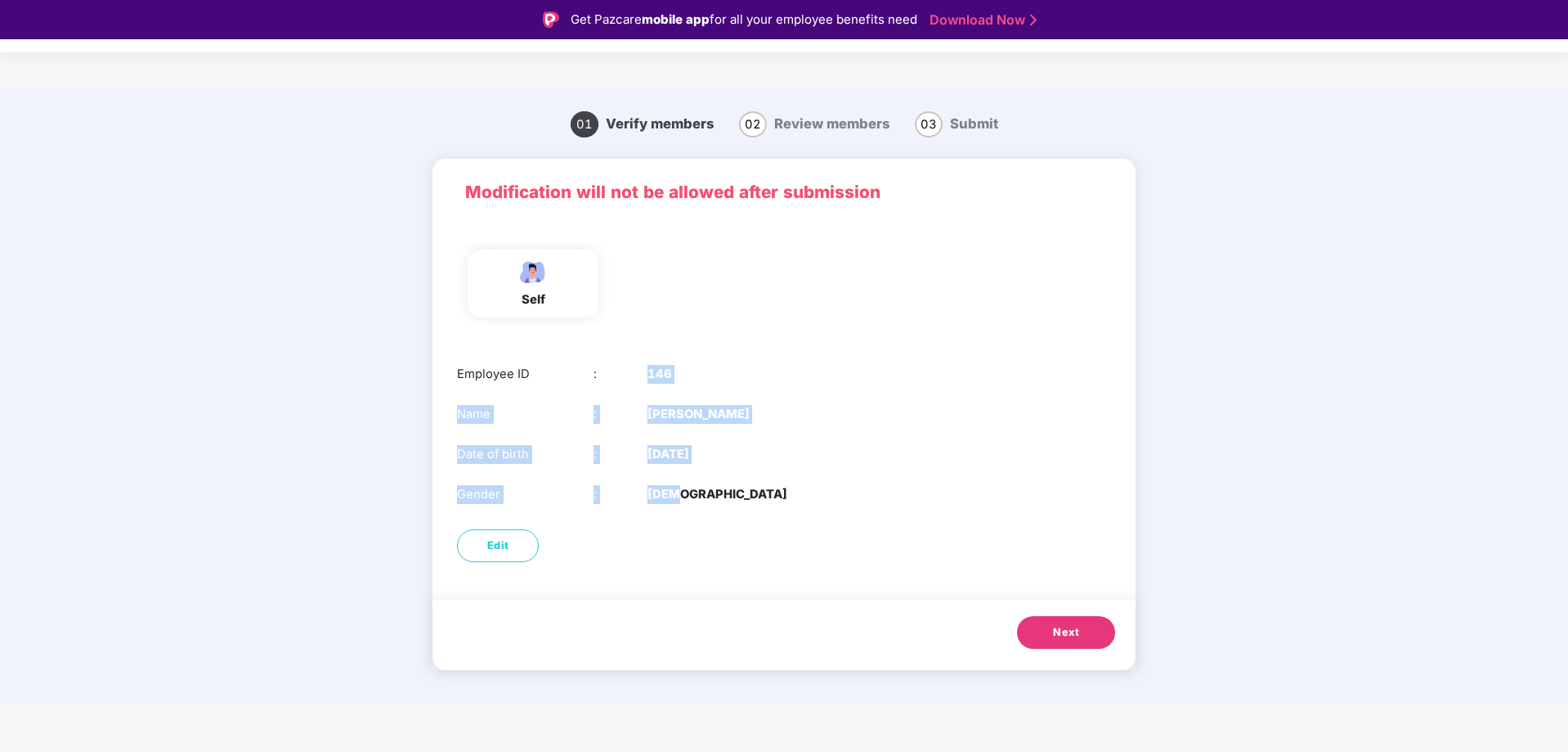
click at [718, 512] on div "Employee ID : 146 Name : Sri Kumar Gullapati Date of birth : 18 Dec 1985 Gender…" at bounding box center [784, 434] width 703 height 173
click at [738, 431] on div "Employee ID : 146 Name : Sri Kumar Gullapati Date of birth : 18 Dec 1985 Gender…" at bounding box center [784, 434] width 703 height 173
click at [1084, 629] on button "Next" at bounding box center [1066, 632] width 98 height 32
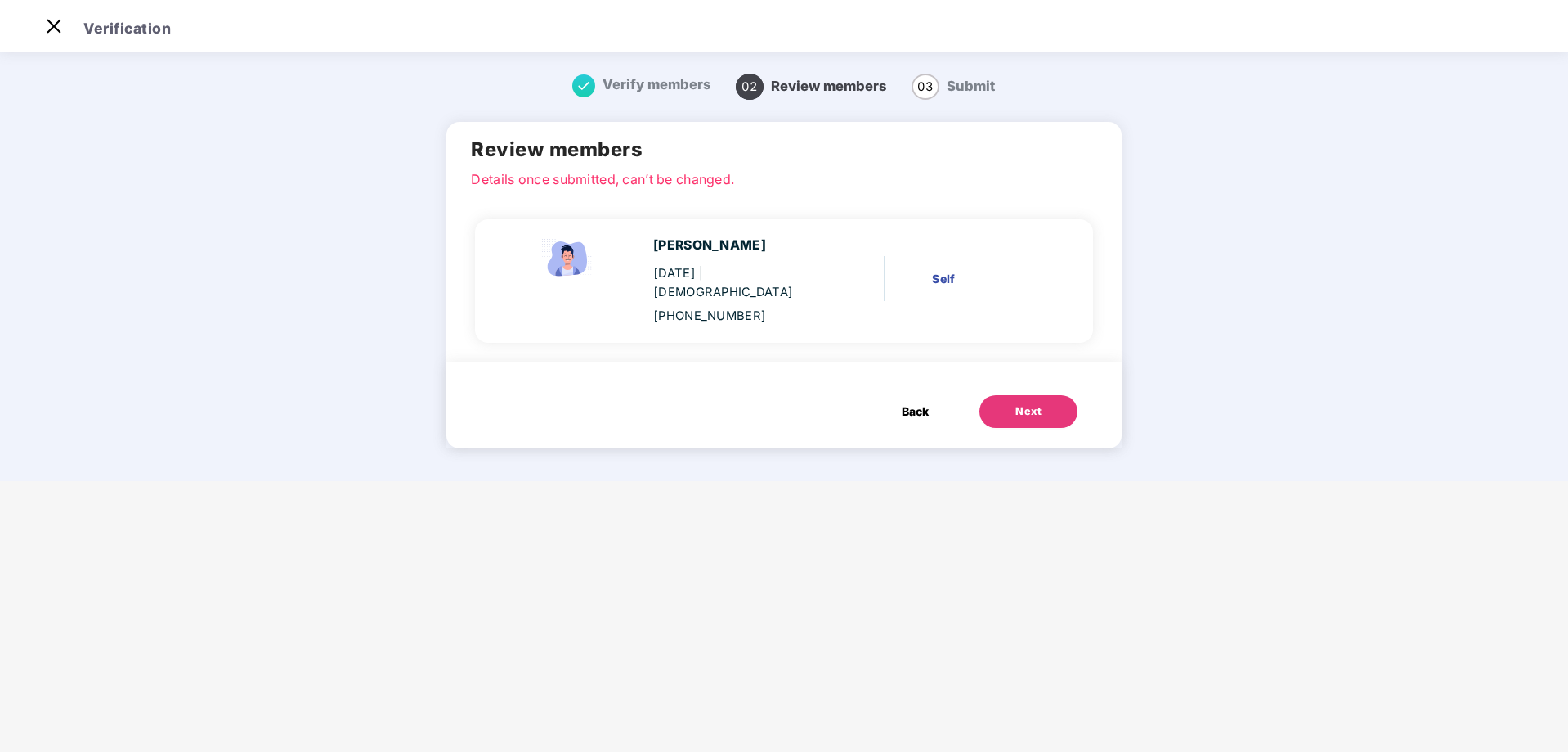
drag, startPoint x: 659, startPoint y: 246, endPoint x: 784, endPoint y: 246, distance: 125.0
click at [784, 246] on div "Sri Kumar Gullapati" at bounding box center [737, 245] width 167 height 20
drag, startPoint x: 660, startPoint y: 273, endPoint x: 774, endPoint y: 271, distance: 114.0
click at [774, 271] on div "18 Dec 1985 | Male" at bounding box center [737, 283] width 167 height 38
drag, startPoint x: 645, startPoint y: 306, endPoint x: 781, endPoint y: 302, distance: 136.1
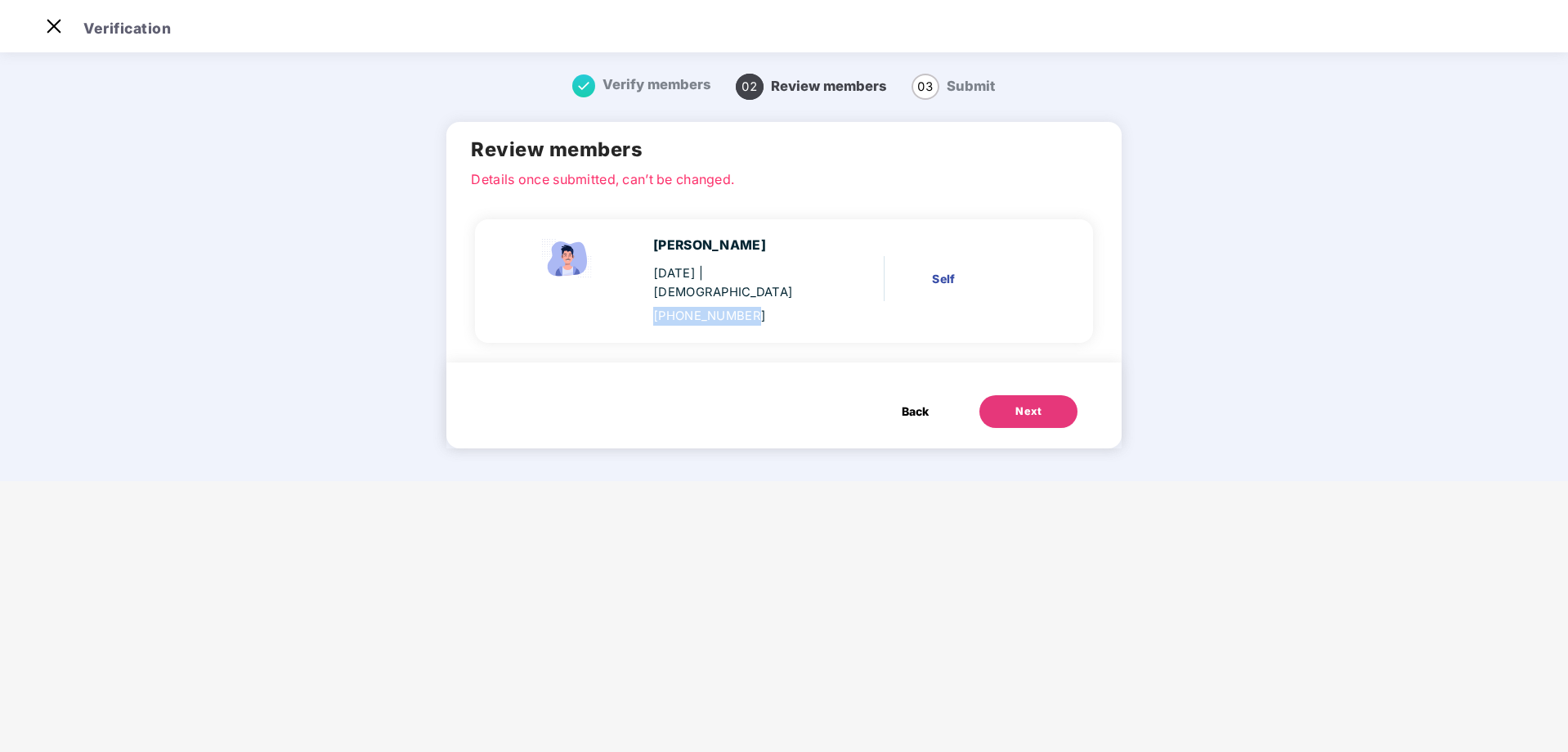
click at [781, 302] on div "Sri Kumar Gullapati 18 Dec 1985 | Male +919490290920" at bounding box center [678, 280] width 333 height 90
click at [788, 307] on div "+919490290920" at bounding box center [737, 316] width 167 height 18
click at [1023, 404] on div "Next" at bounding box center [1029, 412] width 26 height 17
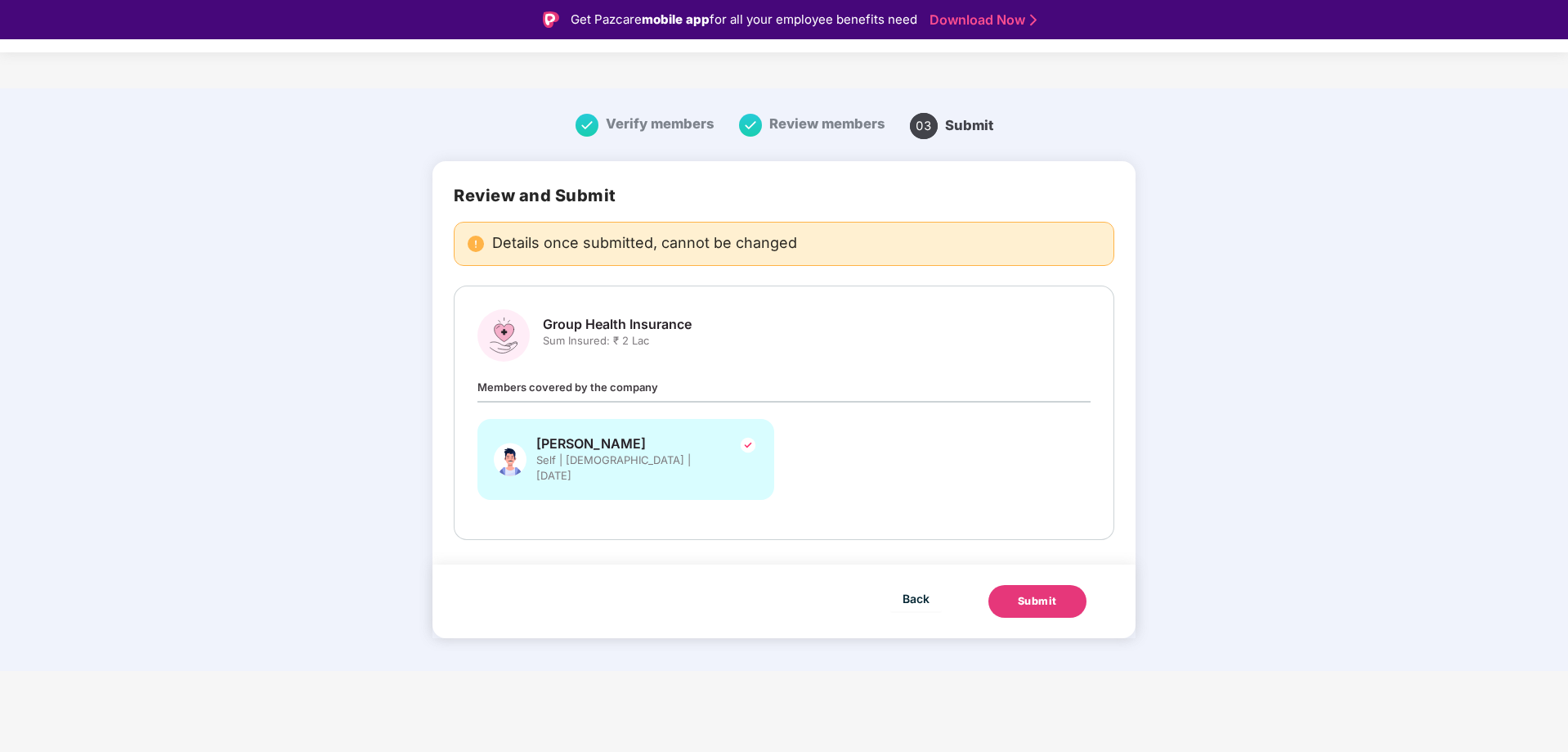
click at [535, 387] on span "Members covered by the company" at bounding box center [567, 386] width 181 height 13
drag, startPoint x: 479, startPoint y: 390, endPoint x: 718, endPoint y: 390, distance: 239.0
click at [705, 391] on div "Members covered by the company Sri Kumar Gullapati Self | Male | 18 Dec 1985" at bounding box center [783, 448] width 613 height 139
click at [1075, 584] on button "Submit" at bounding box center [1037, 600] width 98 height 32
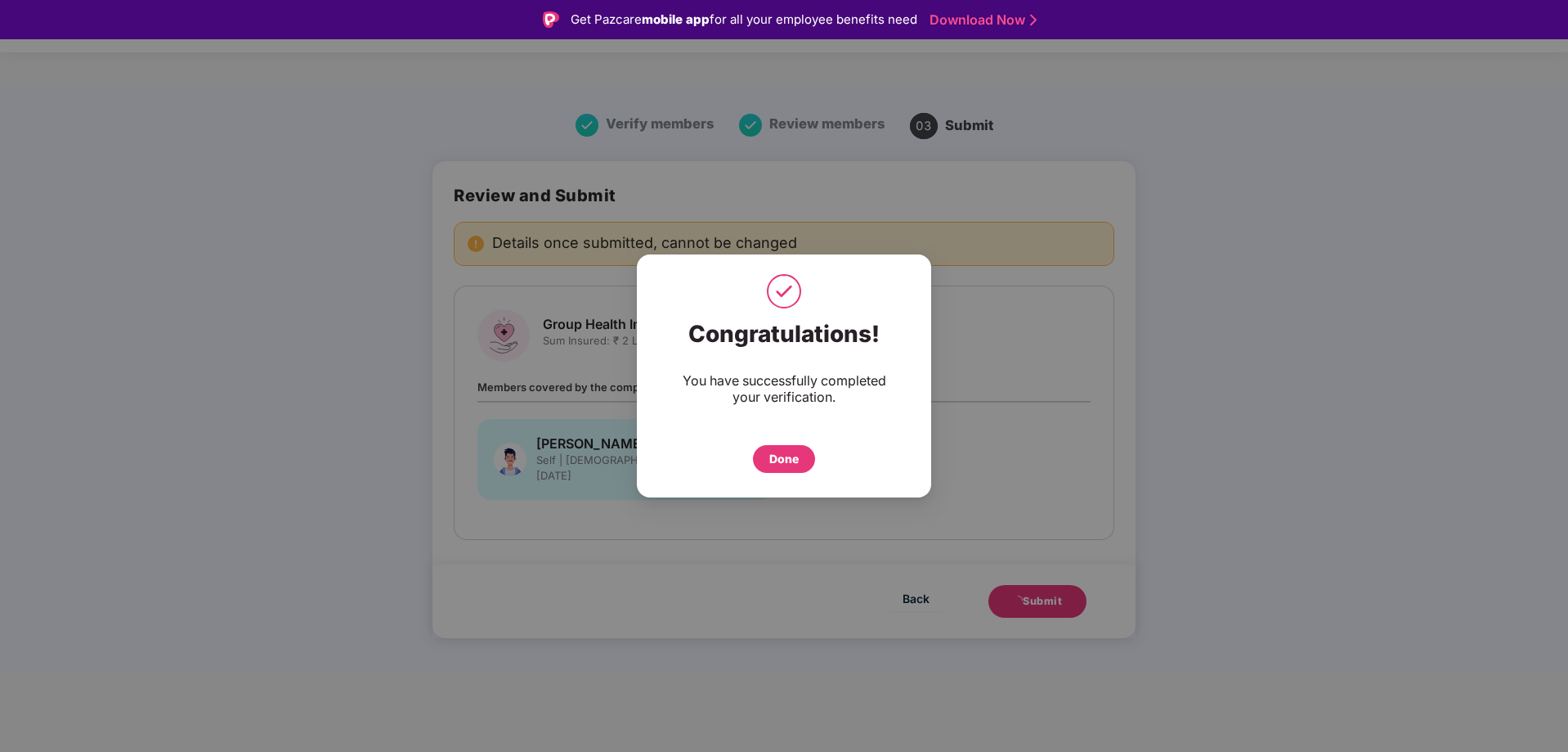
click at [784, 467] on div "Done" at bounding box center [784, 459] width 30 height 18
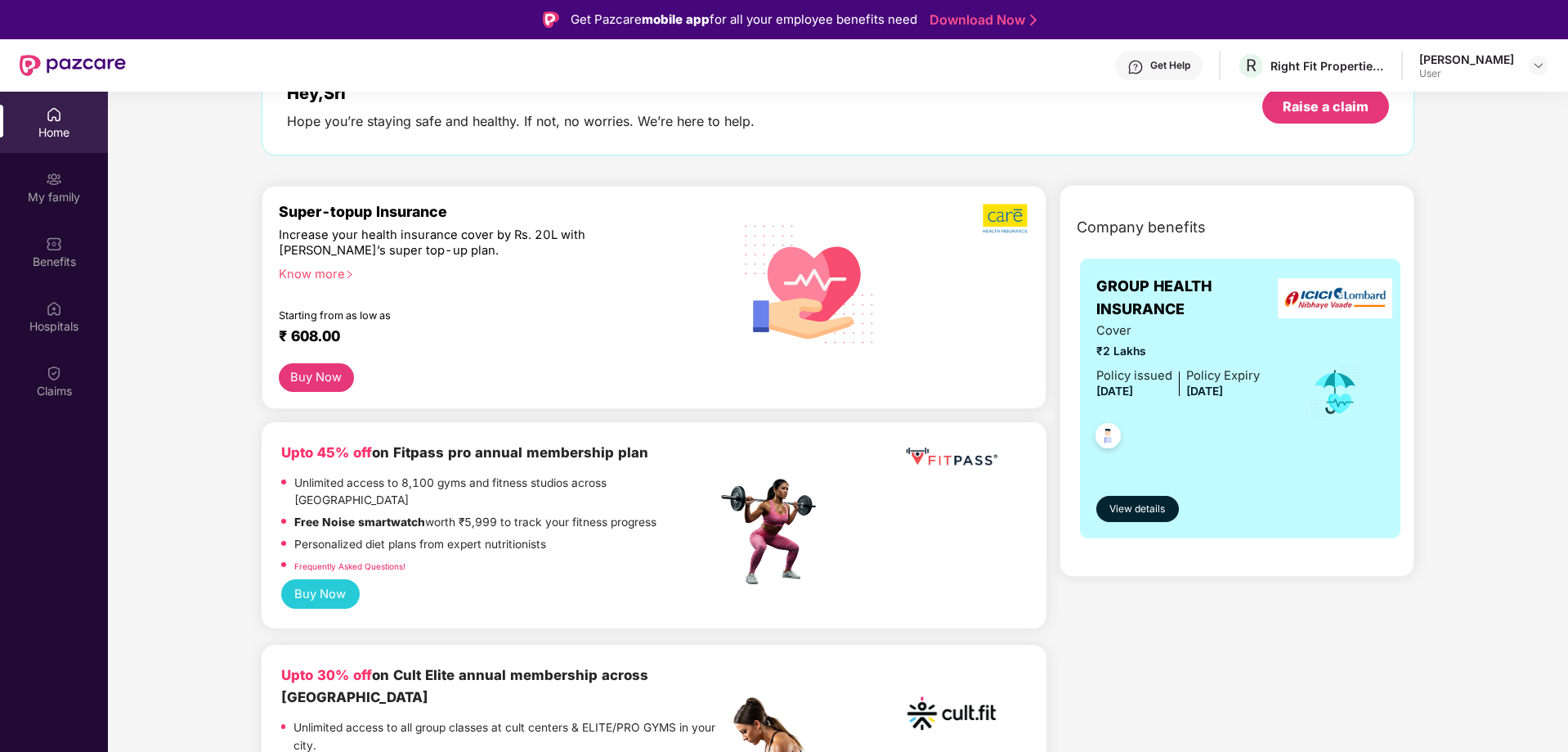
scroll to position [163, 0]
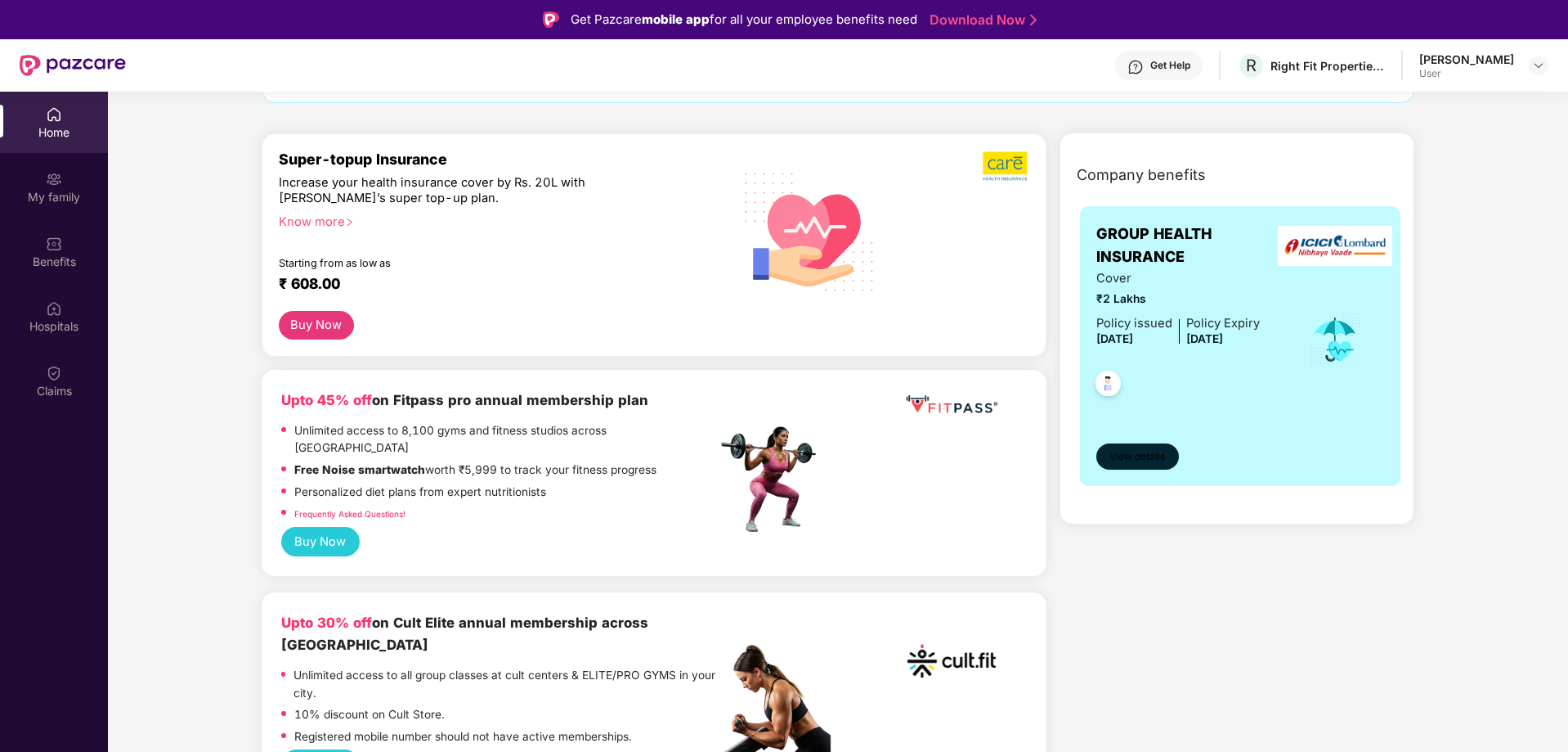
click at [1127, 448] on button "View details" at bounding box center [1137, 456] width 82 height 26
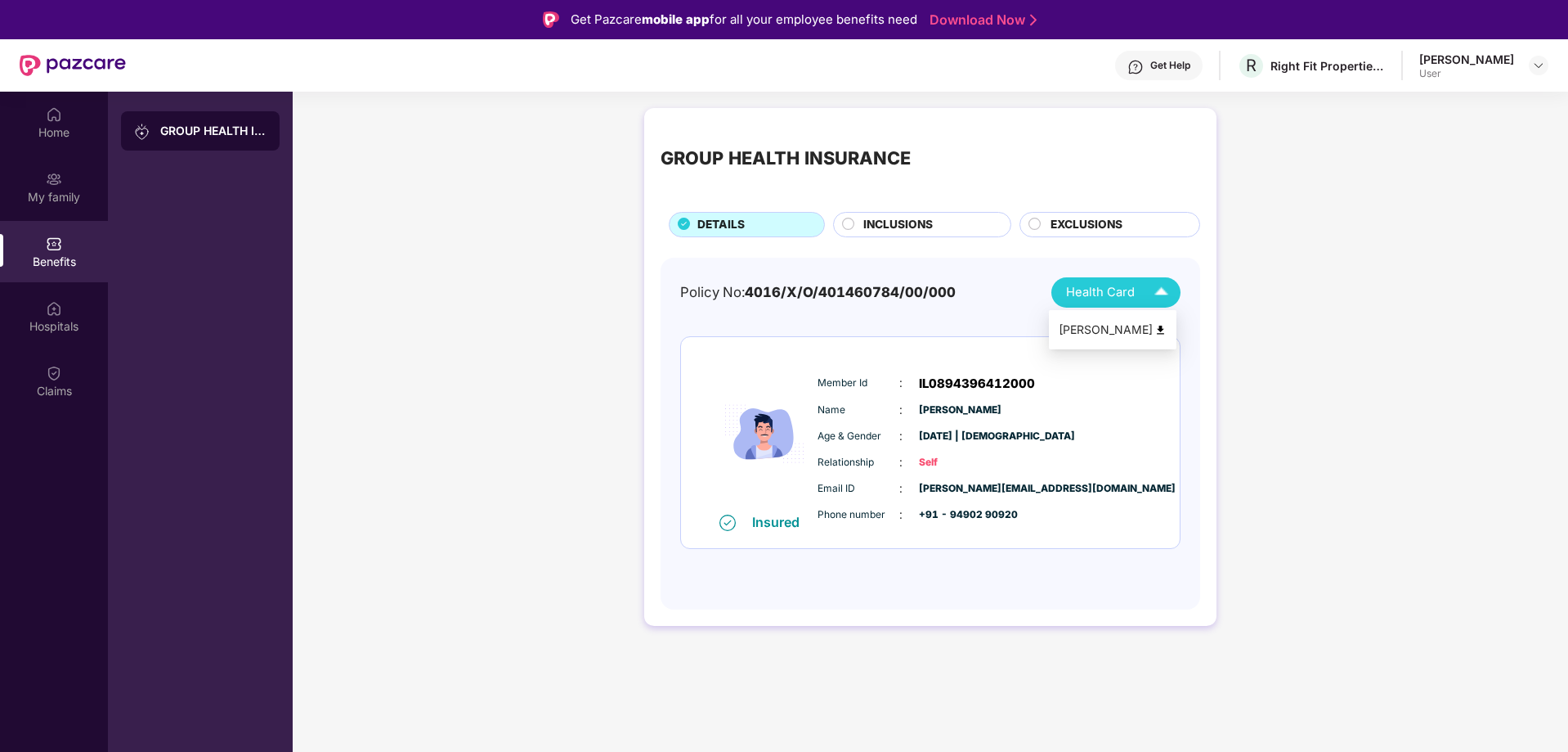
click at [1073, 294] on span "Health Card" at bounding box center [1100, 291] width 68 height 18
click at [1077, 326] on div "Sri Kumar Gullapati" at bounding box center [1112, 329] width 108 height 18
click at [66, 117] on div "Home" at bounding box center [53, 122] width 108 height 61
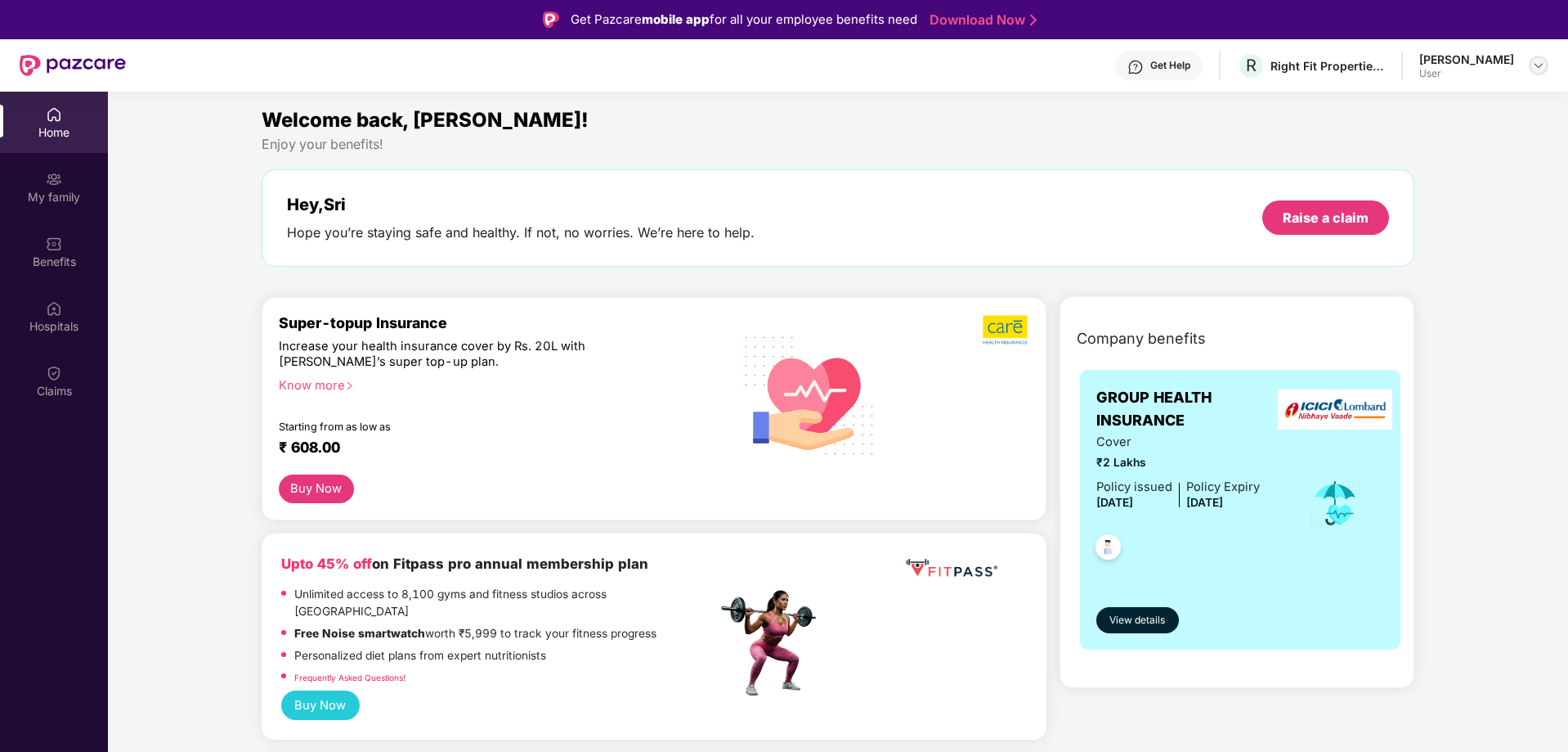
click at [1543, 70] on img at bounding box center [1538, 65] width 13 height 13
click at [1416, 133] on div "Logout" at bounding box center [1461, 136] width 212 height 32
